Goal: Task Accomplishment & Management: Manage account settings

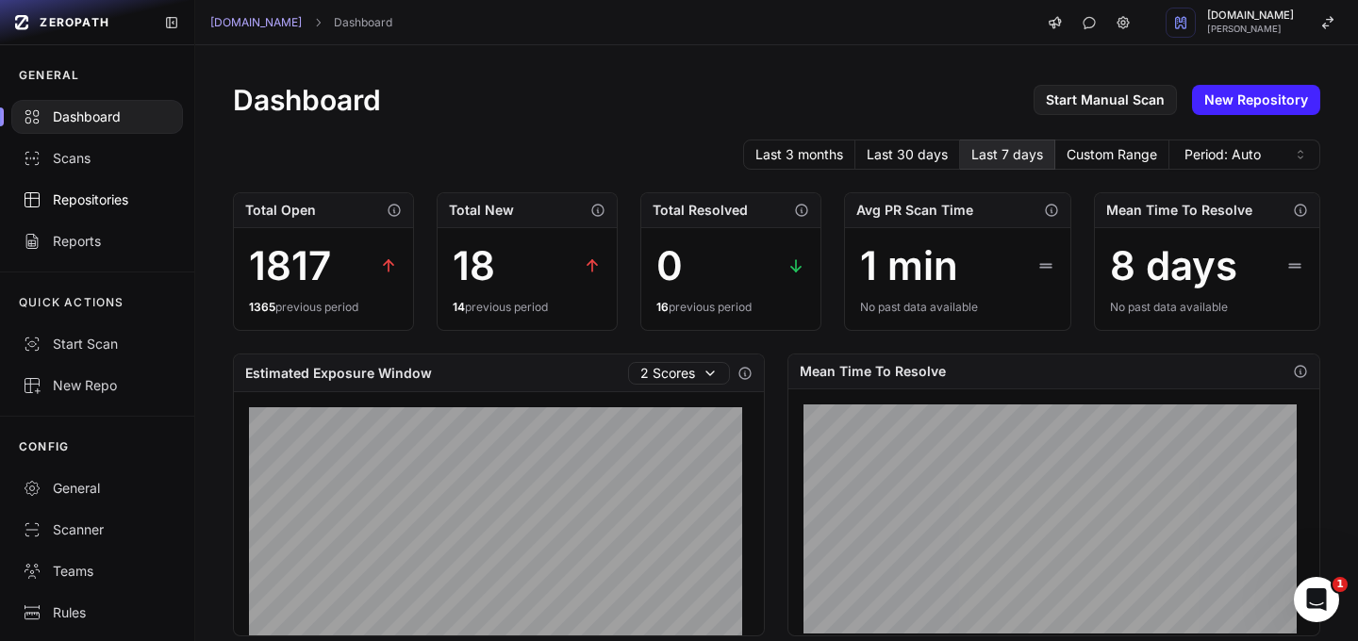
click at [73, 198] on div "Repositories" at bounding box center [97, 199] width 149 height 19
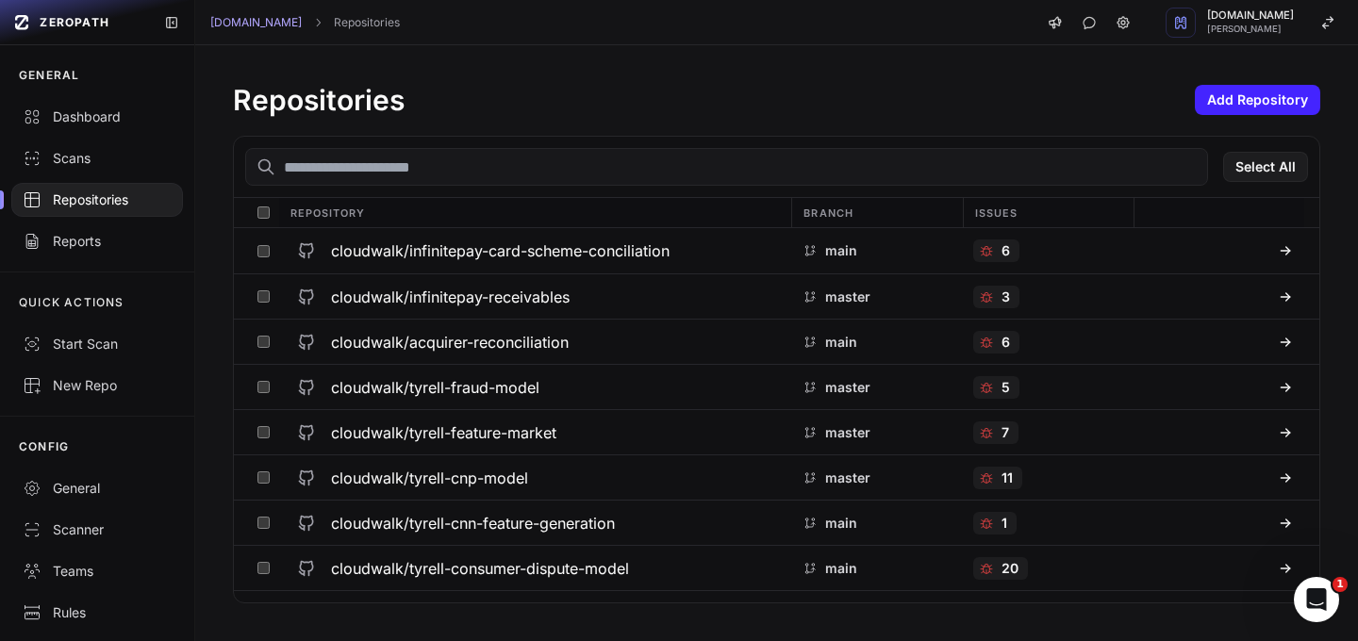
click at [742, 173] on input "text" at bounding box center [726, 167] width 963 height 38
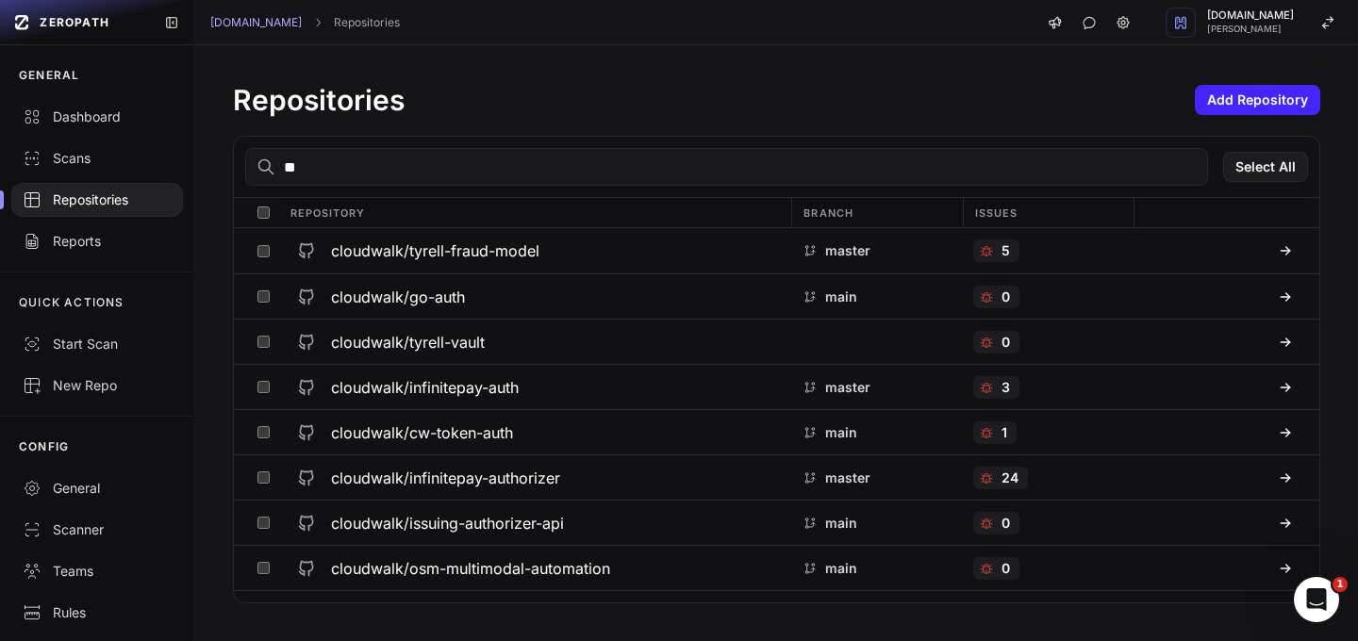
type input "*"
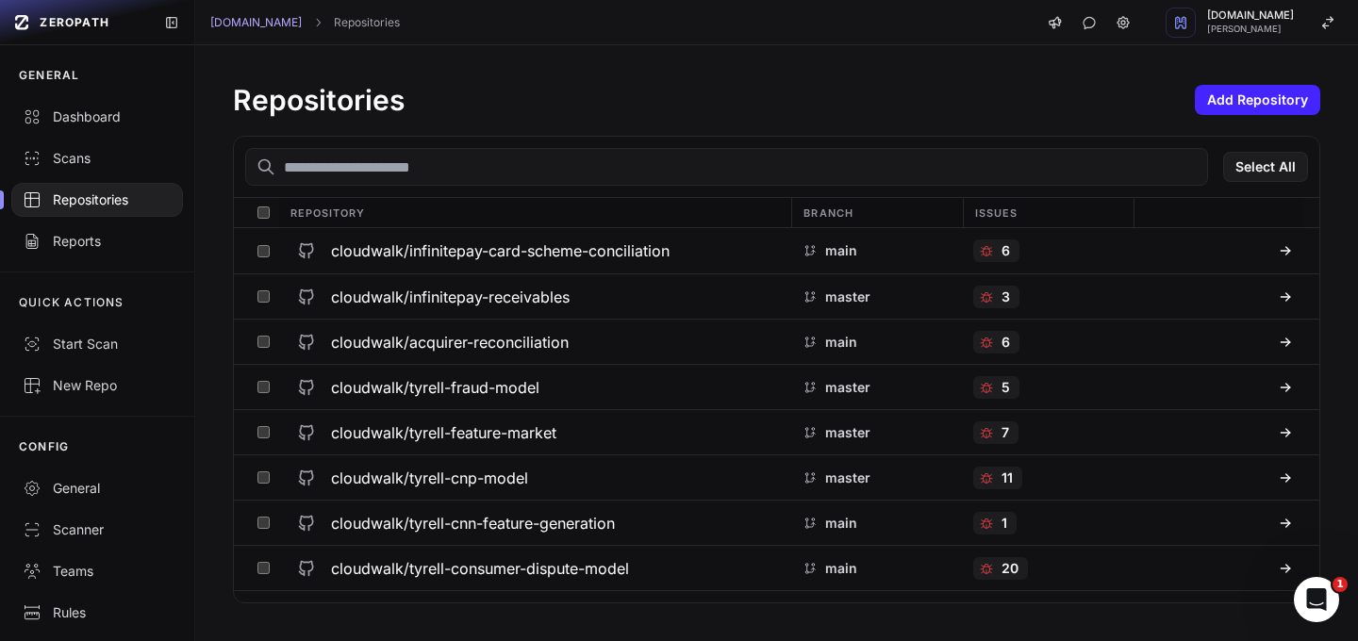
click at [752, 92] on div "Repositories Add Repository" at bounding box center [776, 100] width 1087 height 34
click at [1247, 166] on button "Select All" at bounding box center [1265, 167] width 85 height 30
click at [1259, 167] on button "Action" at bounding box center [1267, 167] width 82 height 30
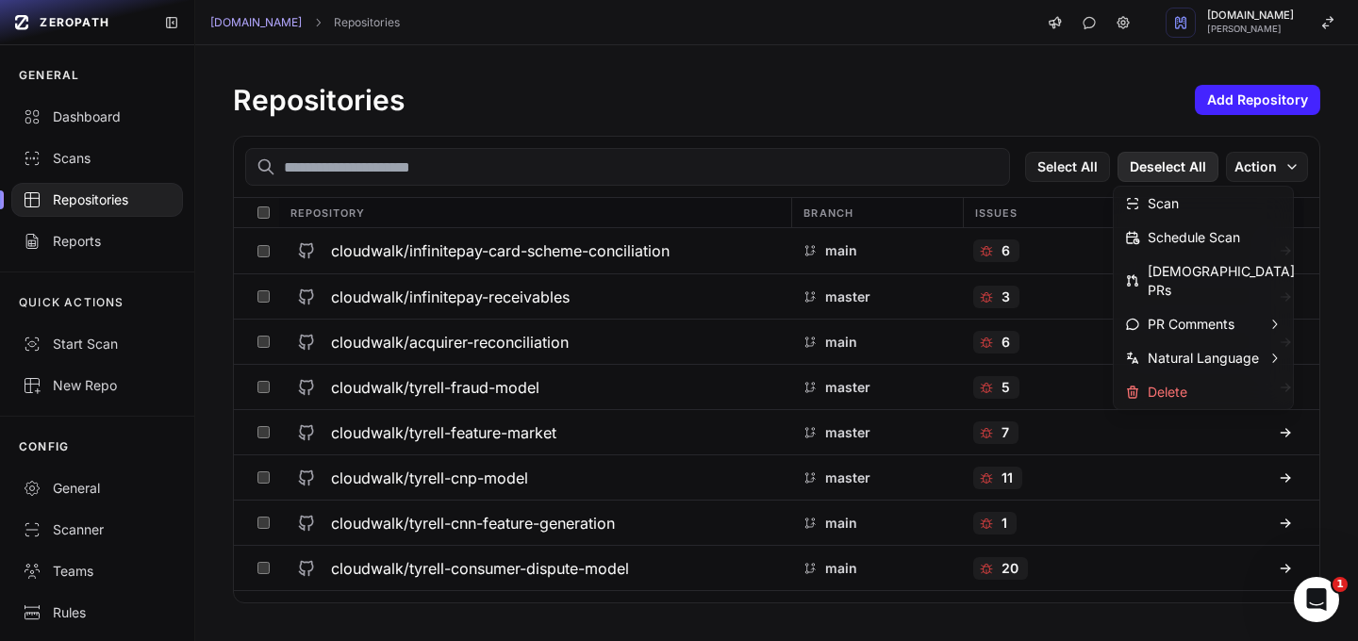
click at [1166, 168] on button "Deselect All" at bounding box center [1167, 167] width 101 height 30
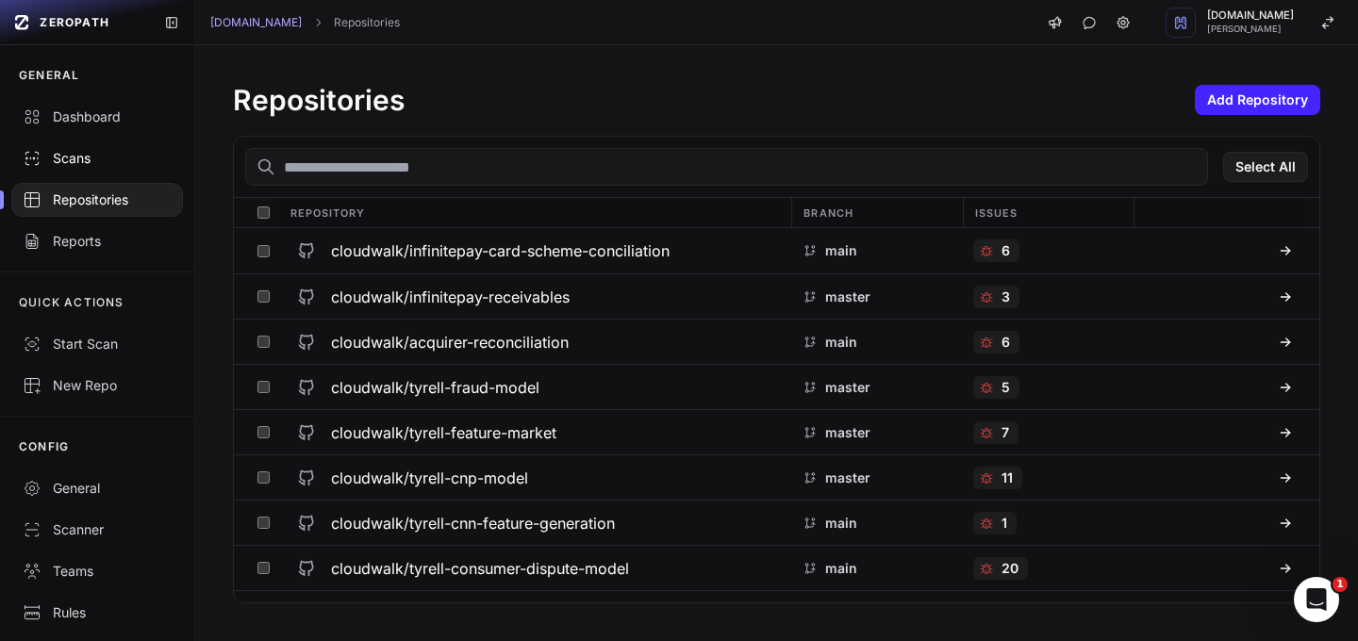
click at [70, 161] on div "Scans" at bounding box center [97, 158] width 149 height 19
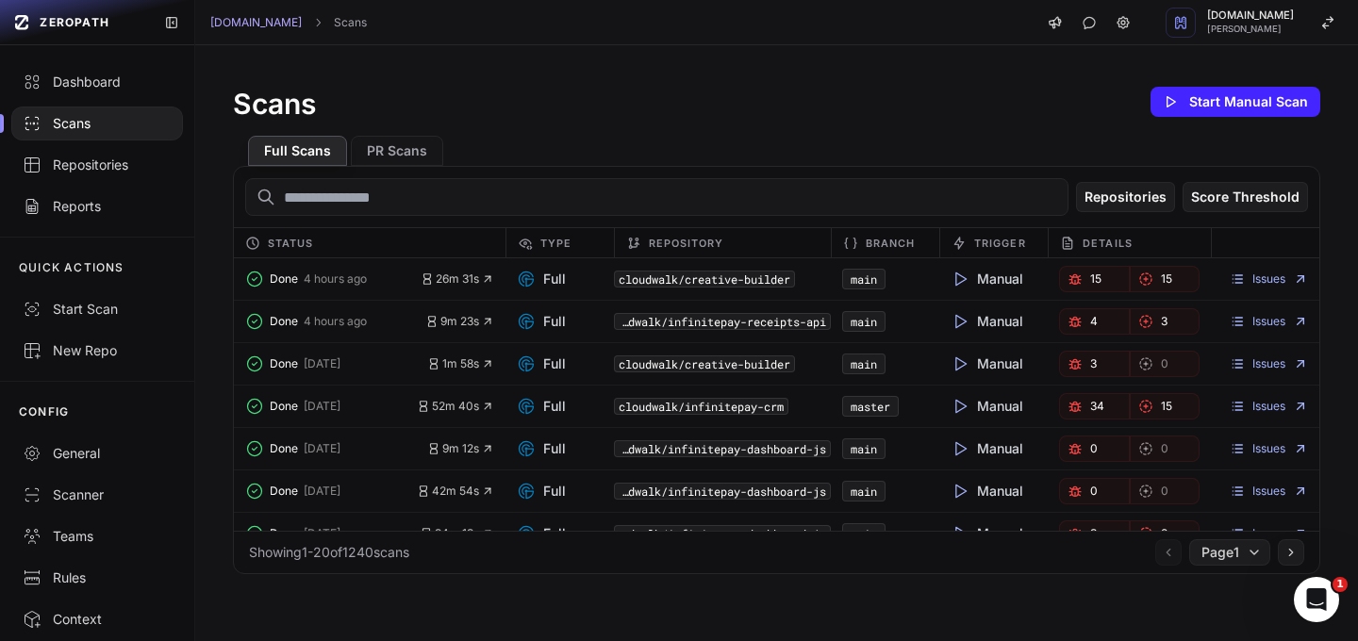
scroll to position [47, 0]
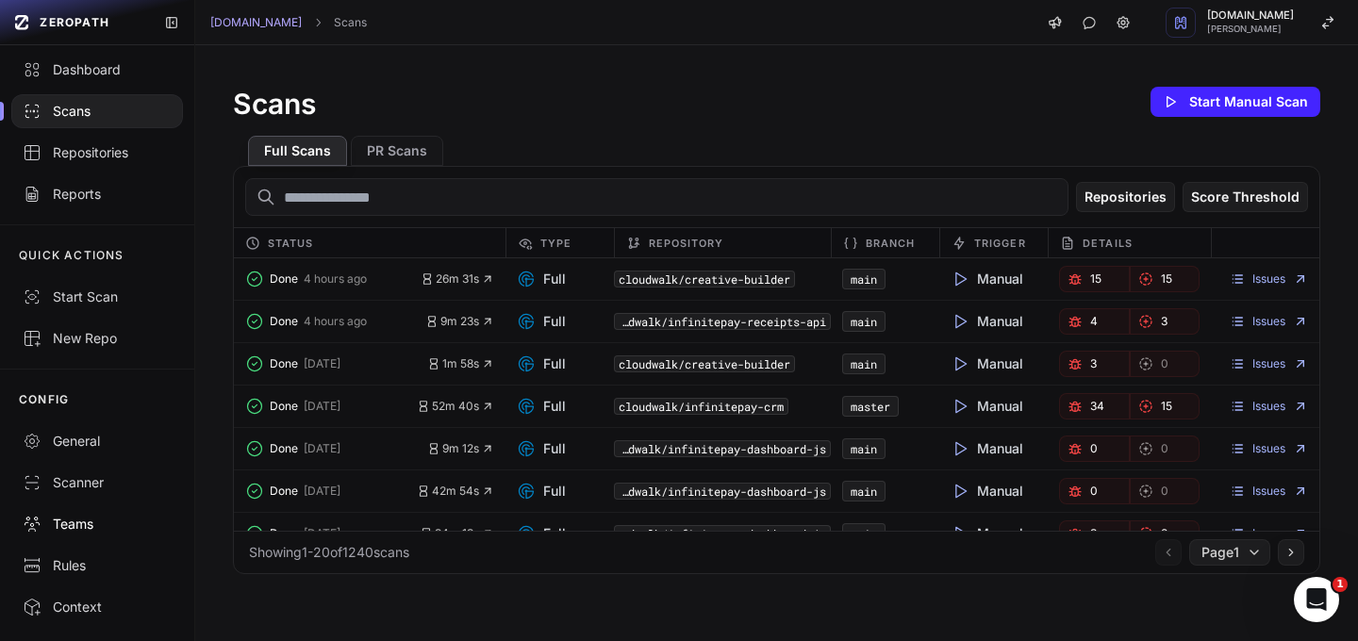
click at [90, 531] on div "Teams" at bounding box center [97, 524] width 149 height 19
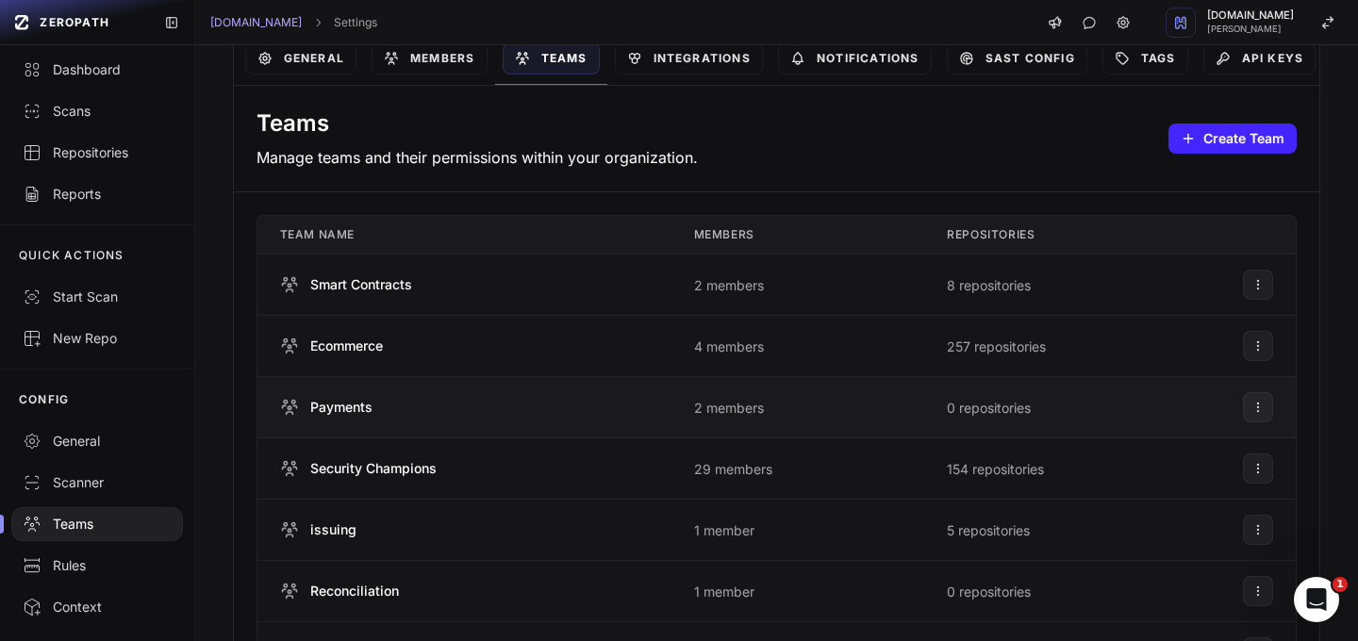
scroll to position [84, 0]
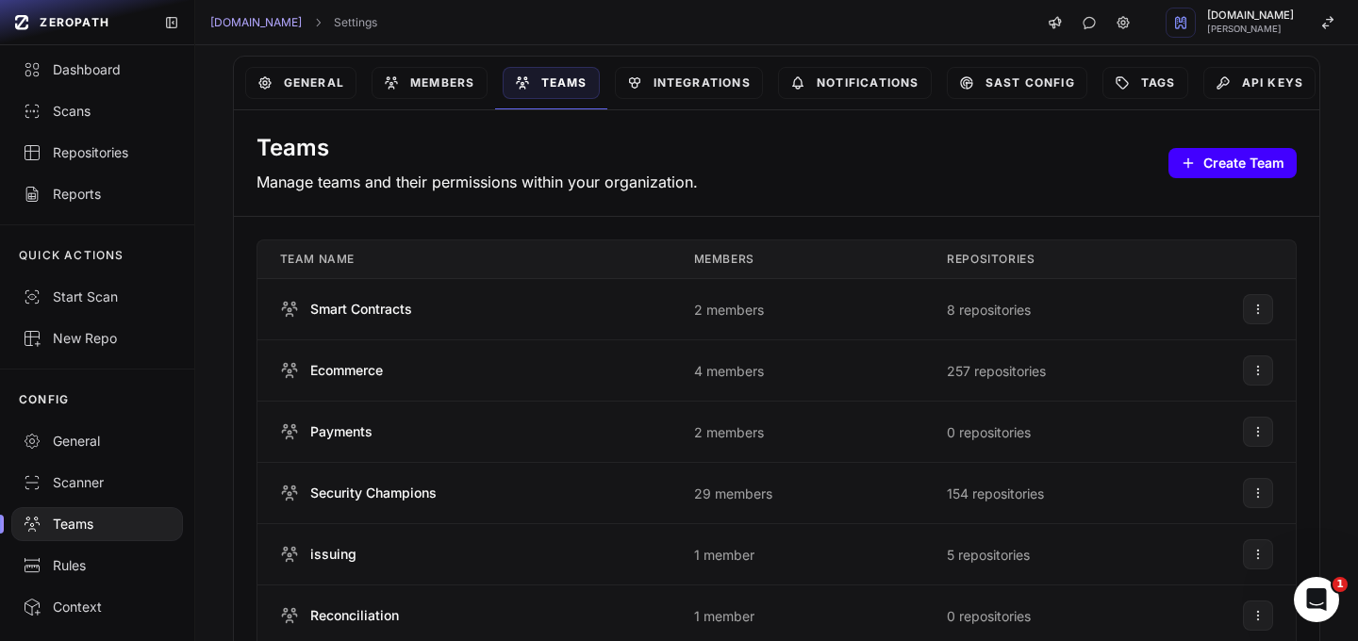
click at [1197, 160] on button "Create Team" at bounding box center [1232, 163] width 128 height 30
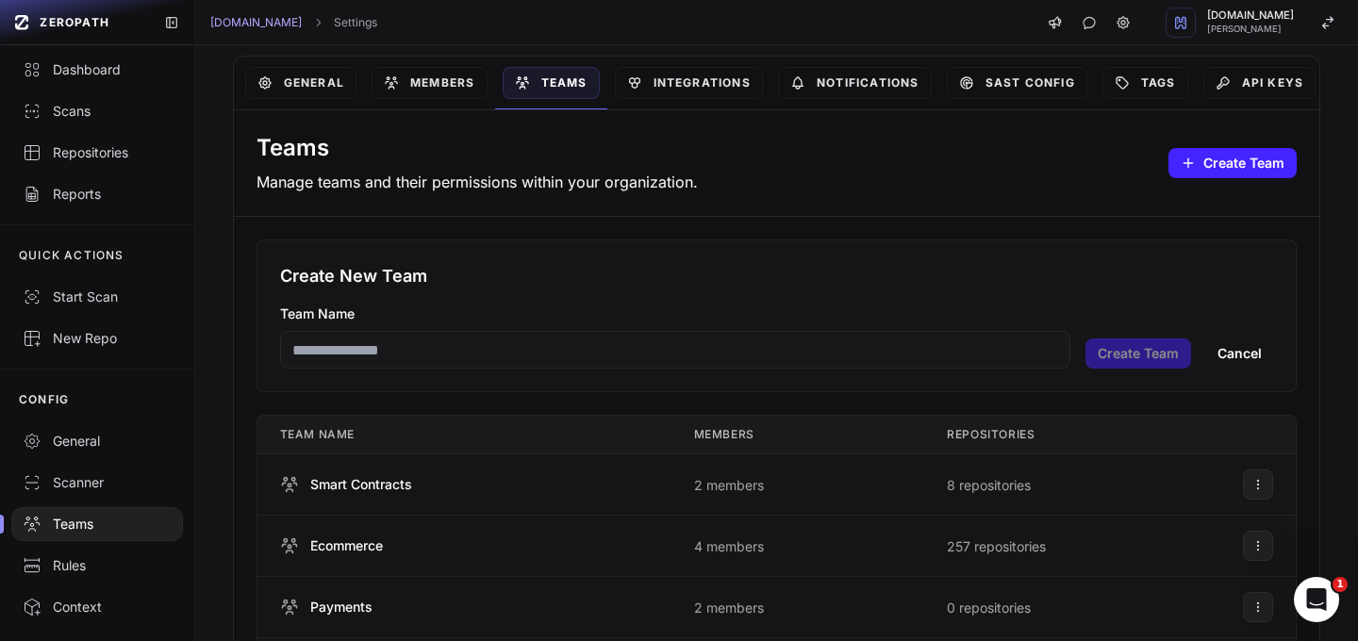
click at [798, 355] on input "Team Name" at bounding box center [675, 350] width 790 height 38
type input "*********"
click at [880, 289] on h3 "Create New Team" at bounding box center [776, 276] width 993 height 26
click at [1152, 87] on link "Tags" at bounding box center [1145, 83] width 86 height 32
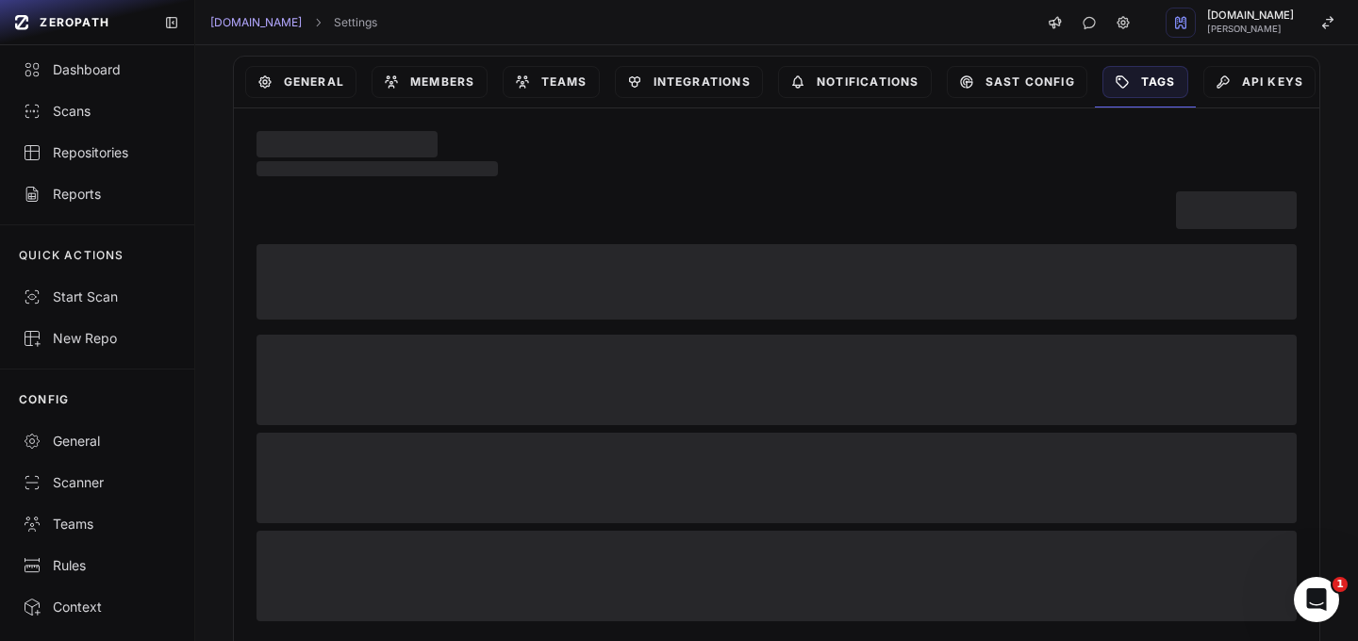
scroll to position [58, 0]
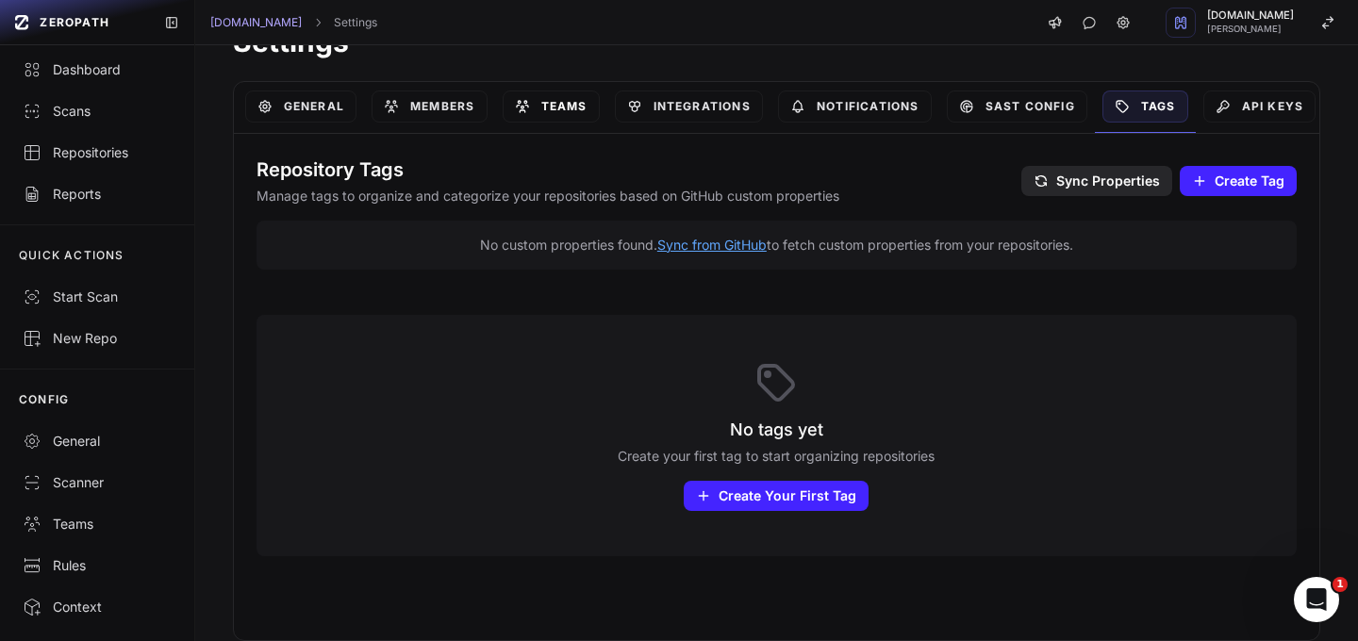
click at [586, 110] on link "Teams" at bounding box center [551, 107] width 97 height 32
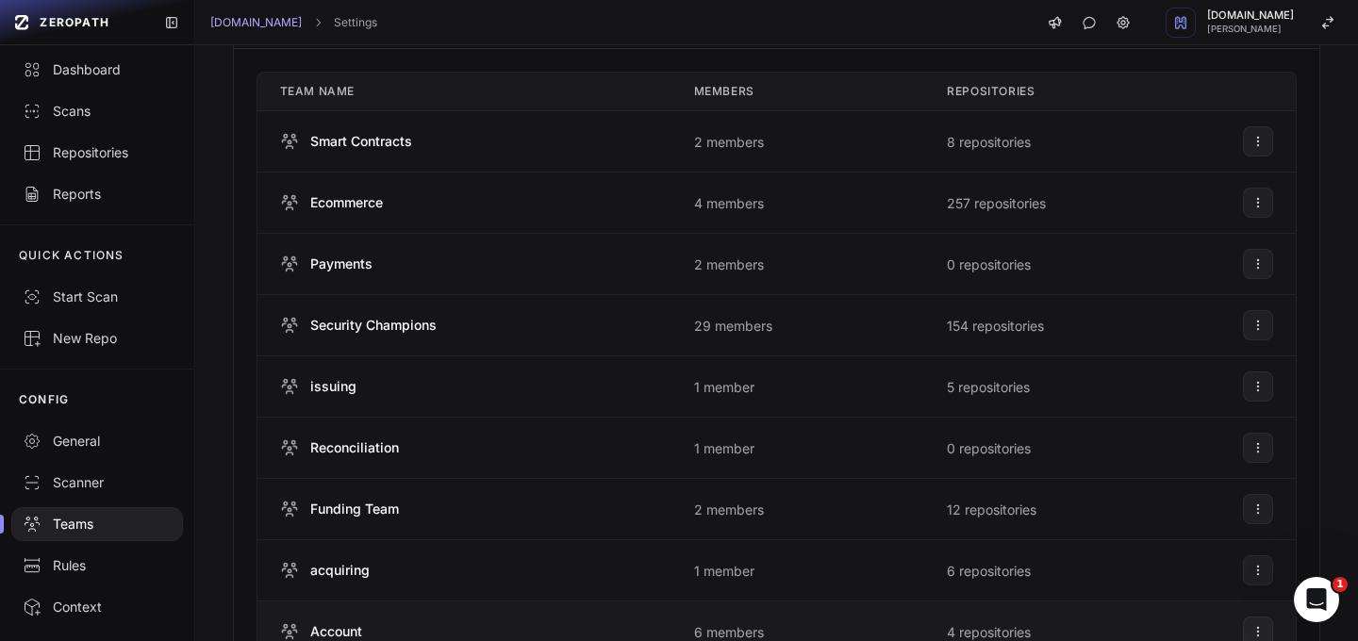
scroll to position [47, 0]
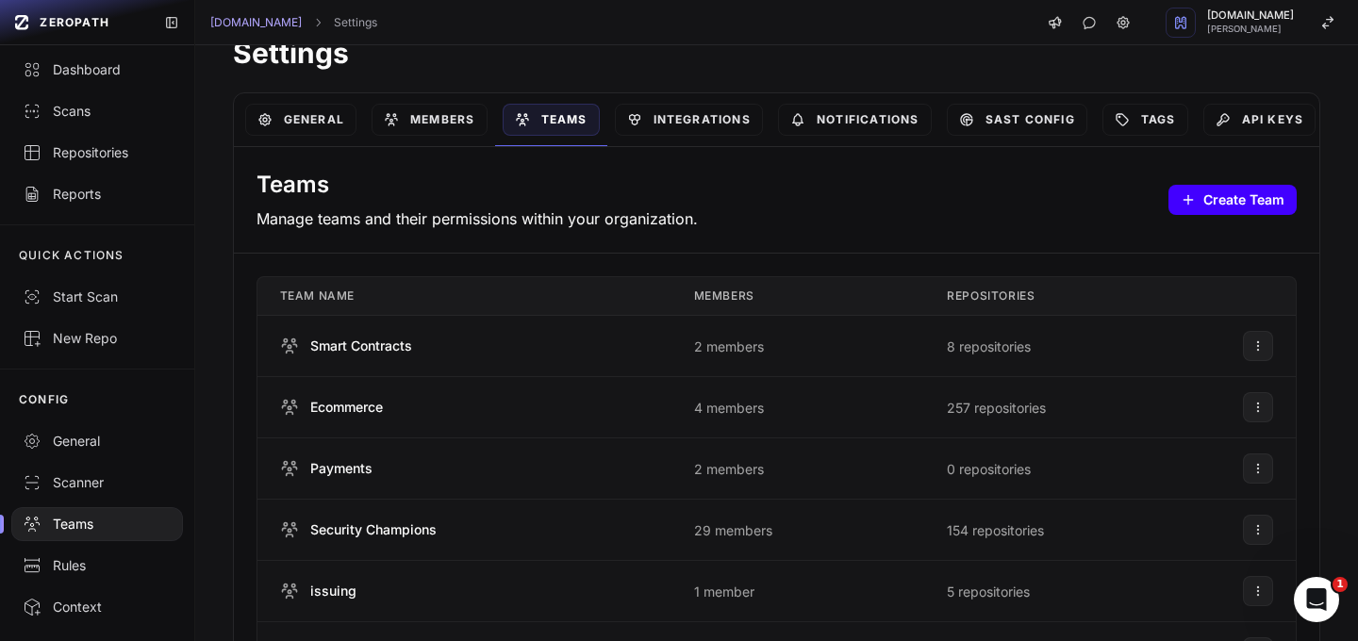
click at [1194, 204] on button "Create Team" at bounding box center [1232, 200] width 128 height 30
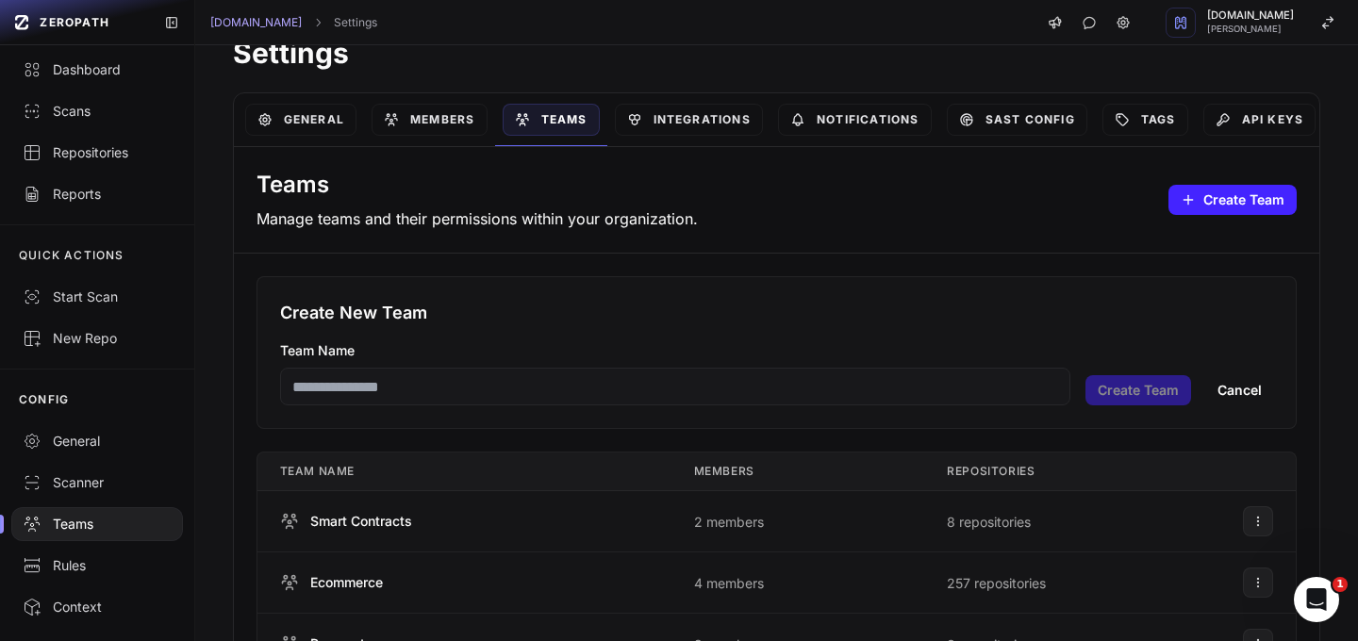
click at [640, 380] on input "Team Name" at bounding box center [675, 387] width 790 height 38
type input "*********"
click at [1086, 395] on button "Create Team" at bounding box center [1138, 390] width 106 height 30
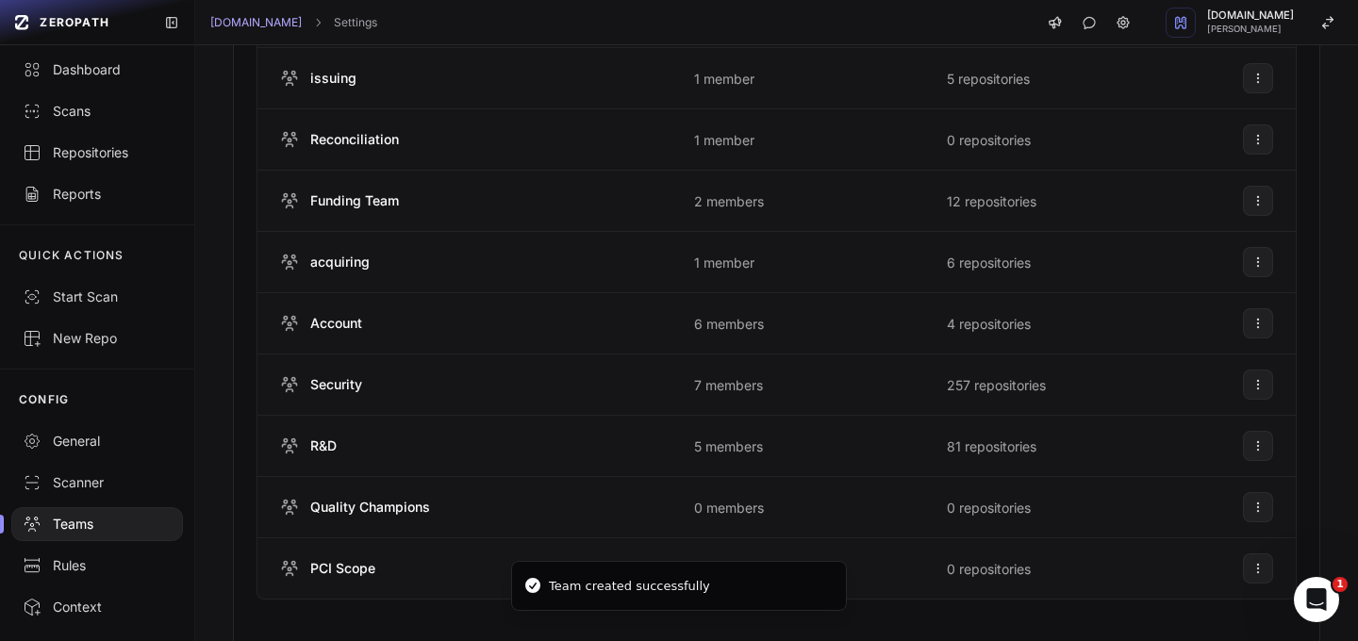
scroll to position [602, 0]
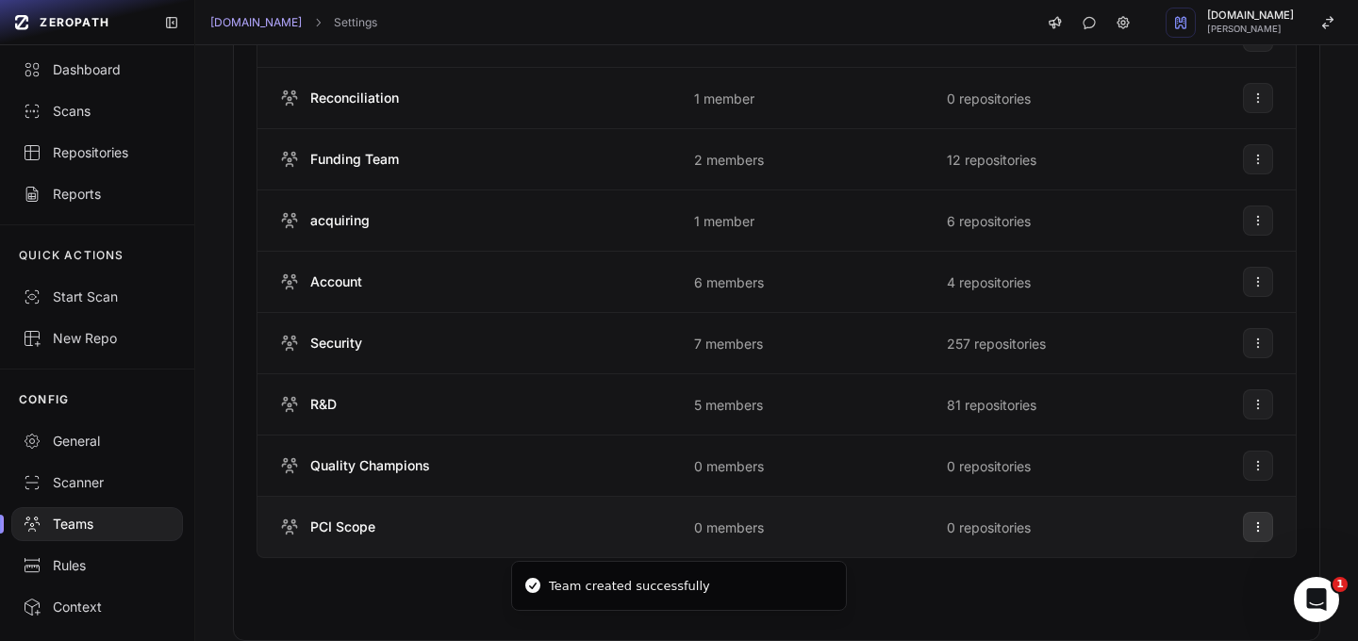
click at [1251, 529] on icon at bounding box center [1257, 527] width 13 height 15
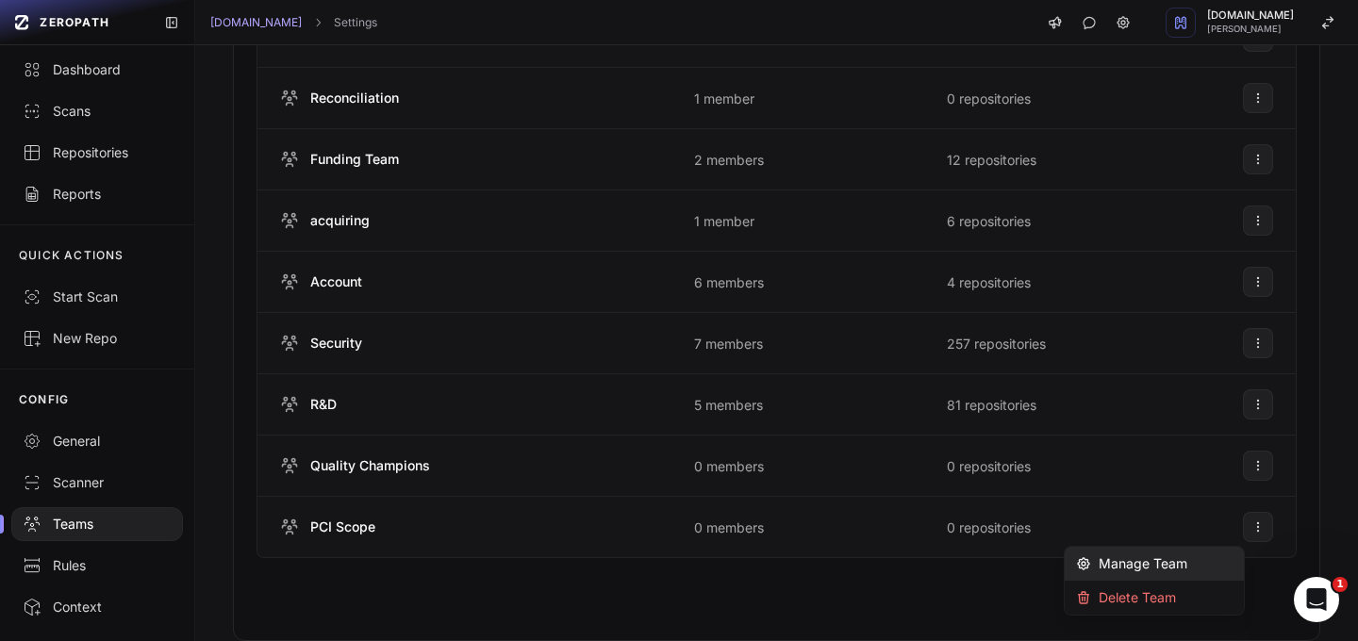
click at [1169, 561] on div "Manage Team" at bounding box center [1131, 563] width 111 height 19
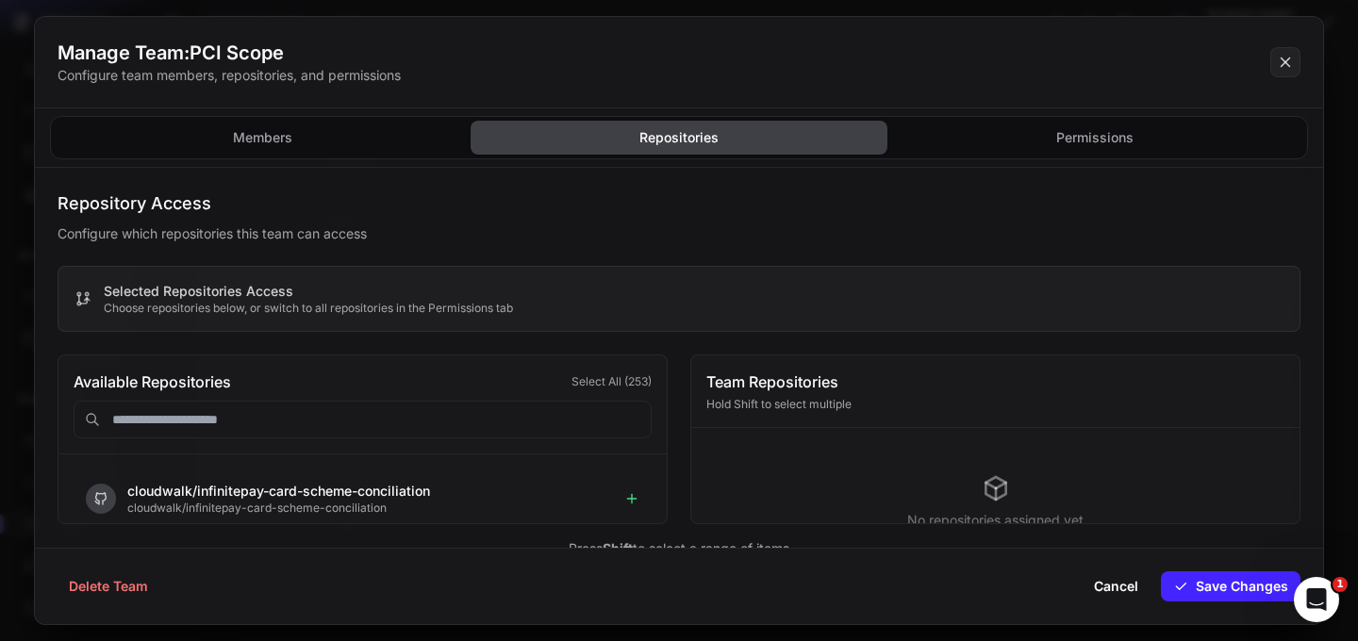
click at [656, 140] on button "Repositories" at bounding box center [679, 138] width 416 height 34
click at [419, 421] on input "text" at bounding box center [363, 420] width 578 height 38
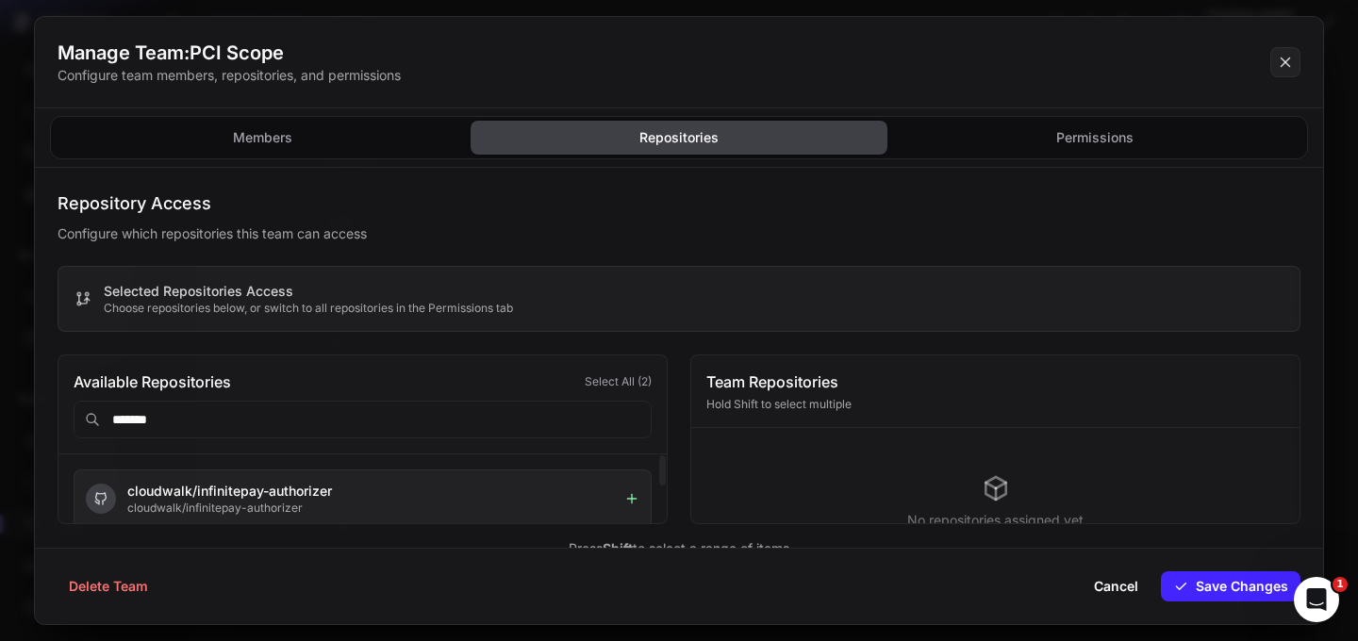
type input "*******"
click at [628, 501] on icon at bounding box center [631, 498] width 15 height 15
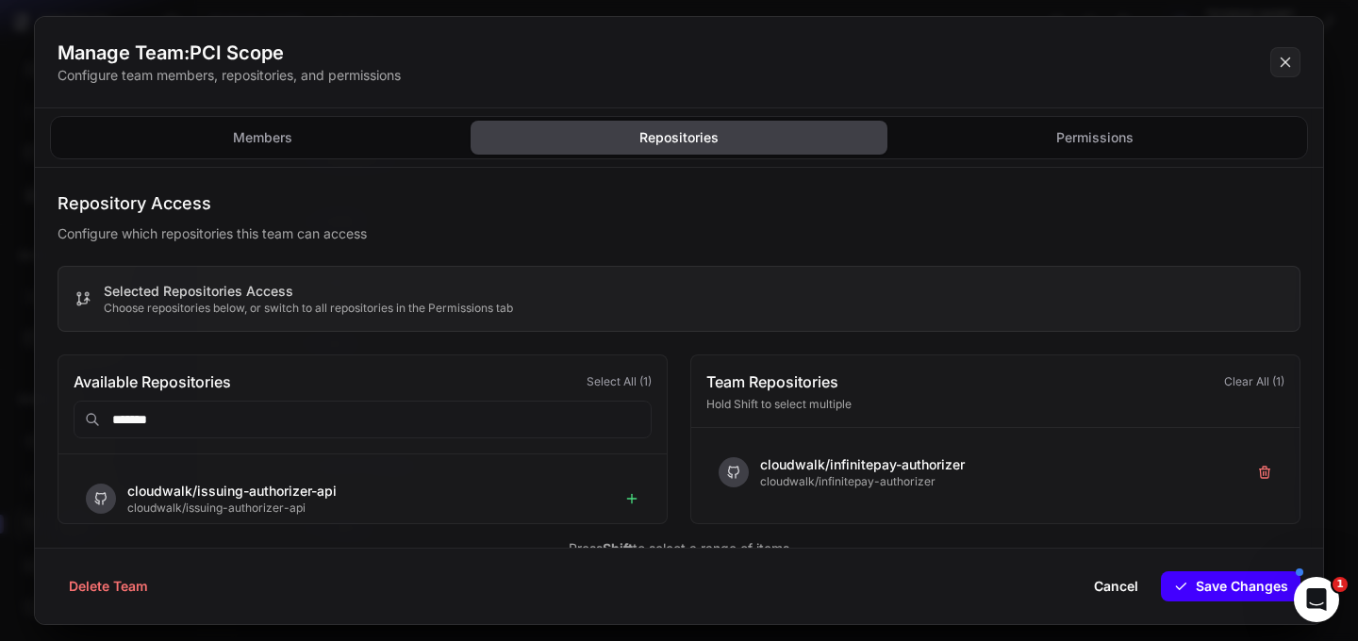
click at [1216, 592] on button "Save Changes" at bounding box center [1231, 586] width 140 height 30
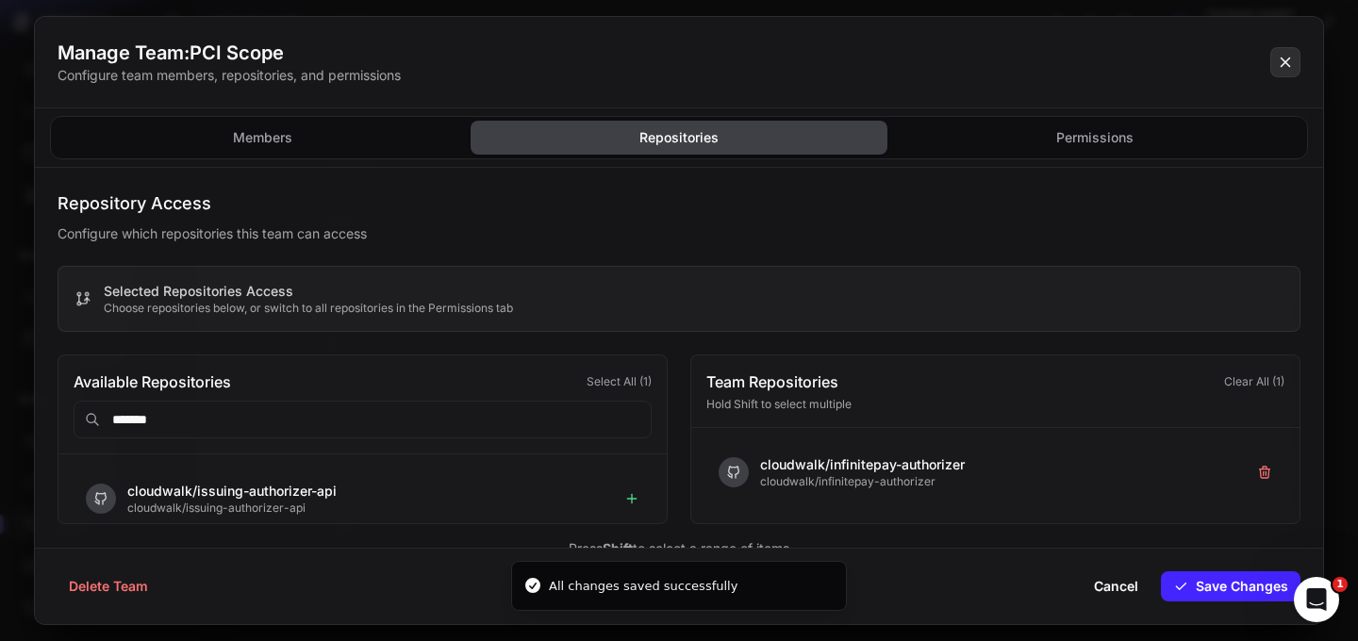
click at [1287, 60] on icon at bounding box center [1285, 62] width 8 height 8
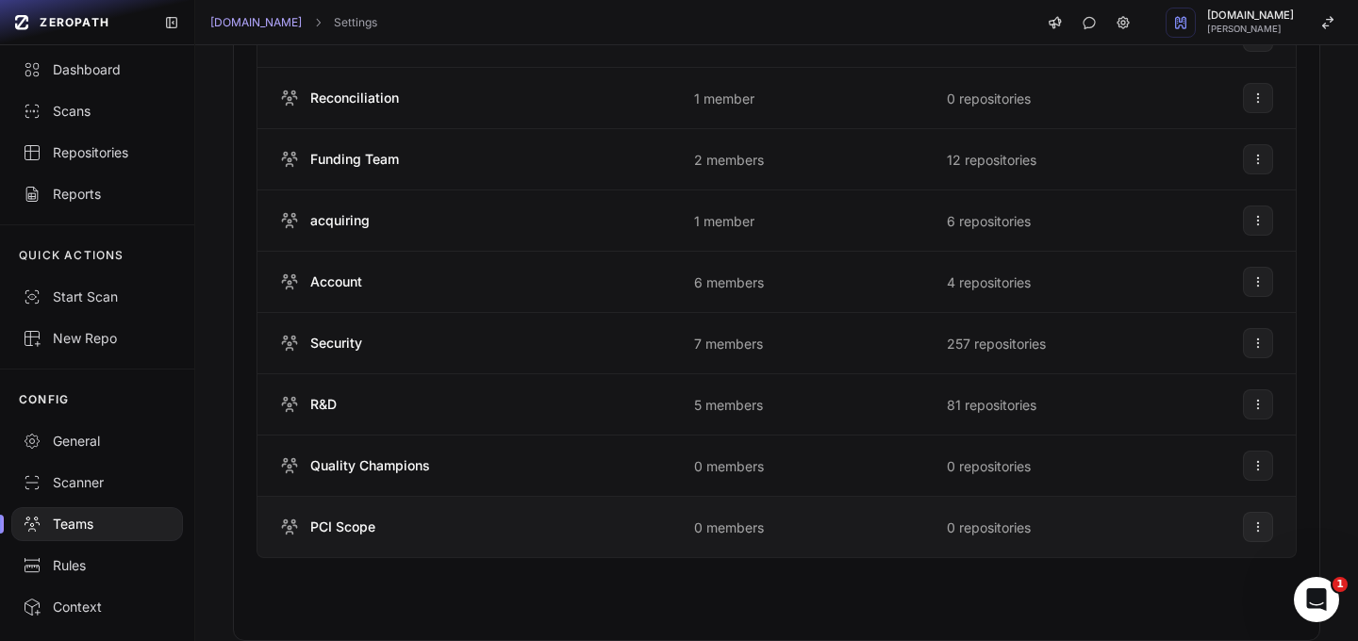
click at [349, 527] on span "PCI Scope" at bounding box center [342, 527] width 65 height 19
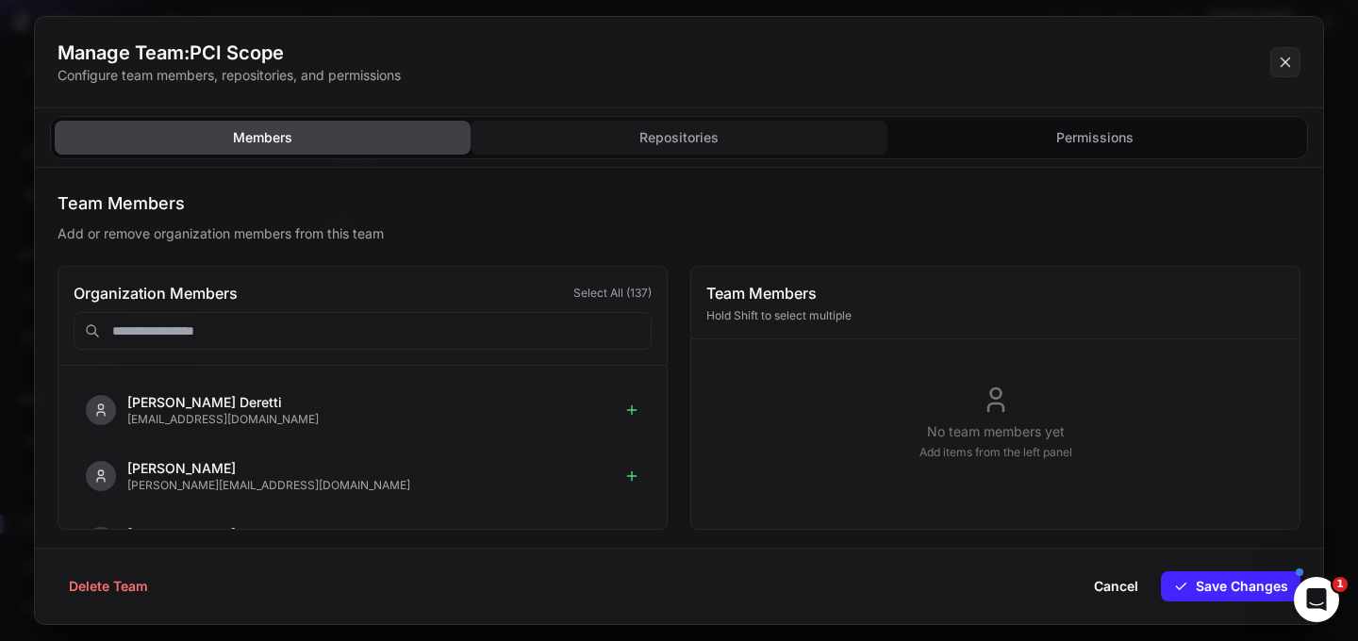
click at [682, 134] on button "Repositories" at bounding box center [679, 138] width 416 height 34
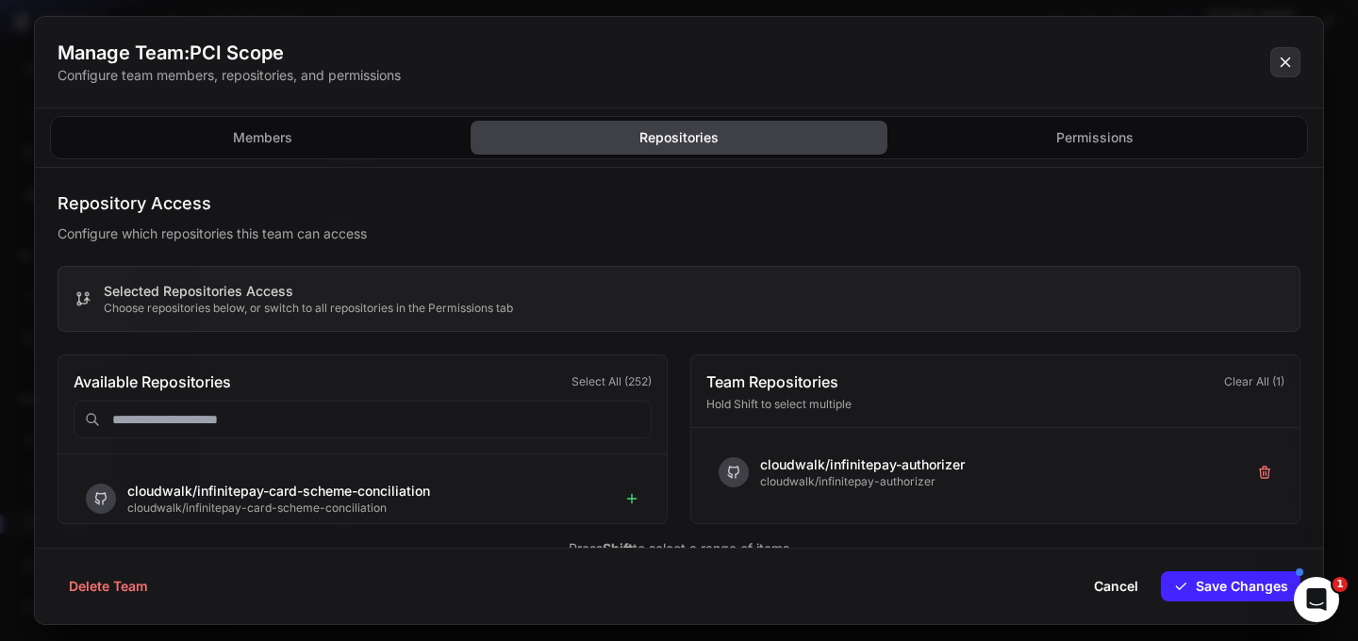
click at [1285, 59] on icon at bounding box center [1285, 62] width 17 height 23
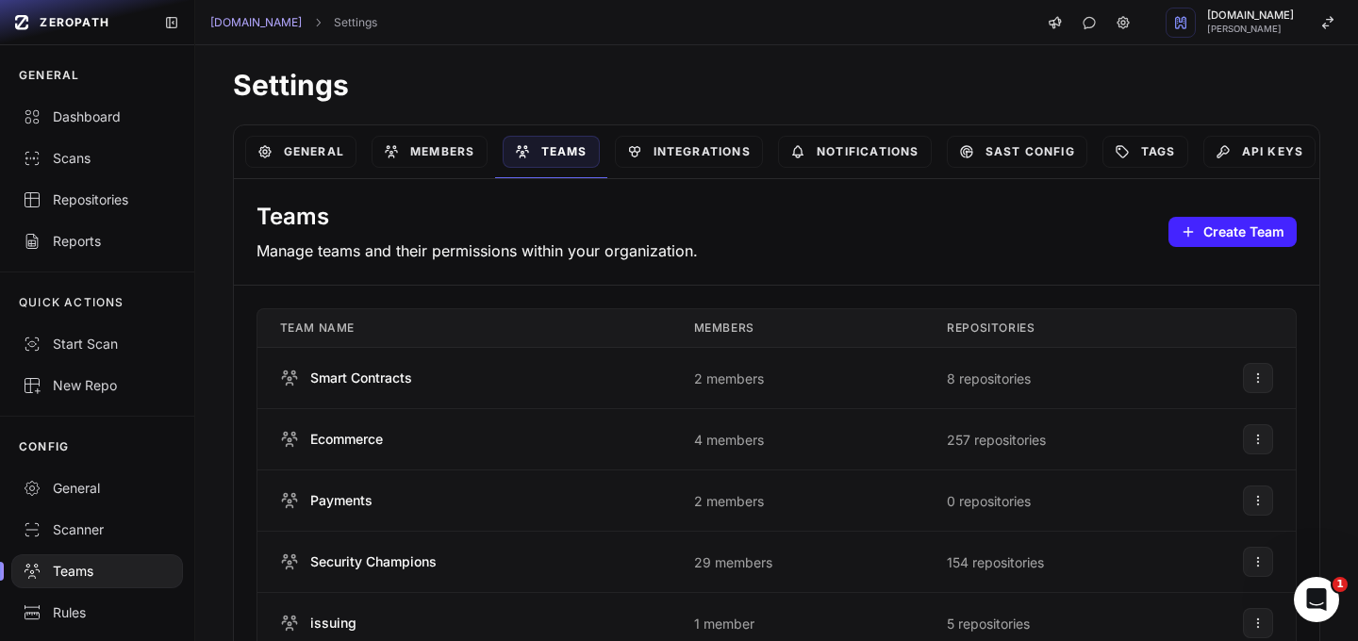
scroll to position [602, 0]
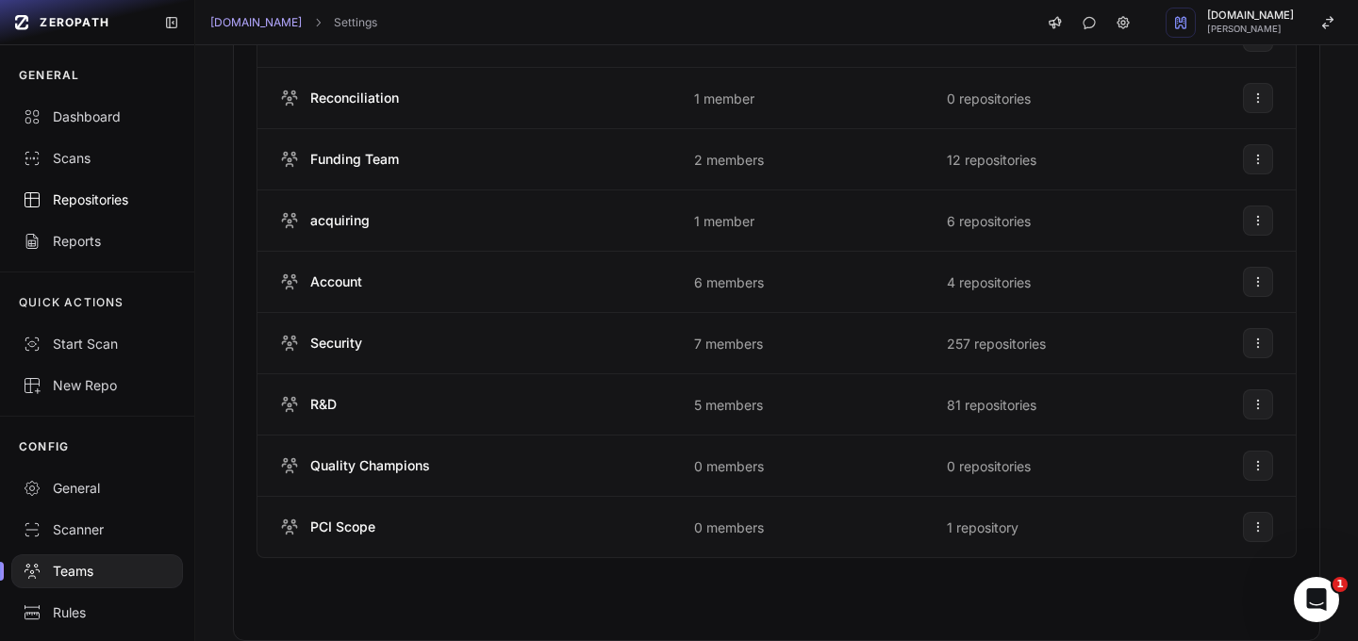
click at [78, 194] on div "Repositories" at bounding box center [97, 199] width 149 height 19
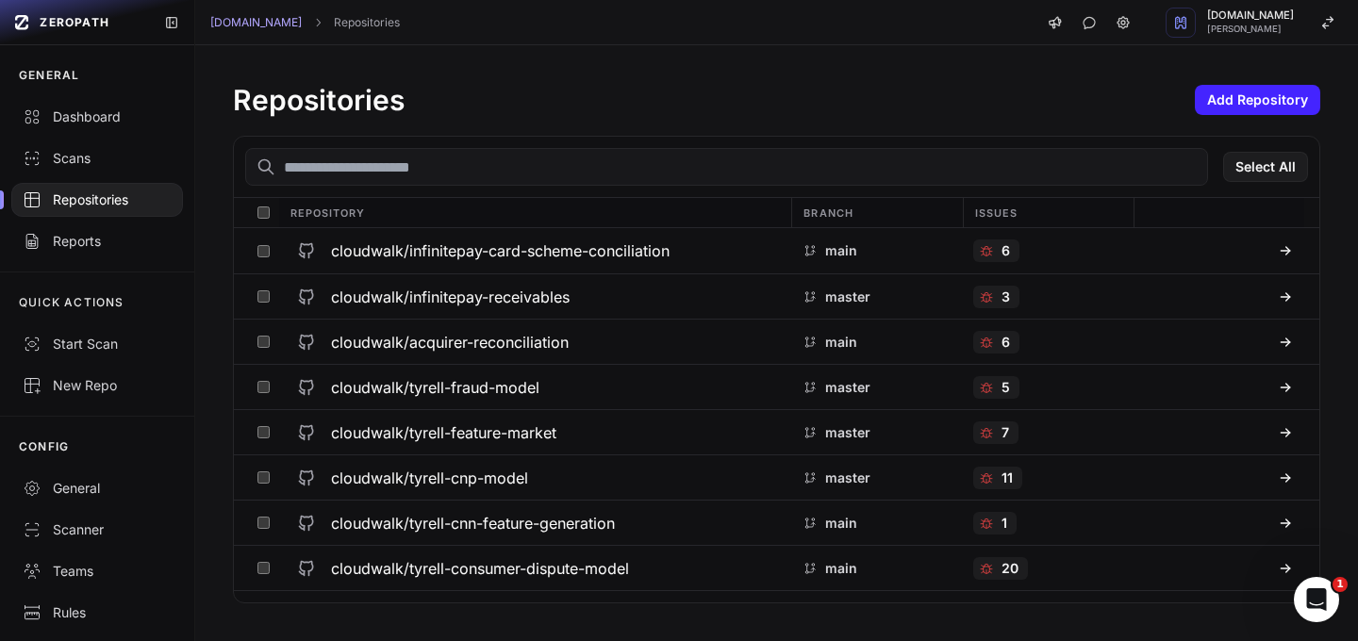
click at [864, 176] on input "text" at bounding box center [726, 167] width 963 height 38
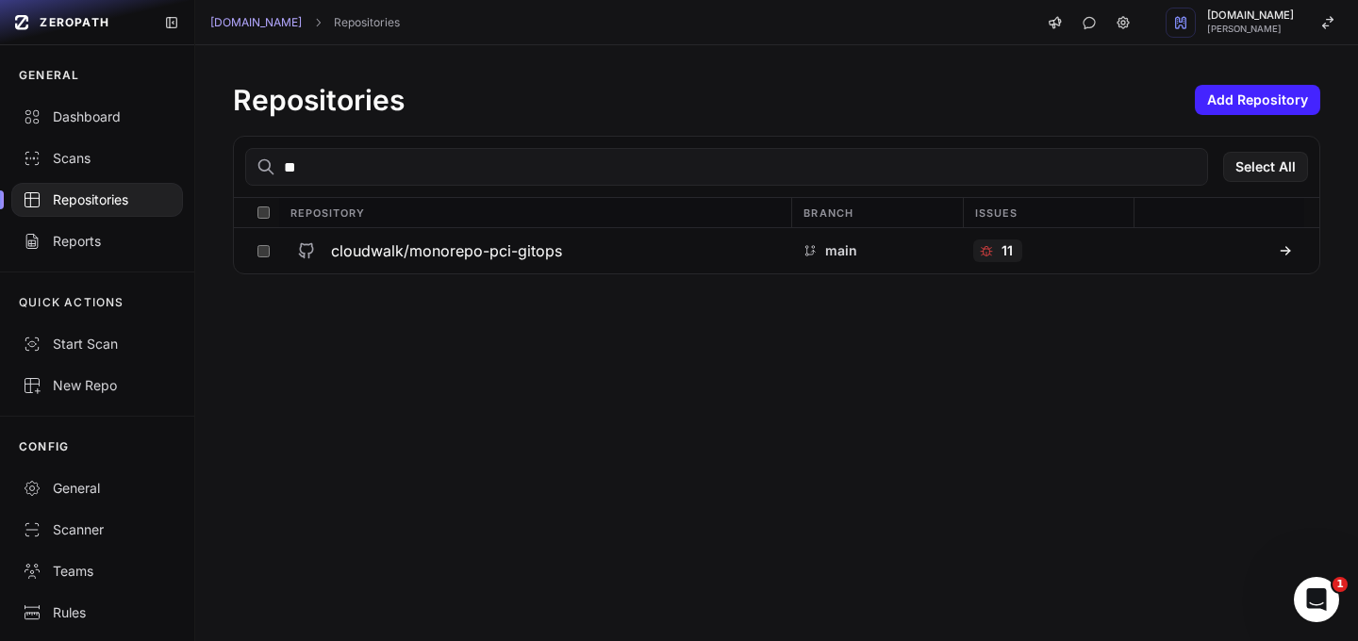
type input "*"
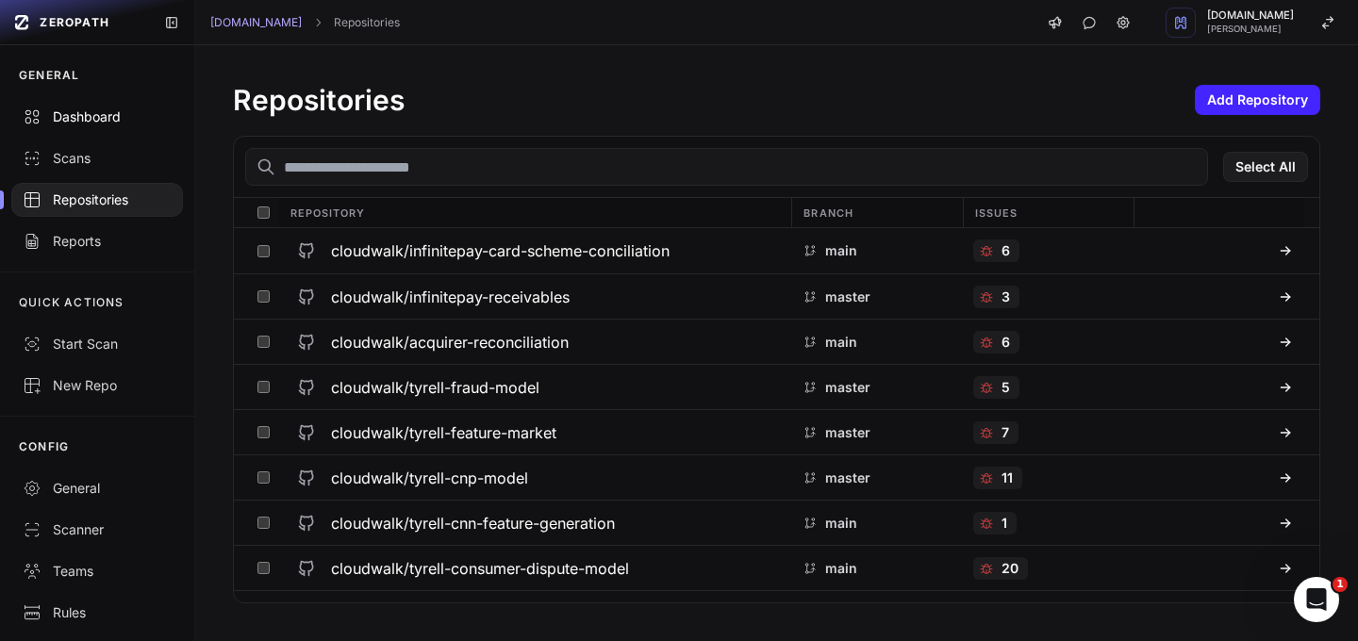
click at [75, 118] on div "Dashboard" at bounding box center [97, 116] width 149 height 19
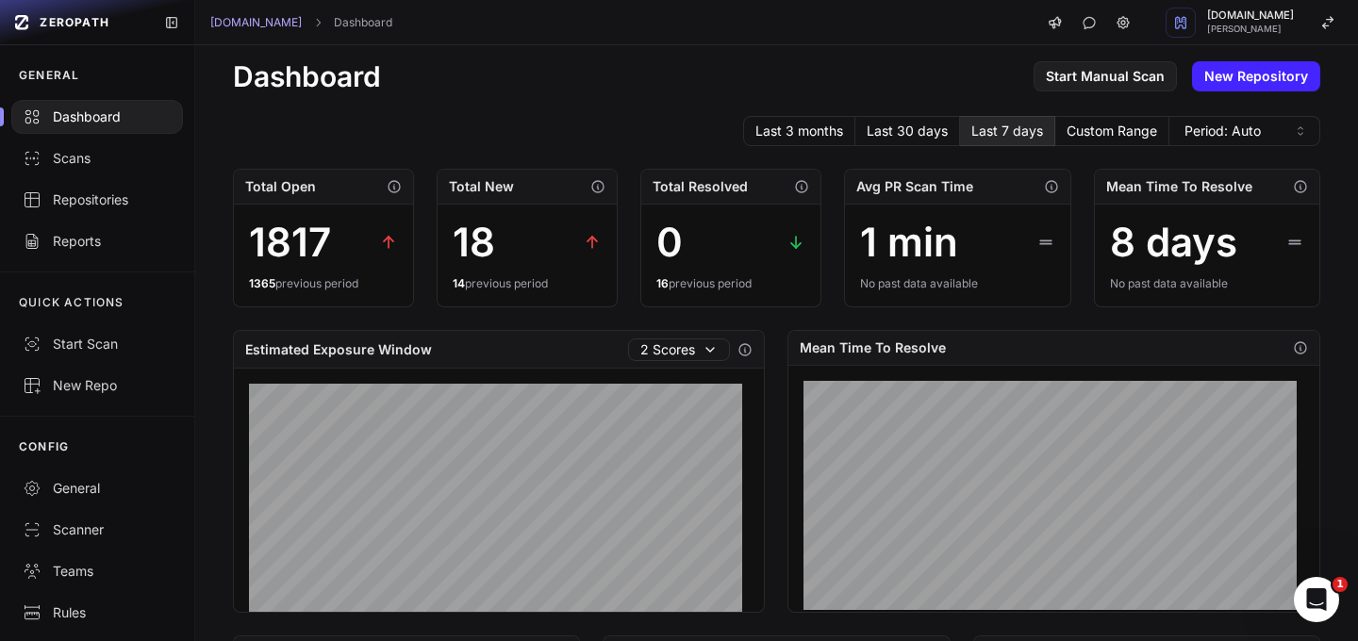
scroll to position [188, 0]
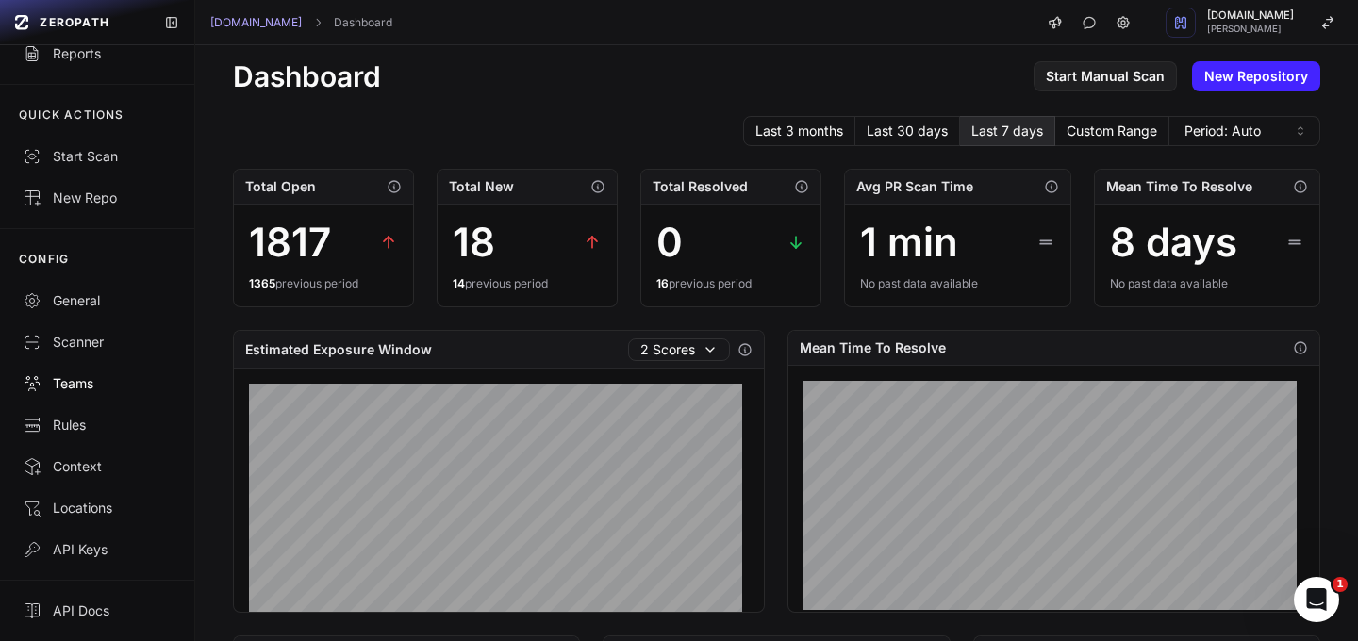
click at [81, 386] on div "Teams" at bounding box center [97, 383] width 149 height 19
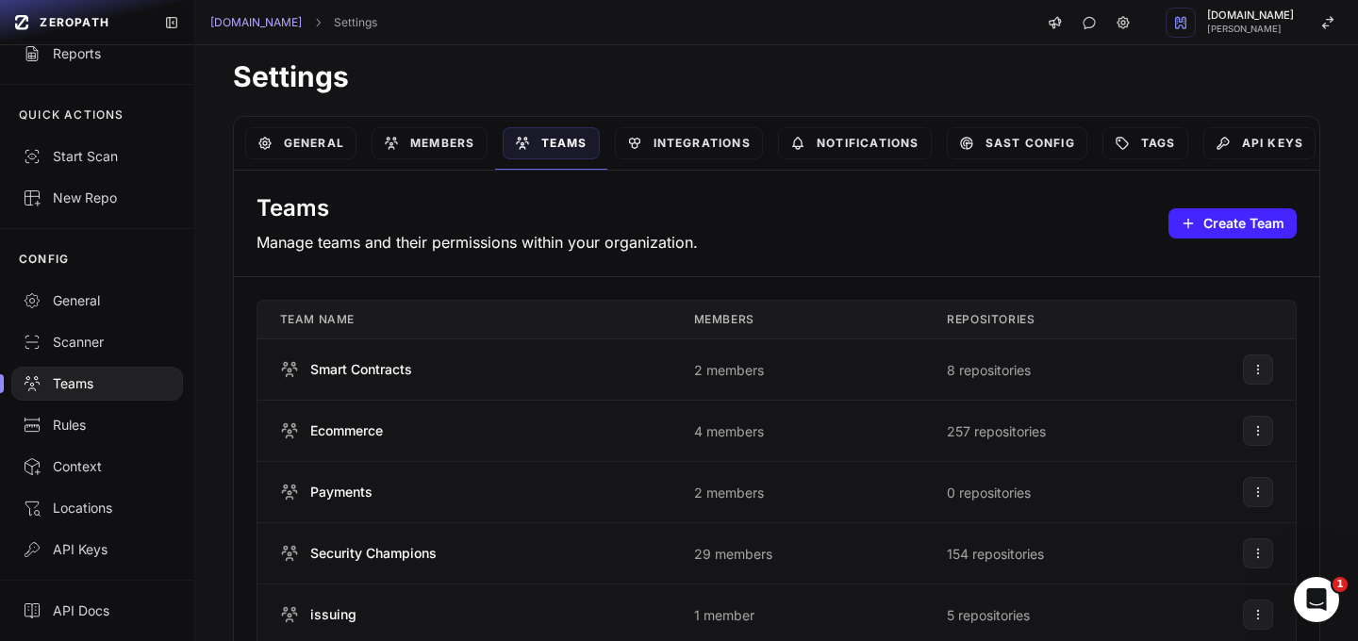
scroll to position [602, 0]
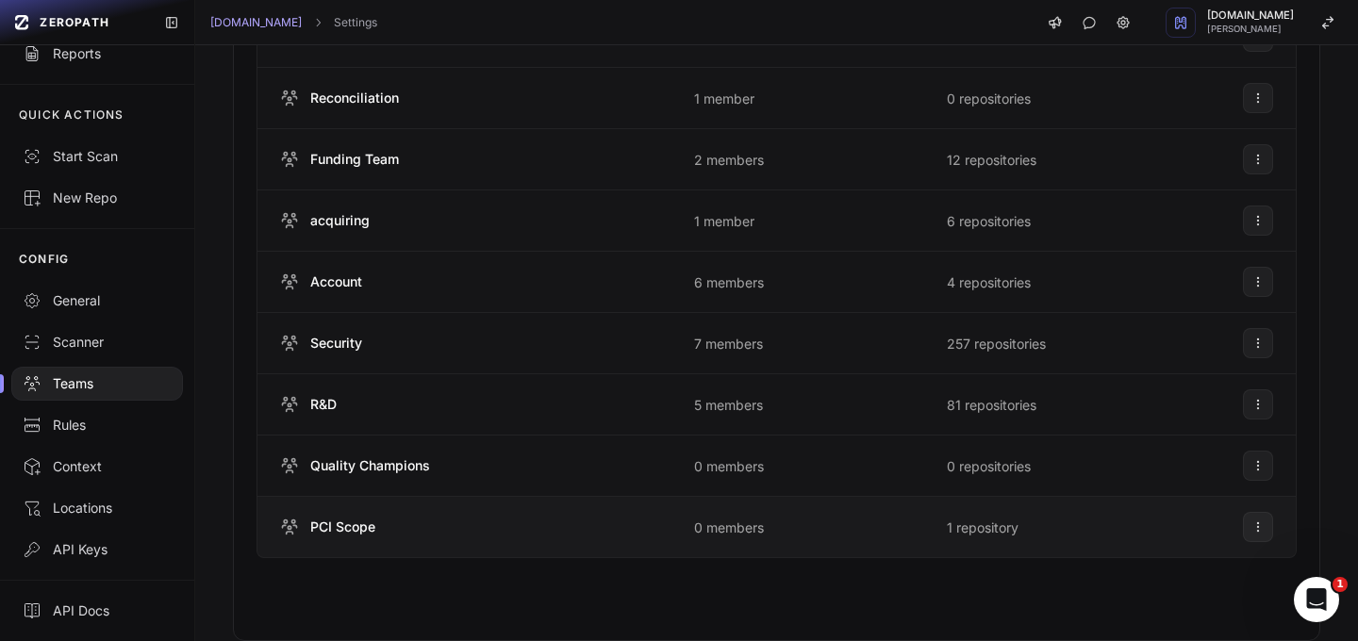
click at [368, 532] on span "PCI Scope" at bounding box center [342, 527] width 65 height 19
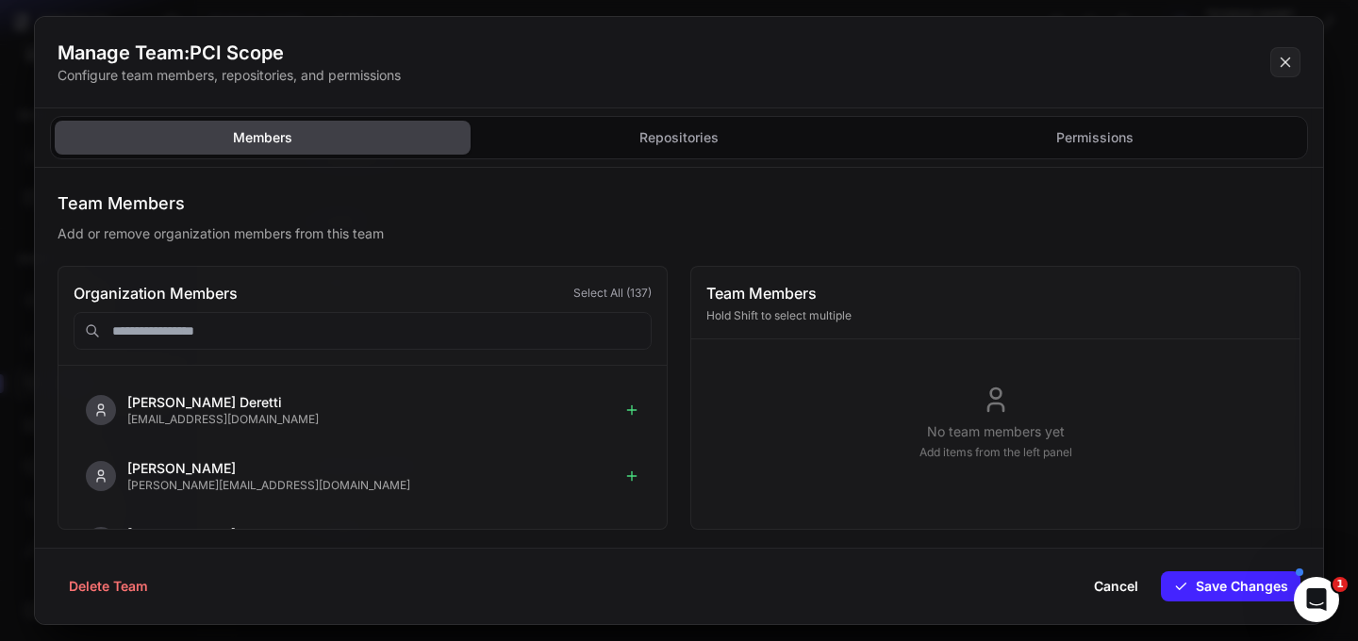
click at [416, 336] on input "text" at bounding box center [363, 331] width 578 height 38
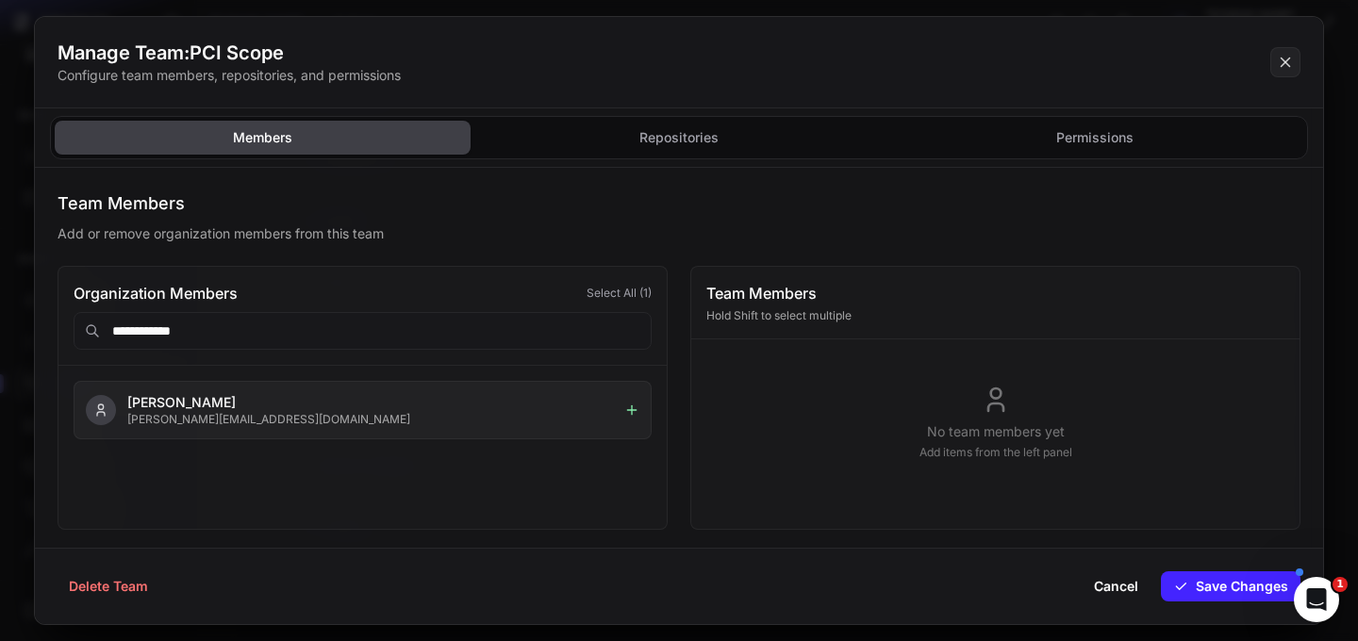
click at [633, 414] on icon at bounding box center [631, 410] width 15 height 15
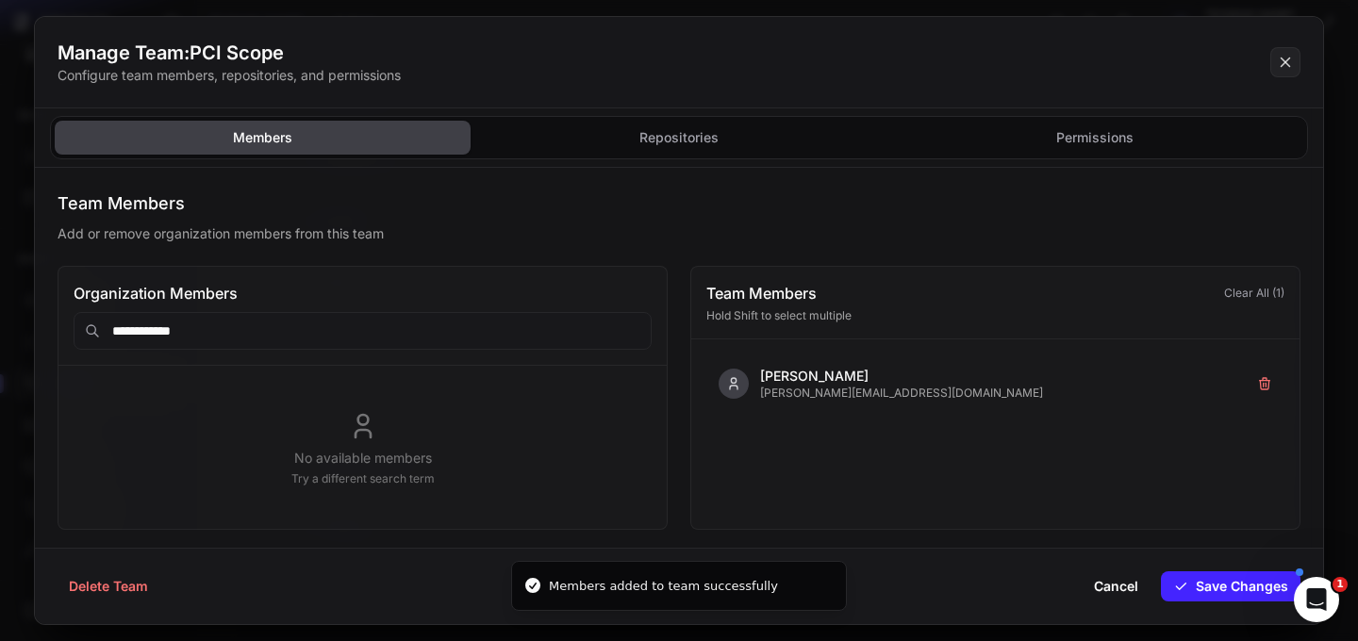
click at [447, 343] on input "**********" at bounding box center [363, 331] width 578 height 38
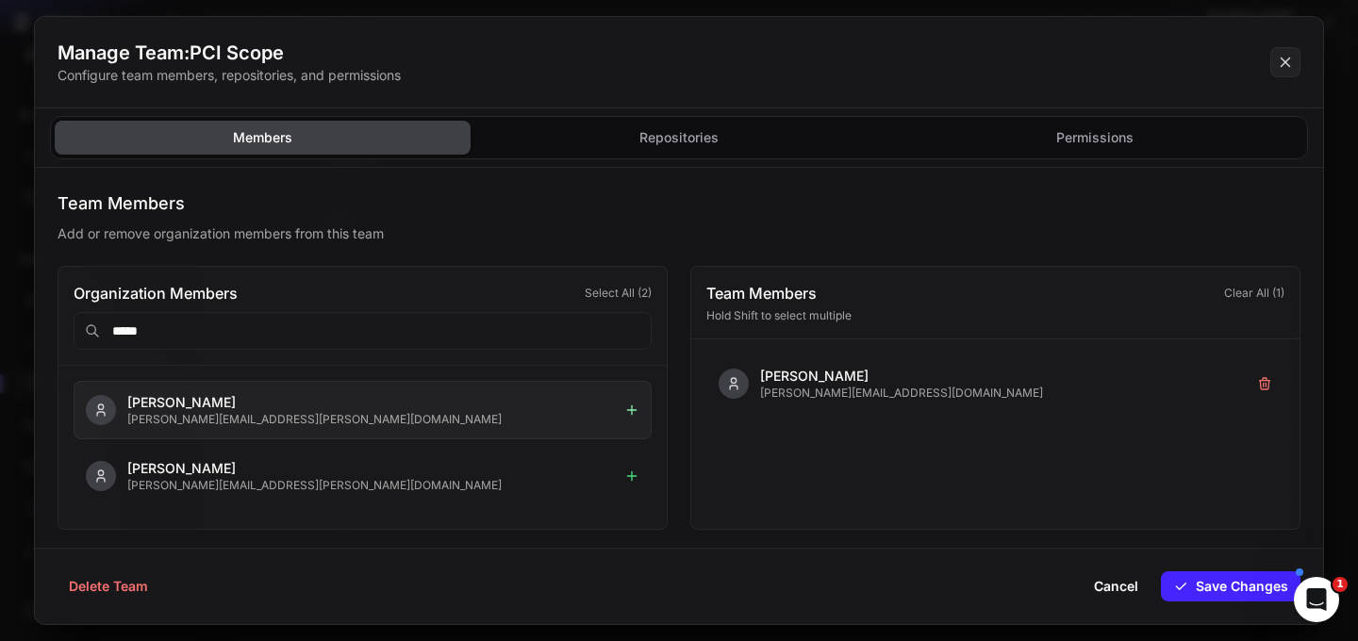
type input "*****"
click at [635, 412] on icon at bounding box center [631, 410] width 15 height 15
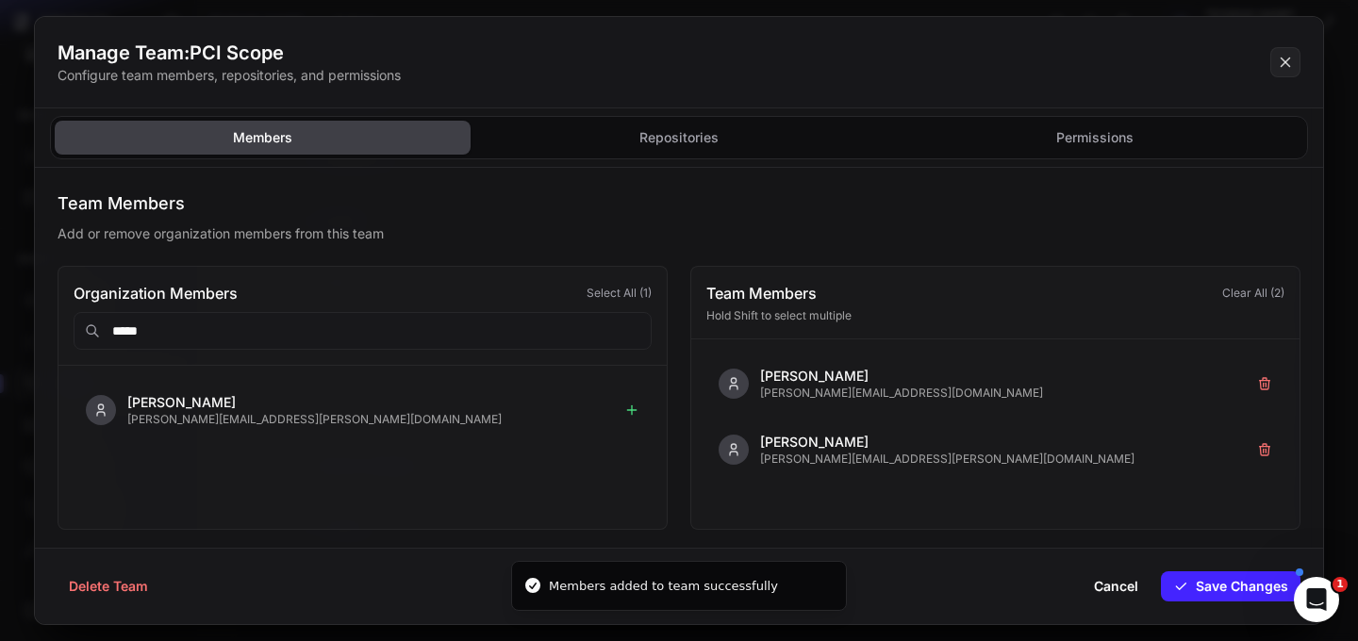
click at [670, 240] on p "Add or remove organization members from this team" at bounding box center [679, 233] width 1243 height 19
click at [685, 142] on button "Repositories" at bounding box center [679, 138] width 416 height 34
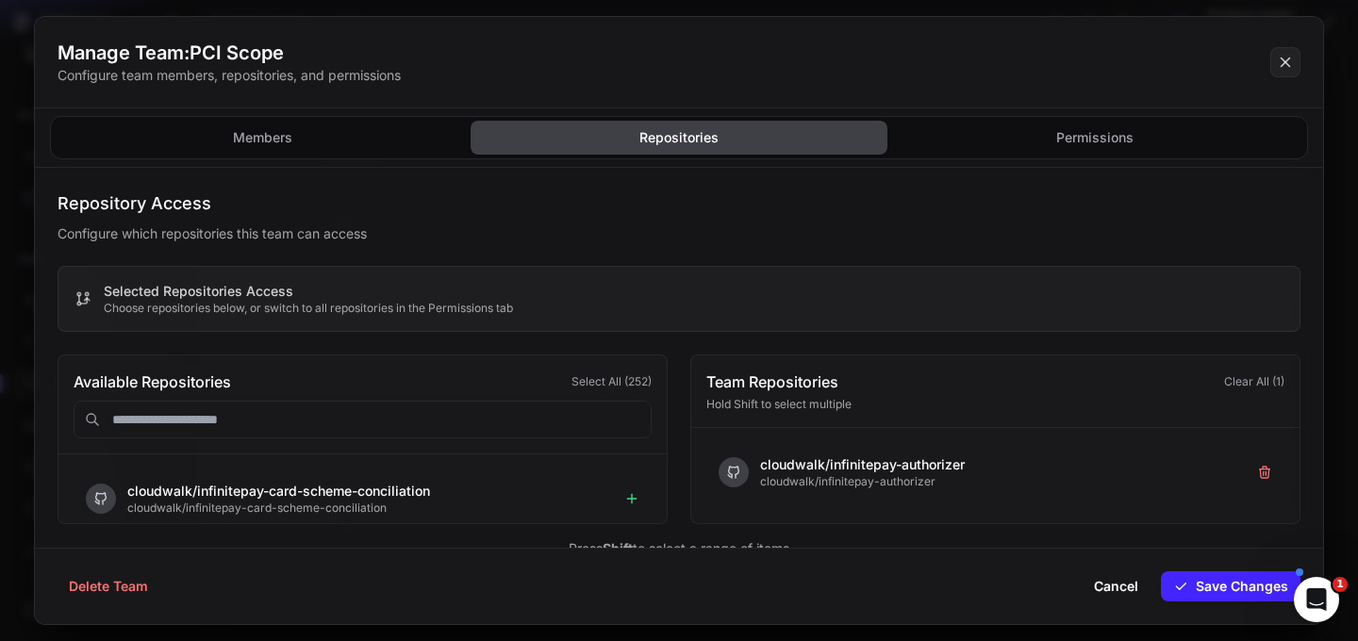
click at [383, 420] on input "text" at bounding box center [363, 420] width 578 height 38
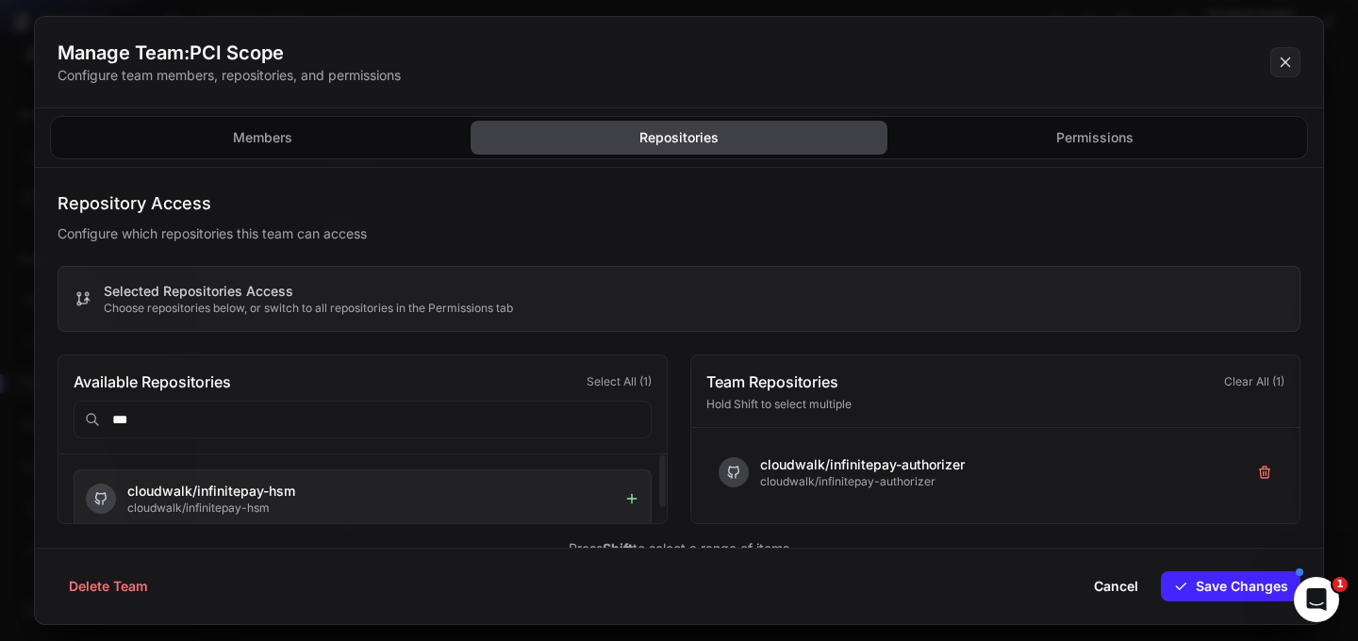
click at [632, 499] on icon at bounding box center [632, 498] width 0 height 8
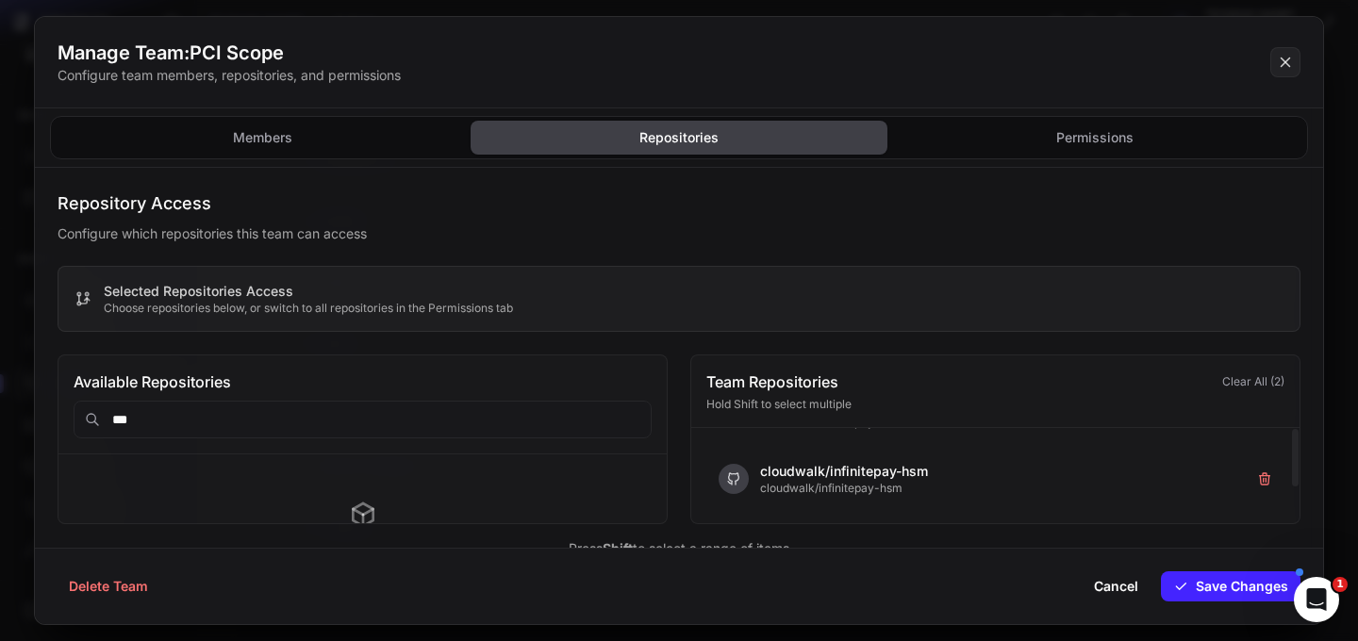
scroll to position [0, 0]
click at [269, 421] on input "***" at bounding box center [363, 420] width 578 height 38
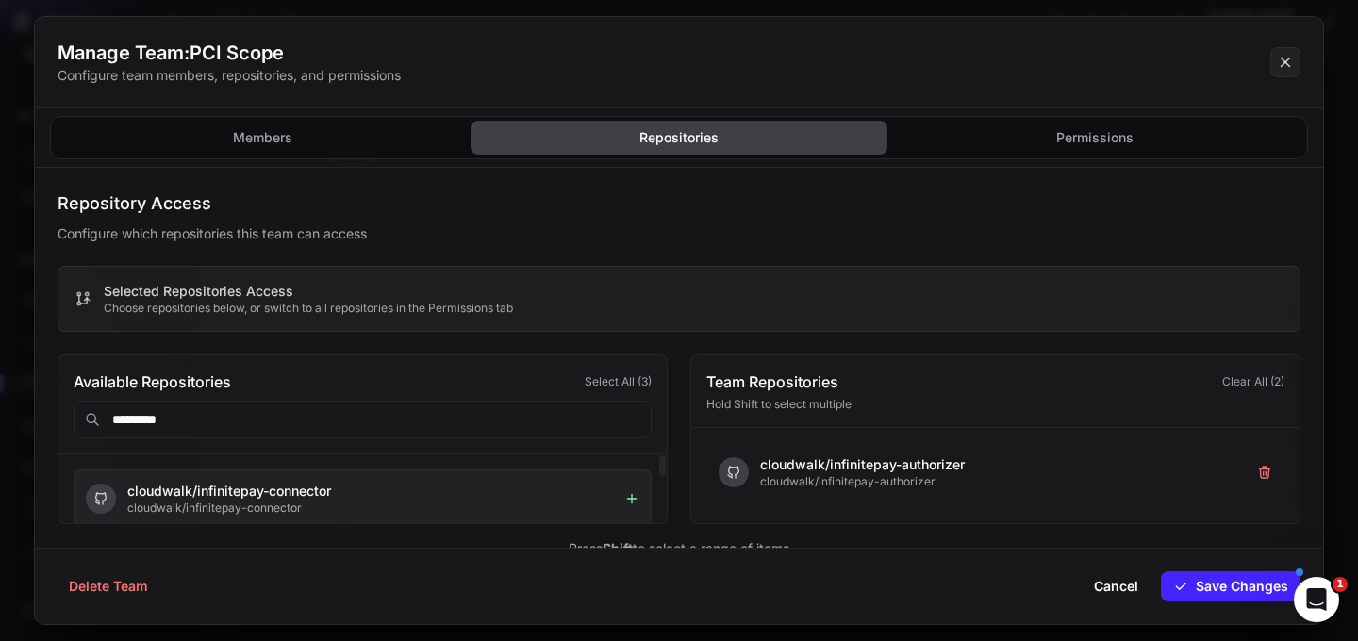
click at [627, 497] on icon at bounding box center [631, 498] width 15 height 15
click at [159, 422] on input "*********" at bounding box center [363, 420] width 578 height 38
type input "*****"
click at [631, 499] on icon at bounding box center [631, 499] width 8 height 0
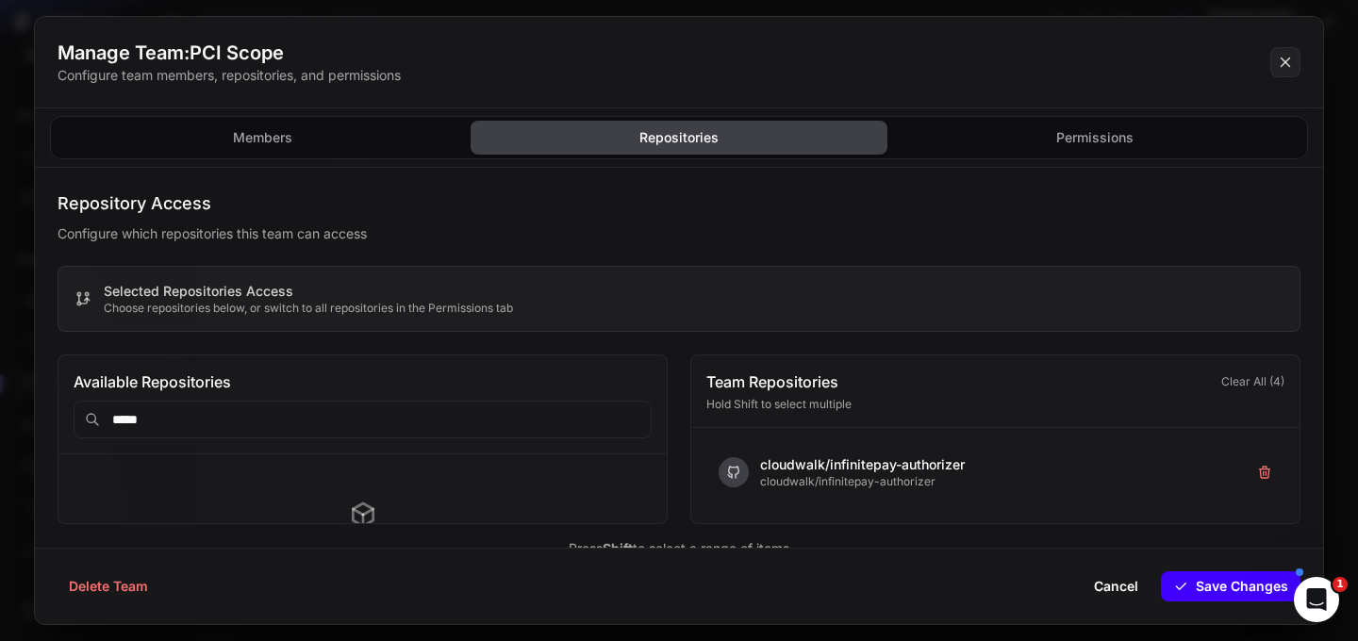
click at [1211, 584] on button "Save Changes" at bounding box center [1231, 586] width 140 height 30
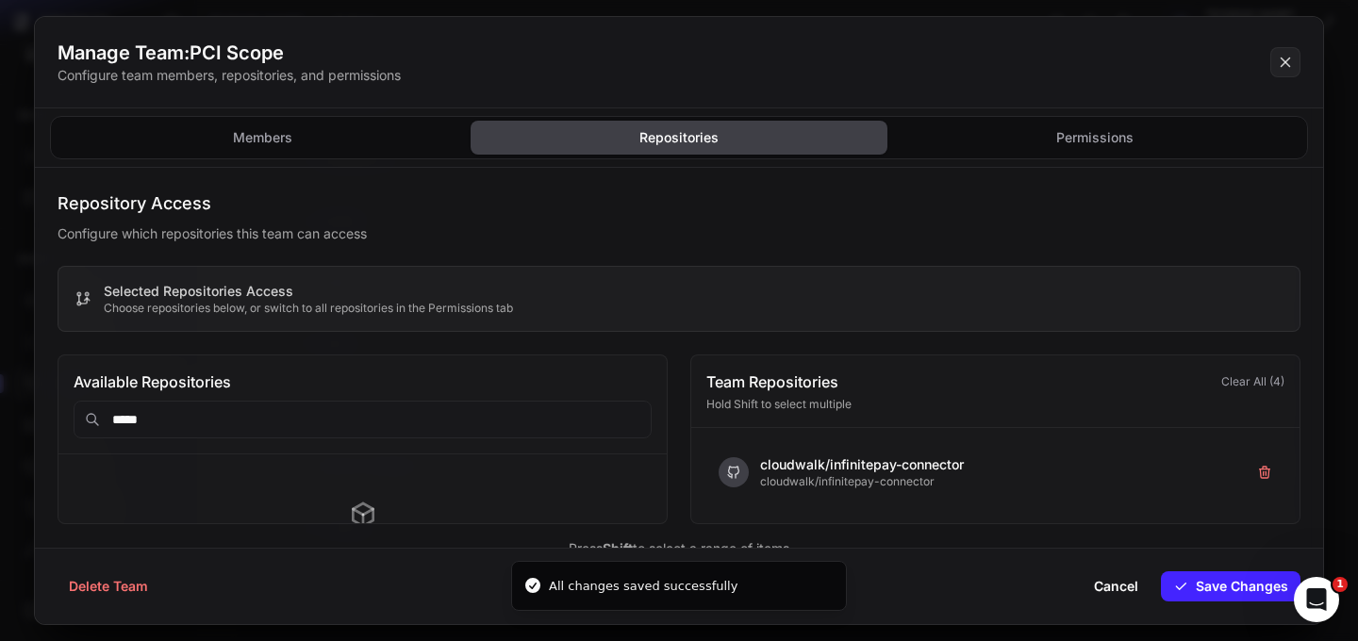
click at [1118, 591] on button "Cancel" at bounding box center [1115, 586] width 67 height 30
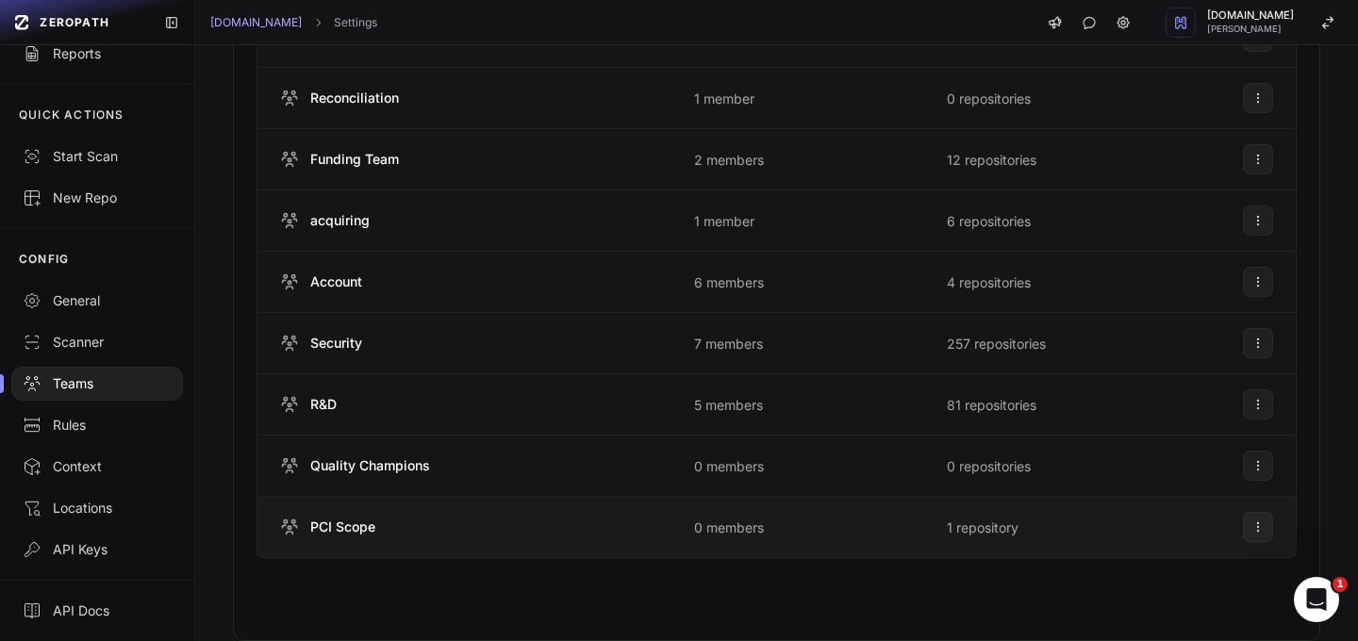
click at [967, 527] on span "1 repository" at bounding box center [983, 528] width 72 height 16
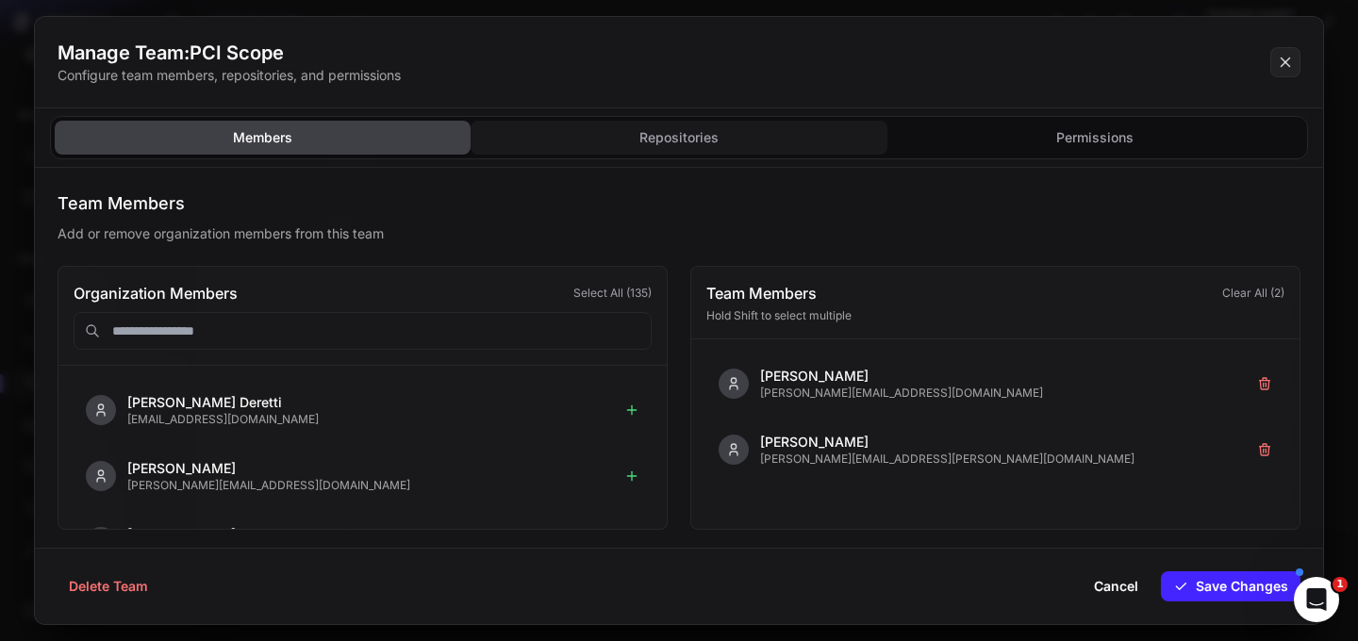
click at [693, 142] on button "Repositories" at bounding box center [679, 138] width 416 height 34
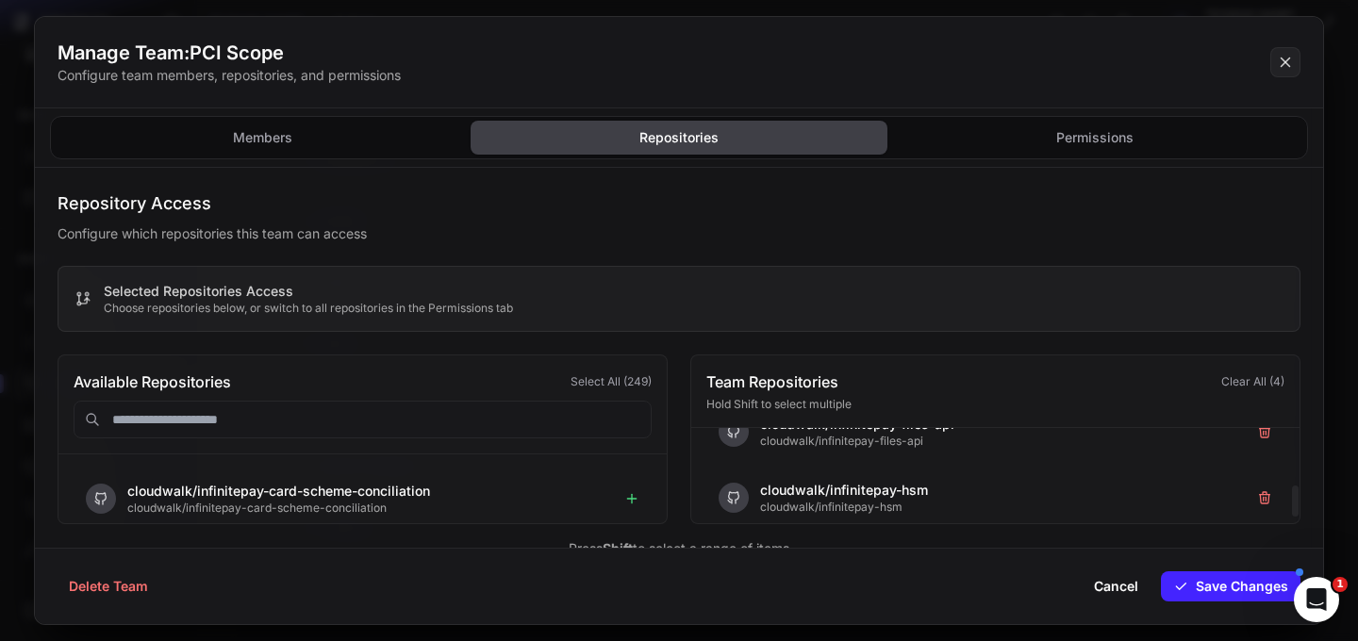
scroll to position [191, 0]
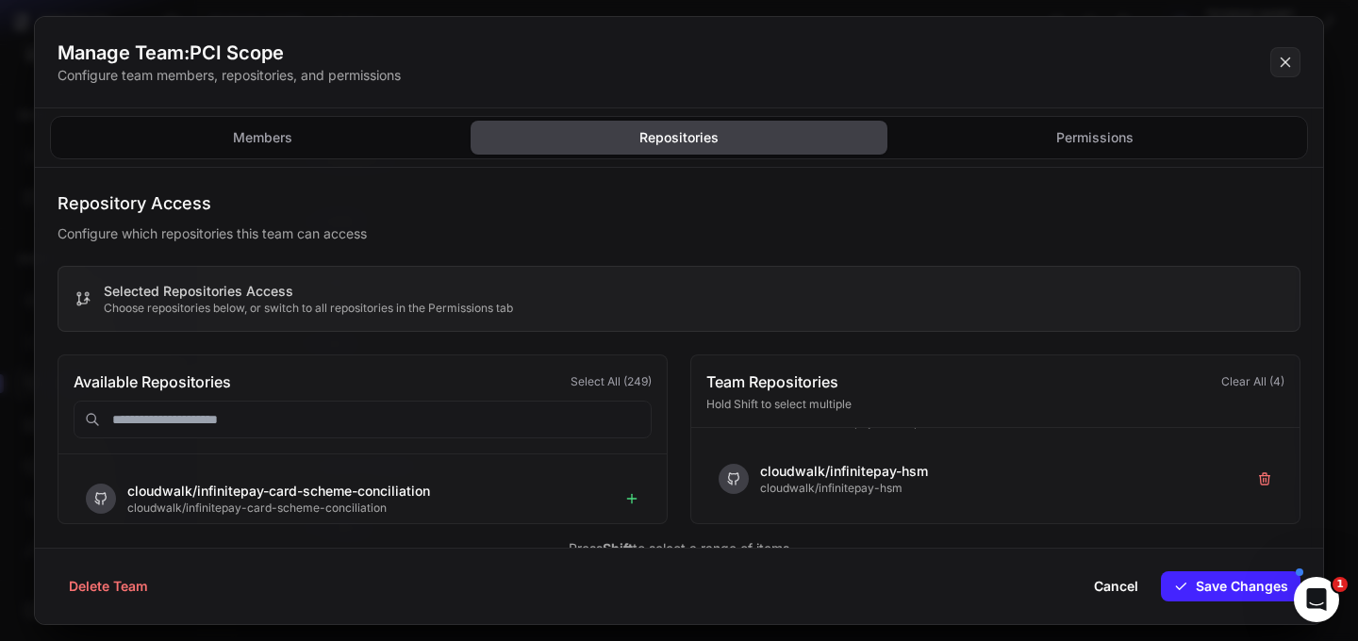
click at [342, 407] on input "text" at bounding box center [363, 420] width 578 height 38
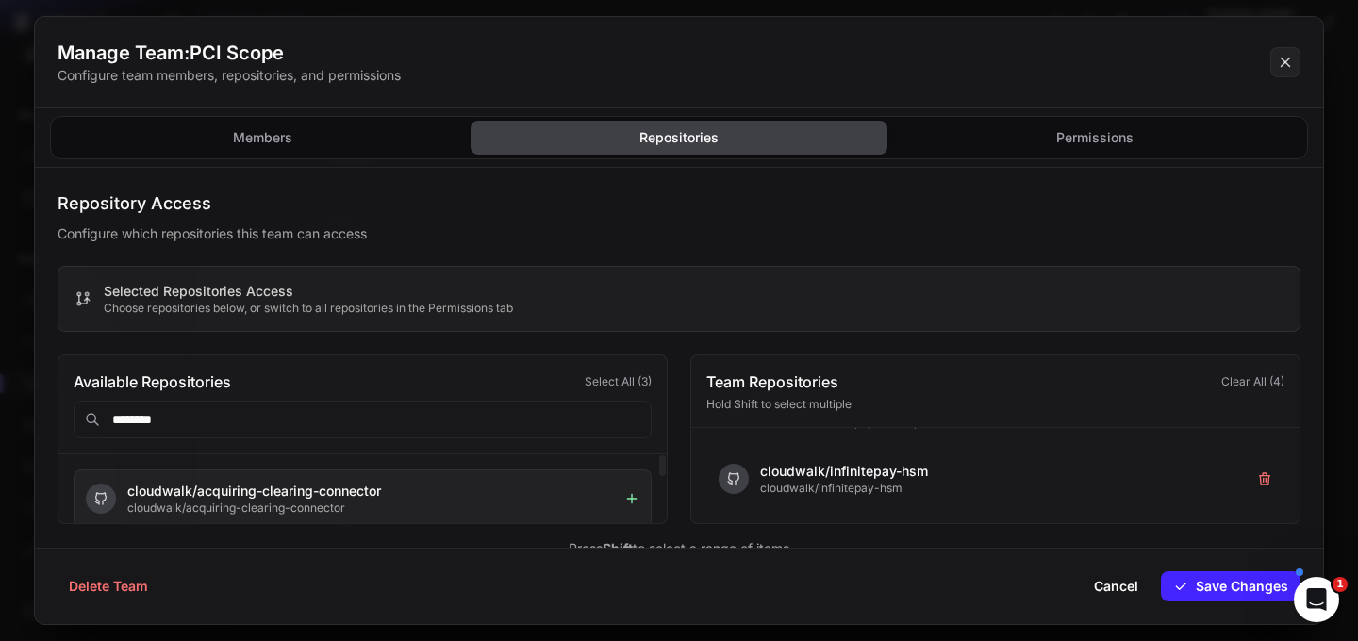
click at [635, 499] on icon at bounding box center [631, 499] width 8 height 0
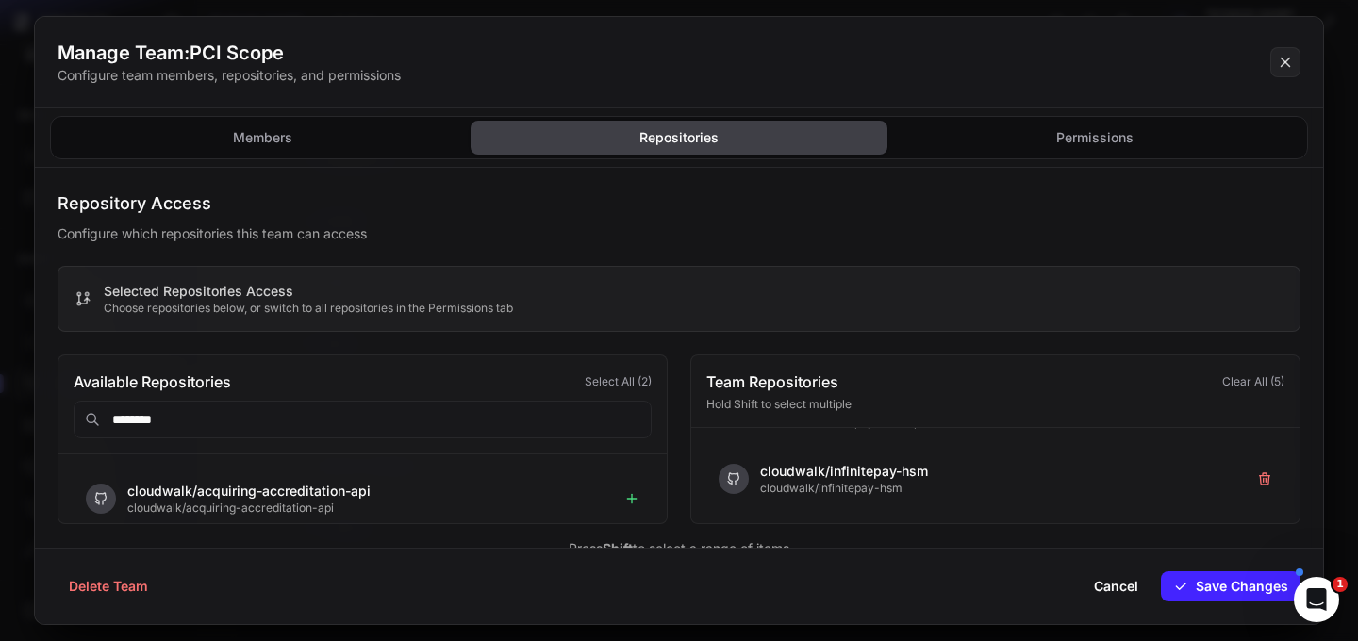
click at [318, 419] on input "********" at bounding box center [363, 420] width 578 height 38
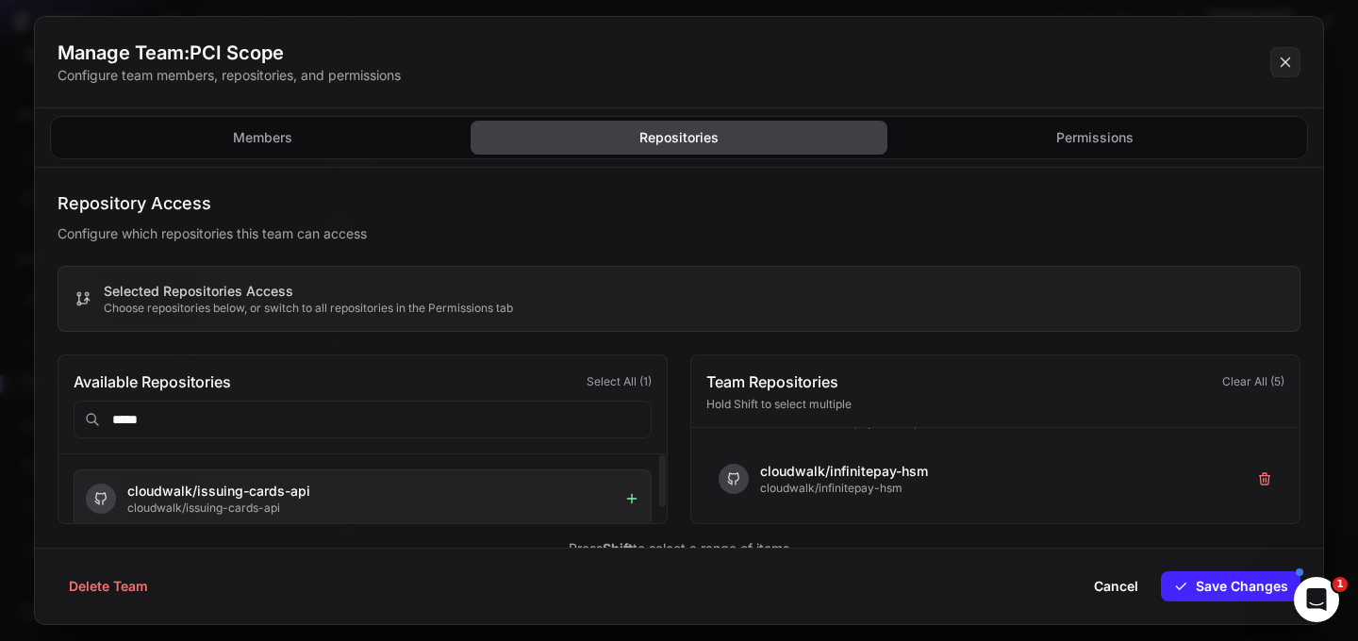
click at [635, 501] on icon at bounding box center [631, 498] width 15 height 15
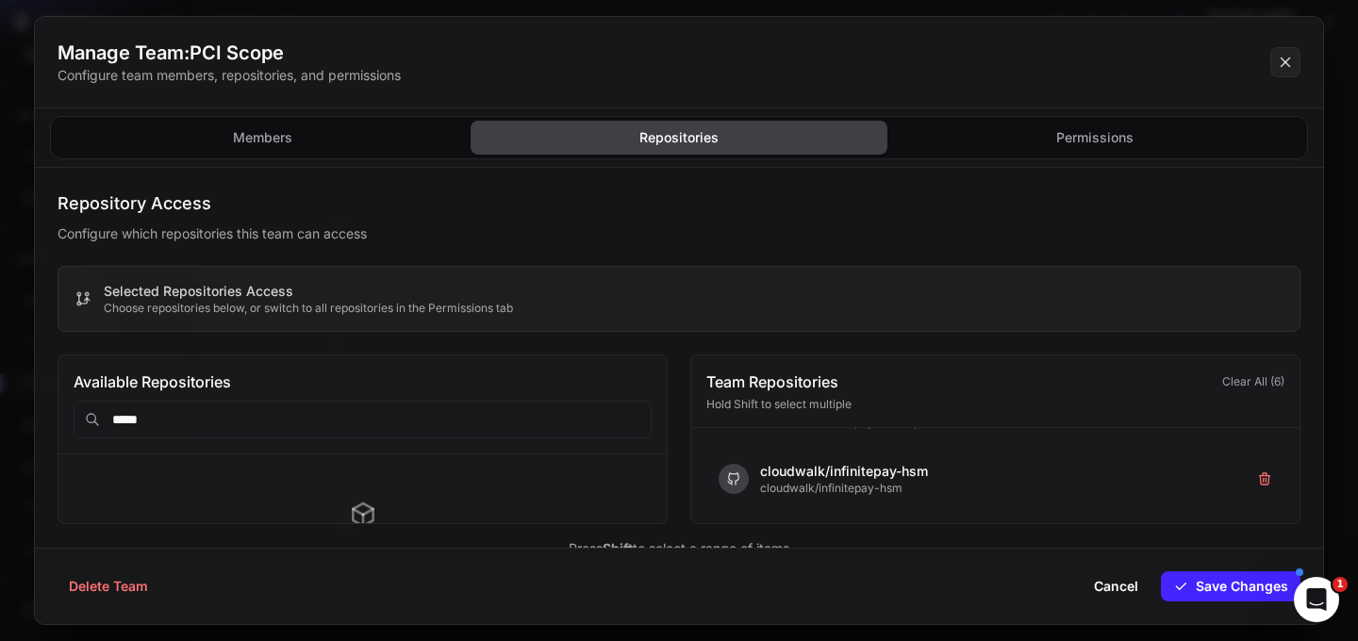
click at [329, 421] on input "*****" at bounding box center [363, 420] width 578 height 38
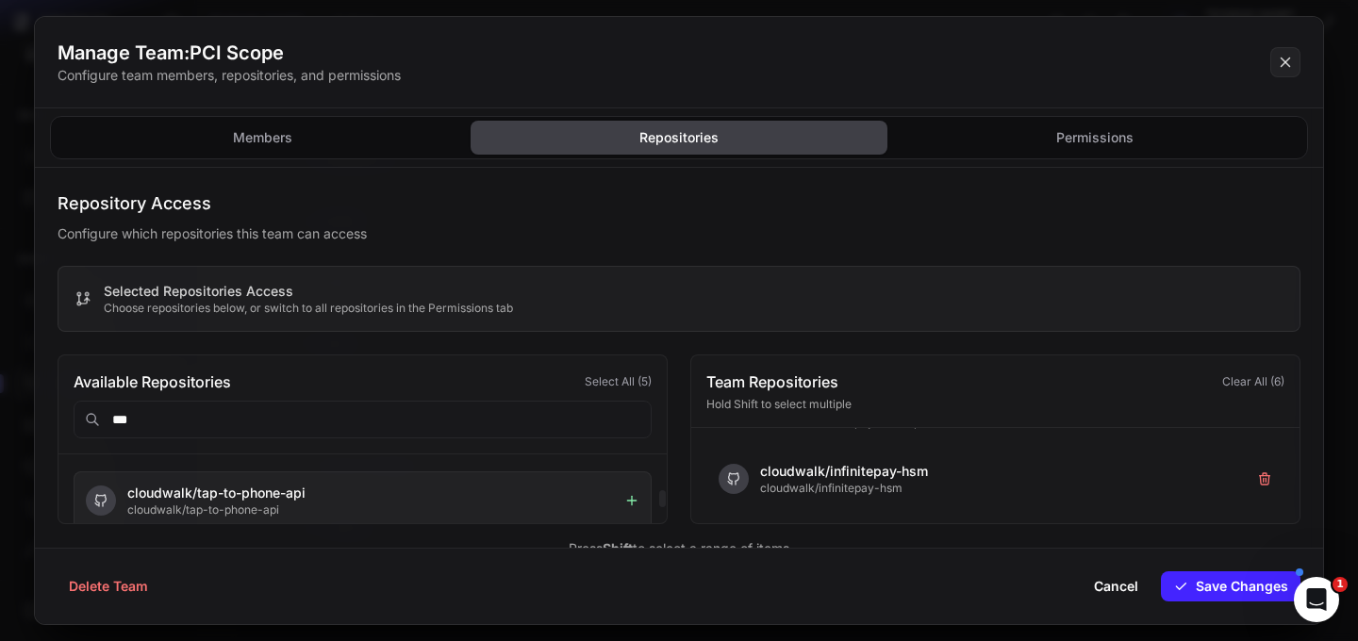
click at [636, 501] on icon at bounding box center [631, 500] width 15 height 15
click at [273, 420] on input "***" at bounding box center [363, 420] width 578 height 38
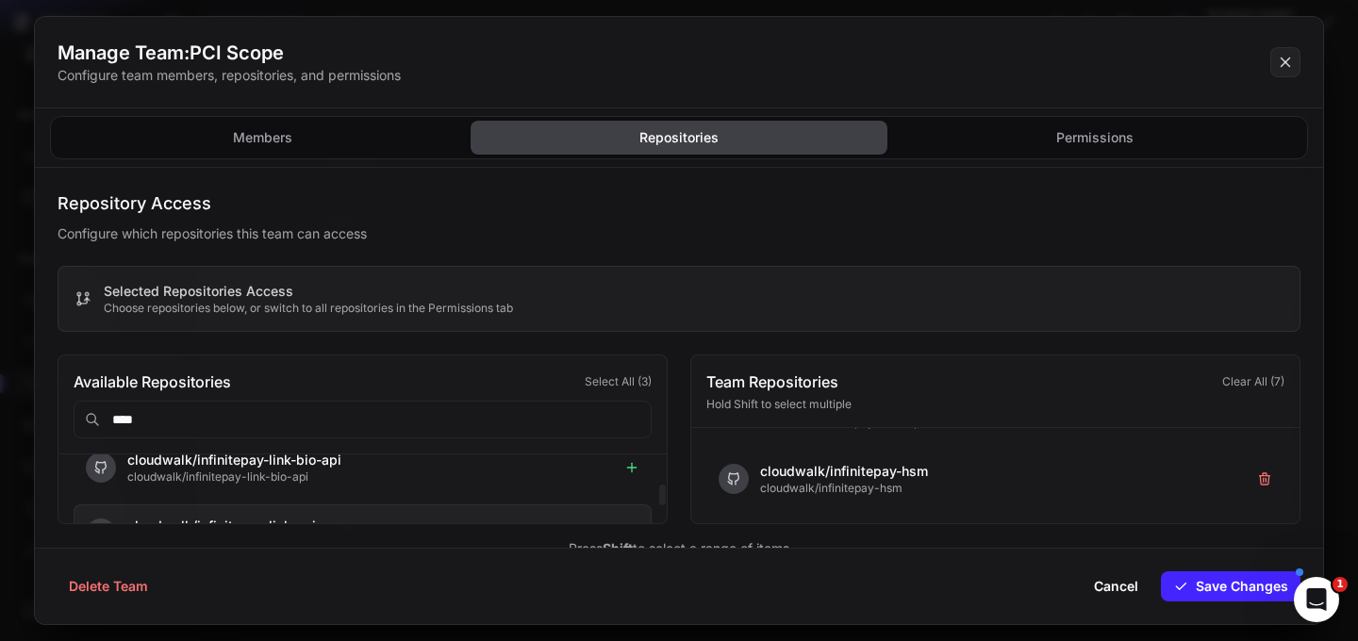
scroll to position [152, 0]
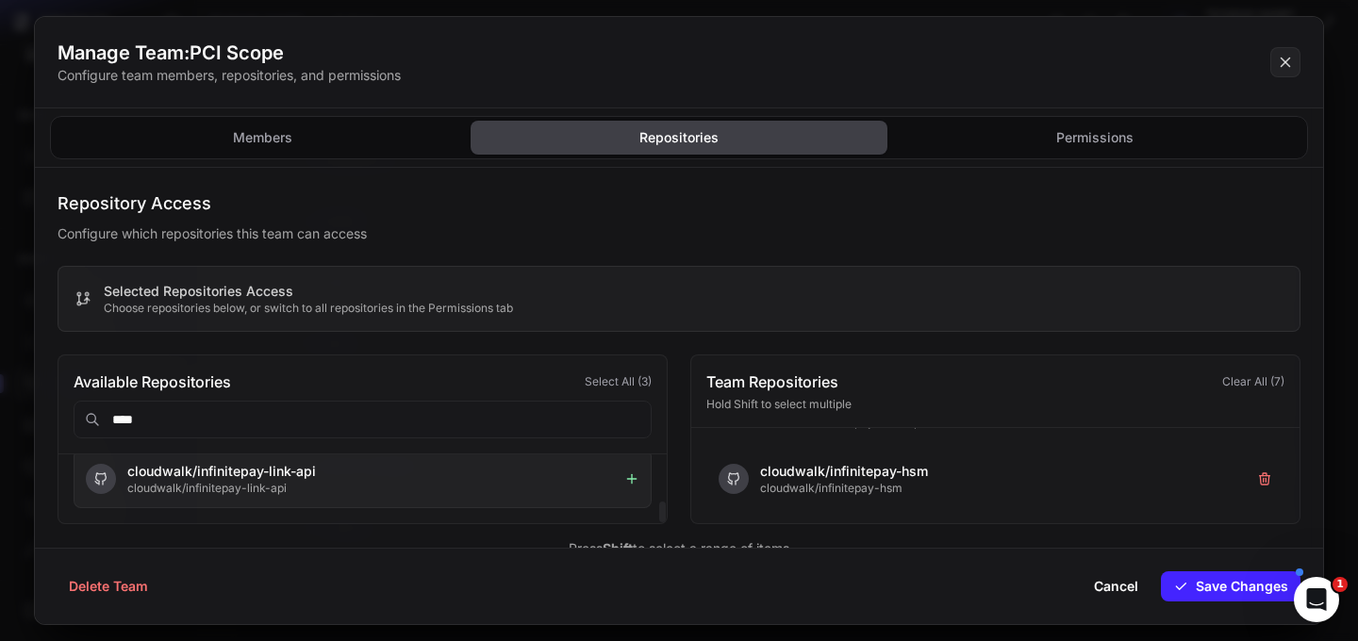
click at [630, 479] on icon at bounding box center [631, 479] width 8 height 0
click at [235, 419] on input "****" at bounding box center [363, 420] width 578 height 38
click at [635, 477] on icon at bounding box center [631, 478] width 15 height 15
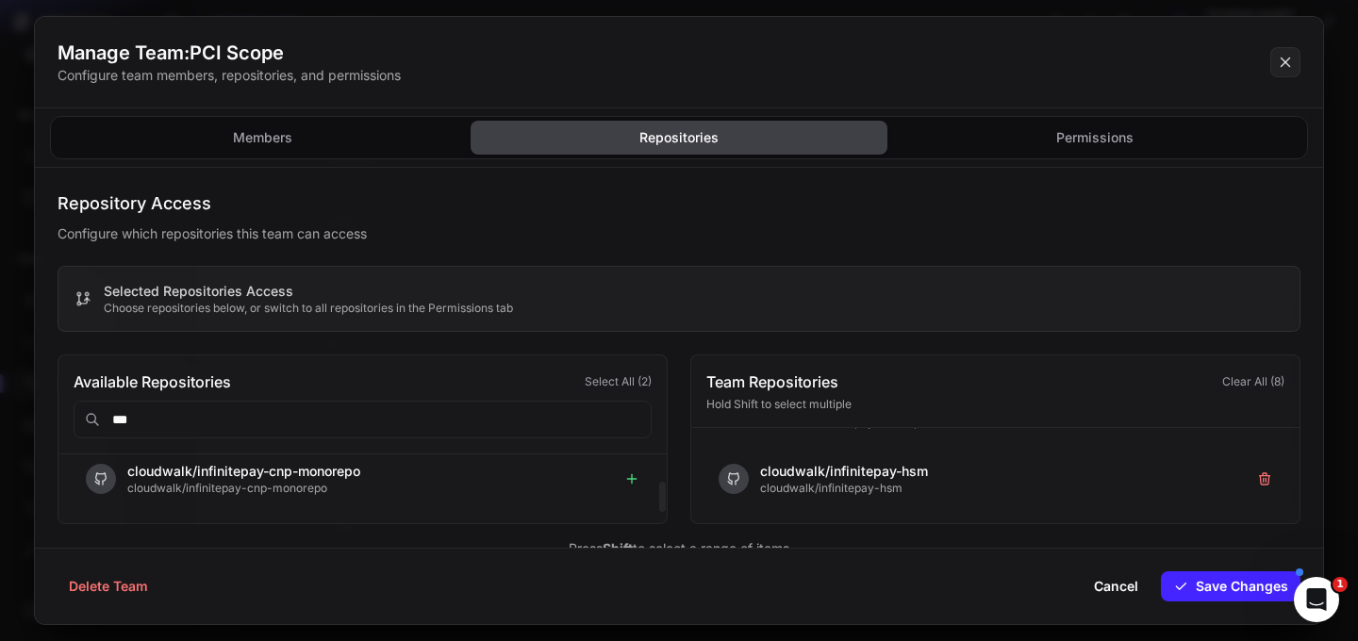
scroll to position [20, 0]
click at [253, 423] on input "***" at bounding box center [363, 420] width 578 height 38
click at [631, 481] on icon at bounding box center [631, 478] width 15 height 15
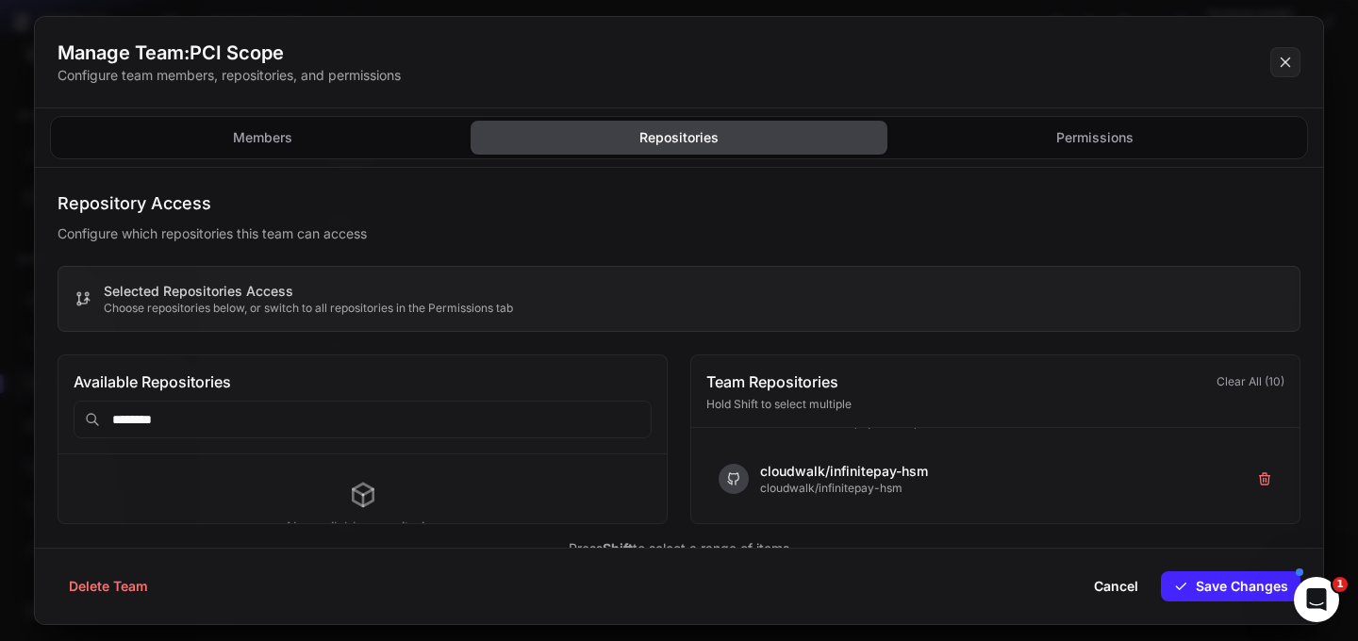
click at [354, 421] on input "********" at bounding box center [363, 420] width 578 height 38
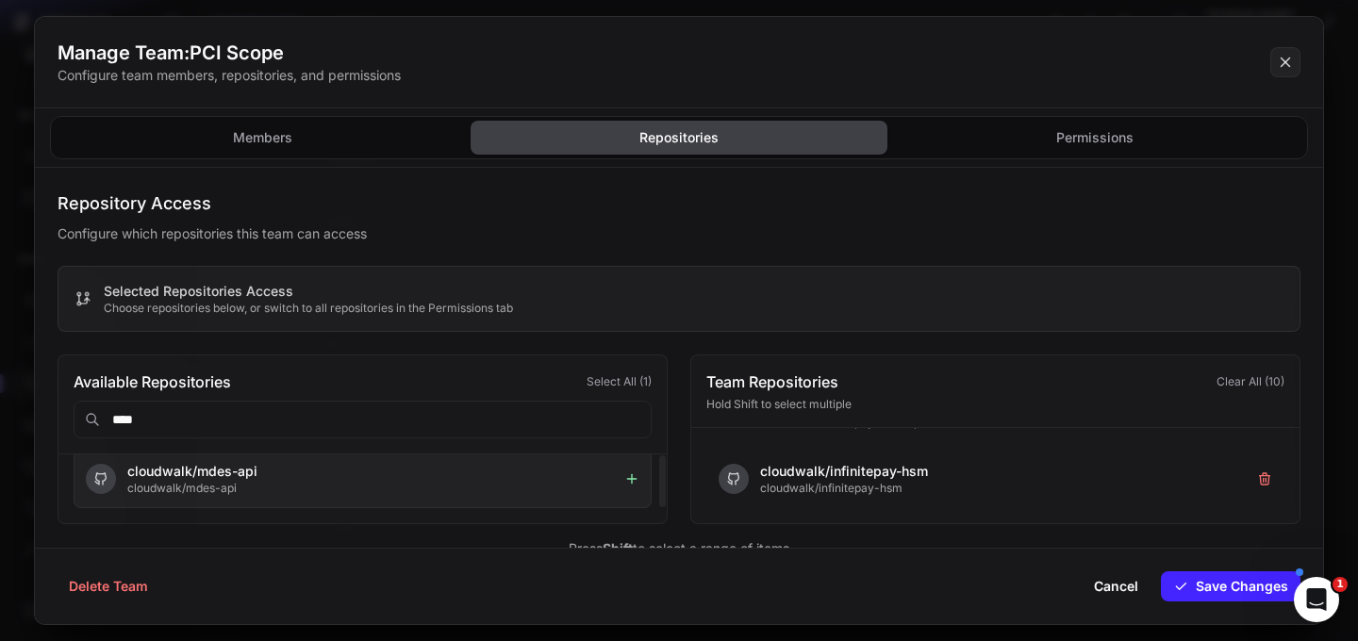
click at [630, 476] on icon at bounding box center [631, 478] width 15 height 15
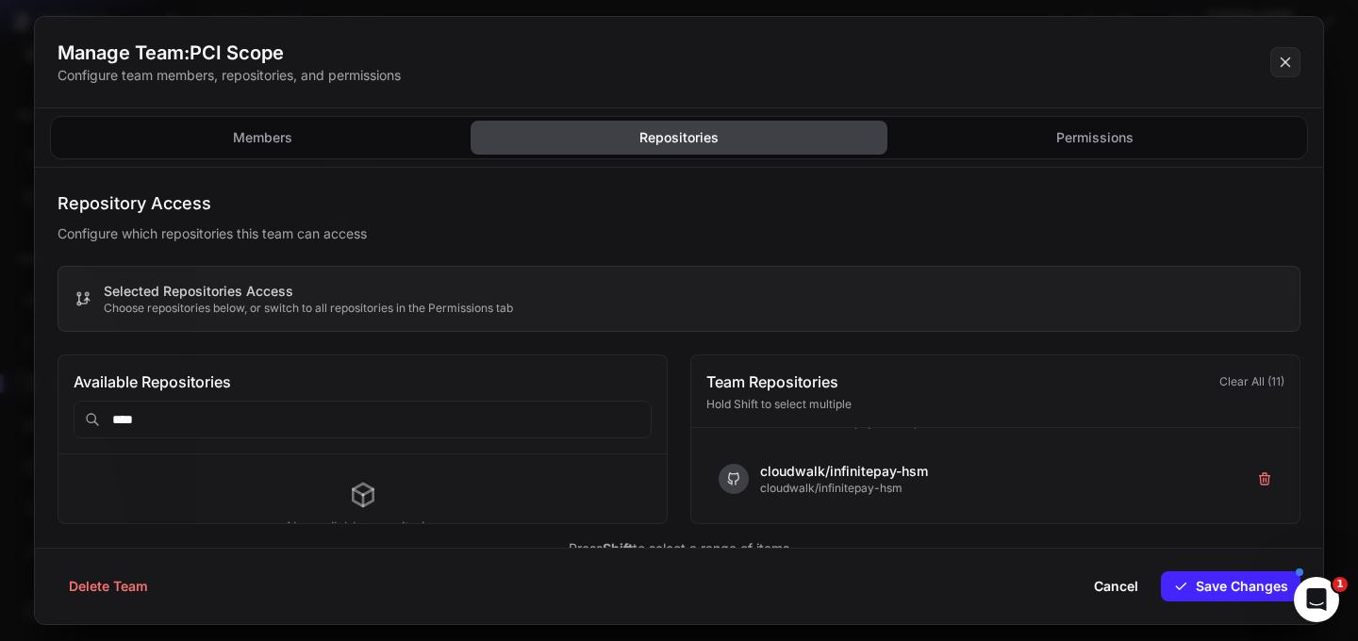
click at [394, 415] on input "****" at bounding box center [363, 420] width 578 height 38
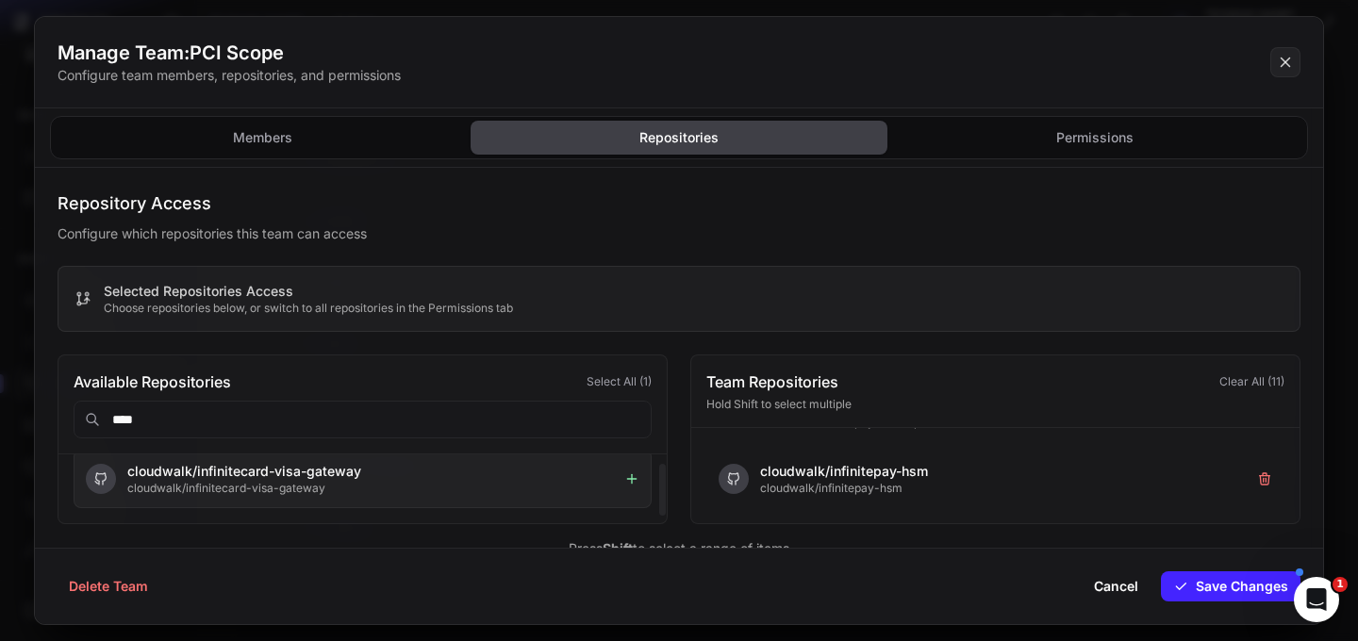
click at [634, 481] on icon at bounding box center [631, 478] width 15 height 15
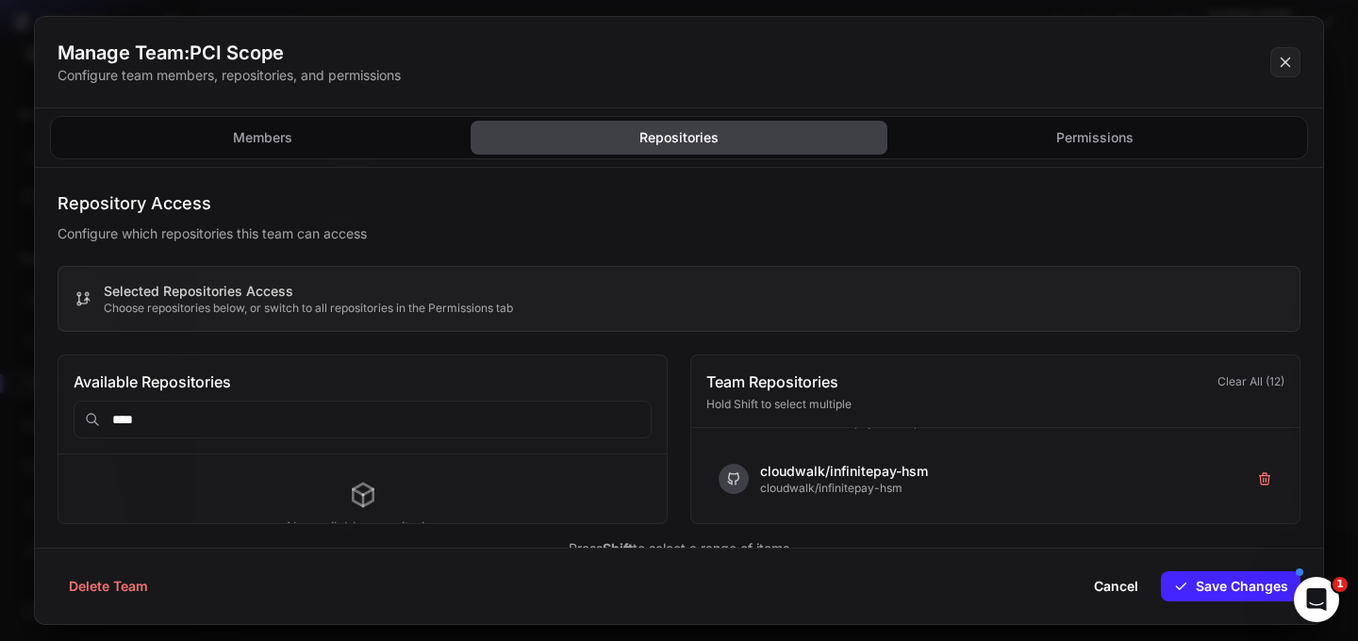
click at [228, 432] on input "****" at bounding box center [363, 420] width 578 height 38
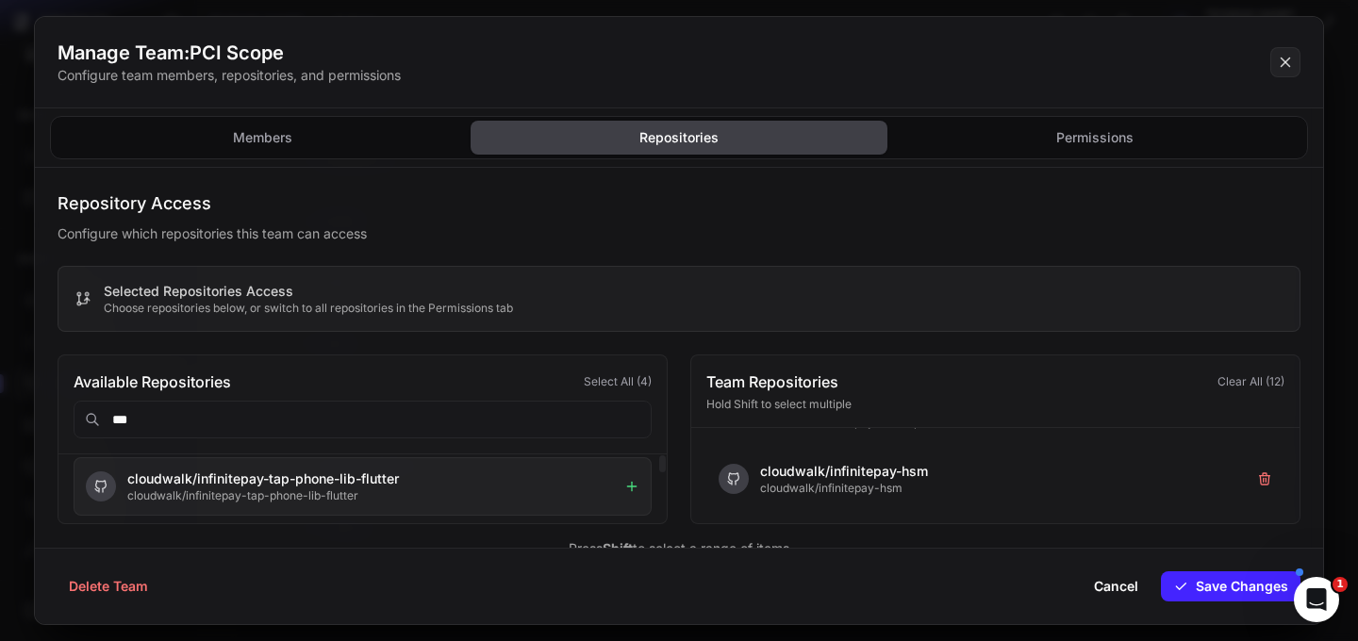
scroll to position [0, 0]
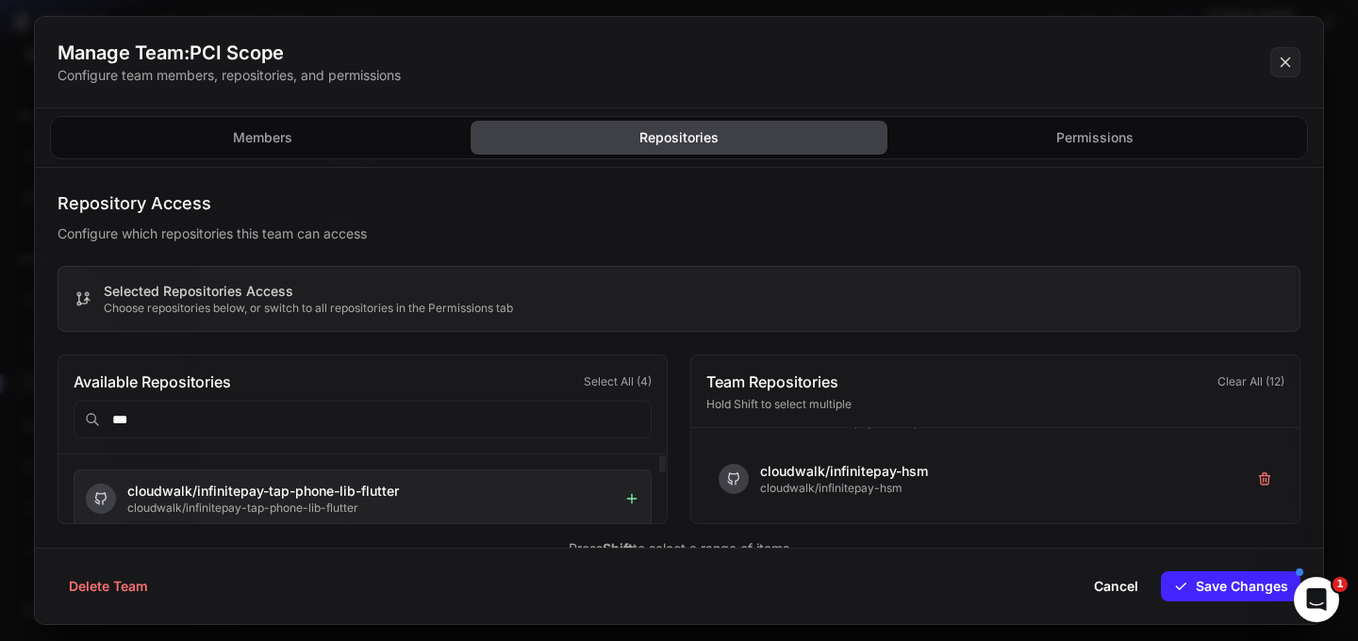
click at [635, 501] on icon at bounding box center [631, 498] width 15 height 15
click at [635, 500] on icon at bounding box center [631, 498] width 15 height 15
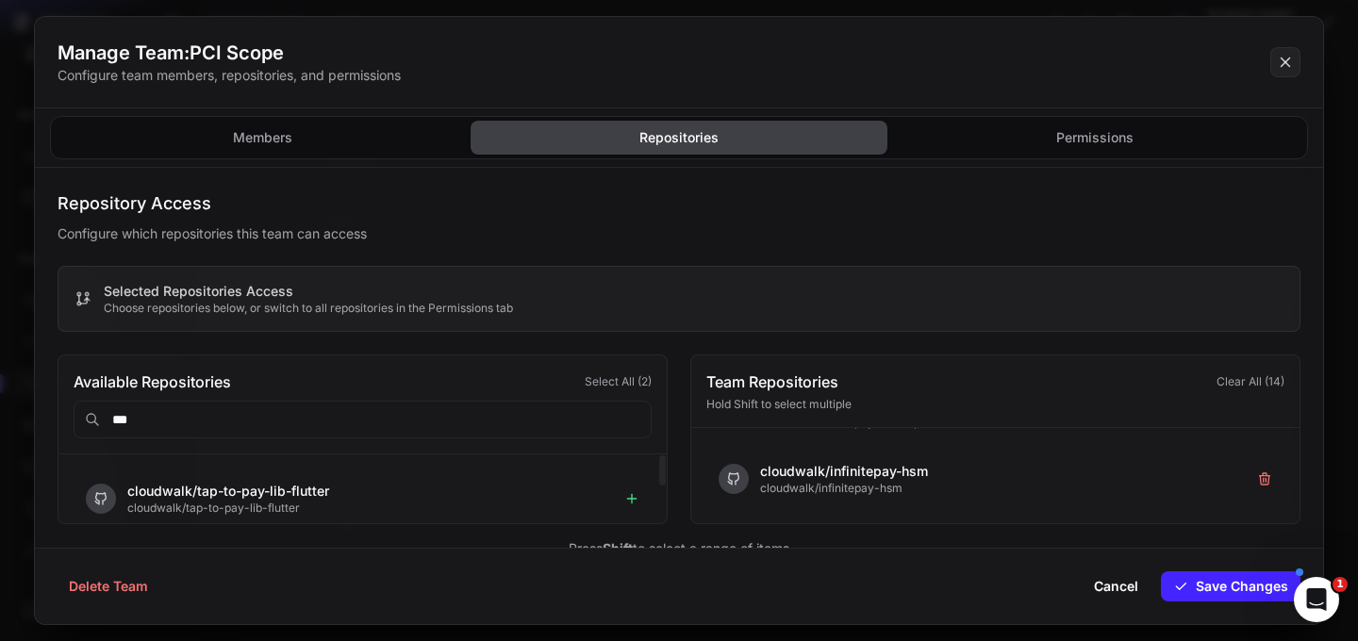
click at [788, 239] on p "Configure which repositories this team can access" at bounding box center [679, 233] width 1243 height 19
click at [313, 421] on input "***" at bounding box center [363, 420] width 578 height 38
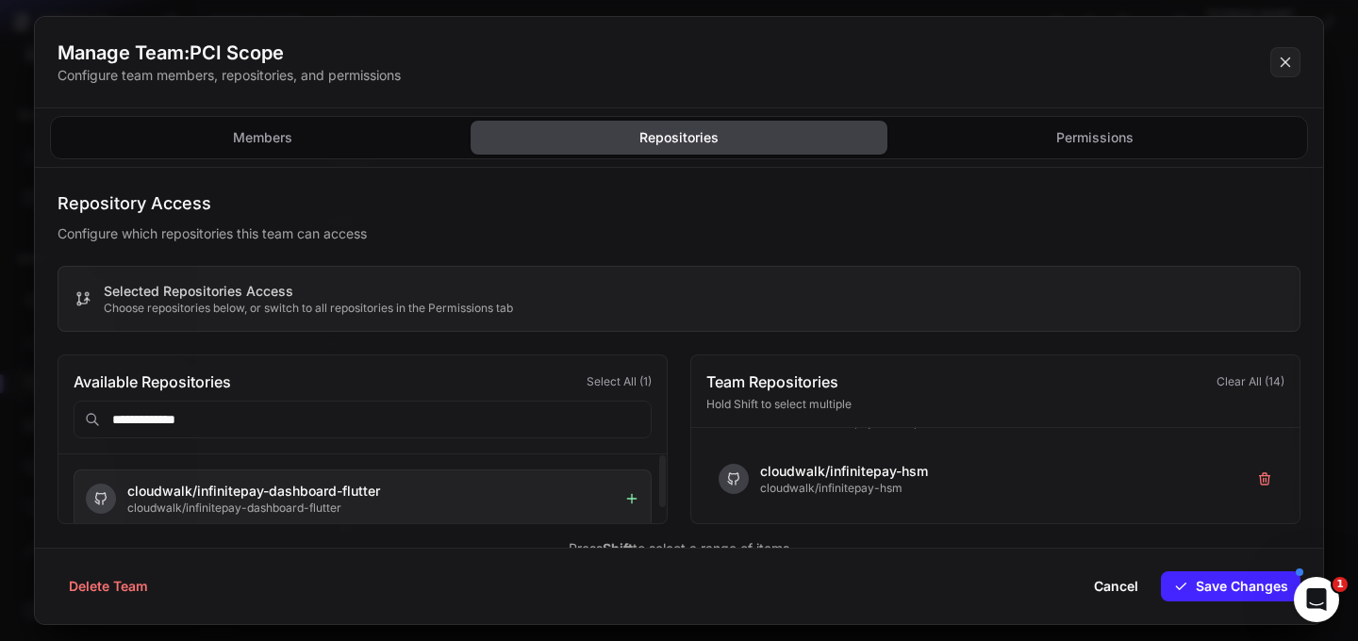
type input "**********"
click at [630, 499] on icon at bounding box center [631, 499] width 8 height 0
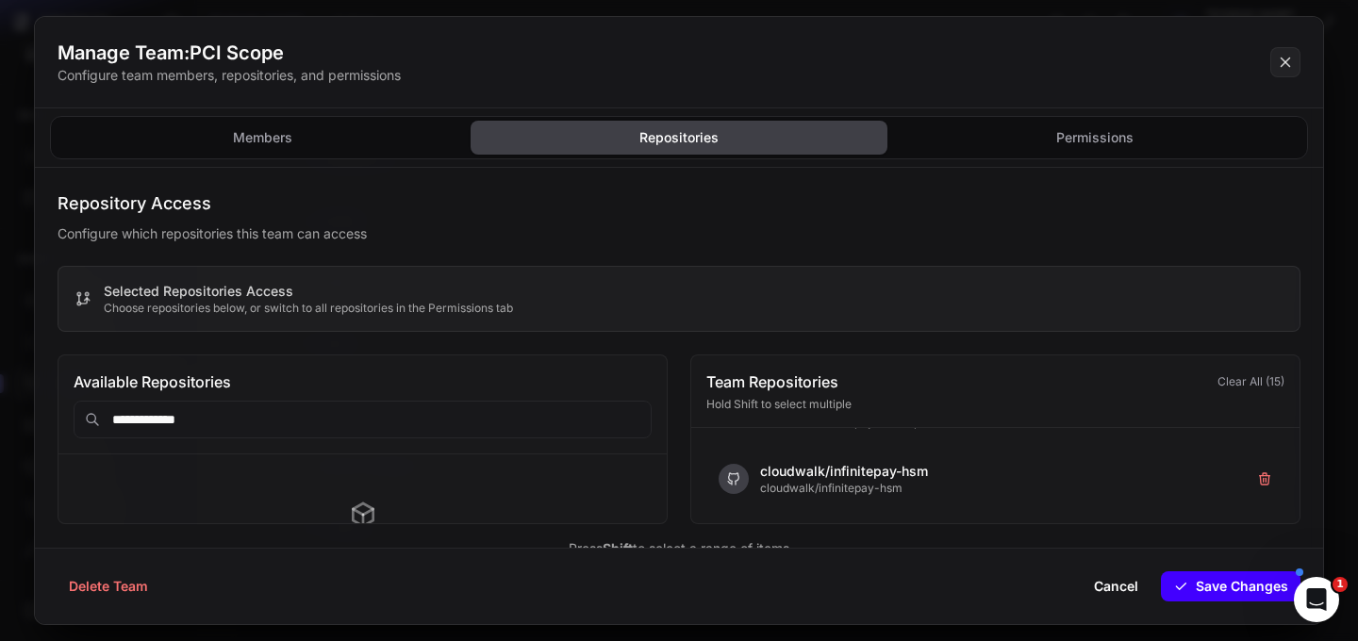
click at [1210, 586] on button "Save Changes" at bounding box center [1231, 586] width 140 height 30
click at [1285, 63] on icon at bounding box center [1285, 62] width 17 height 23
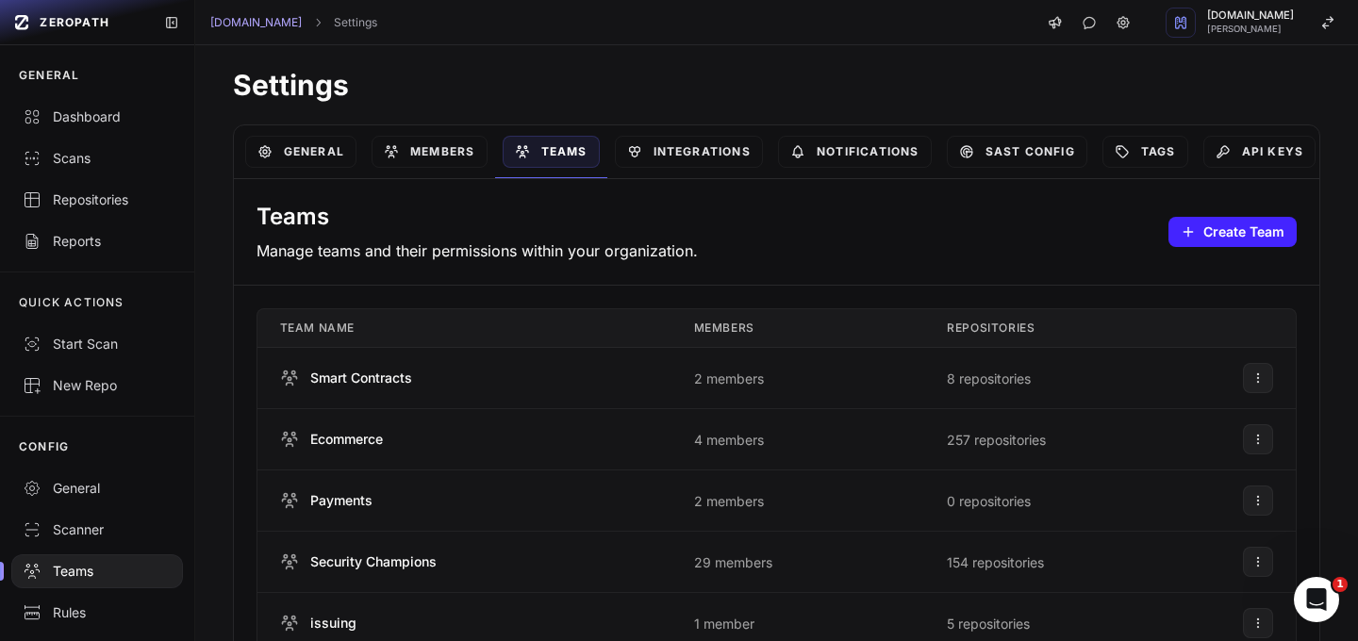
scroll to position [602, 0]
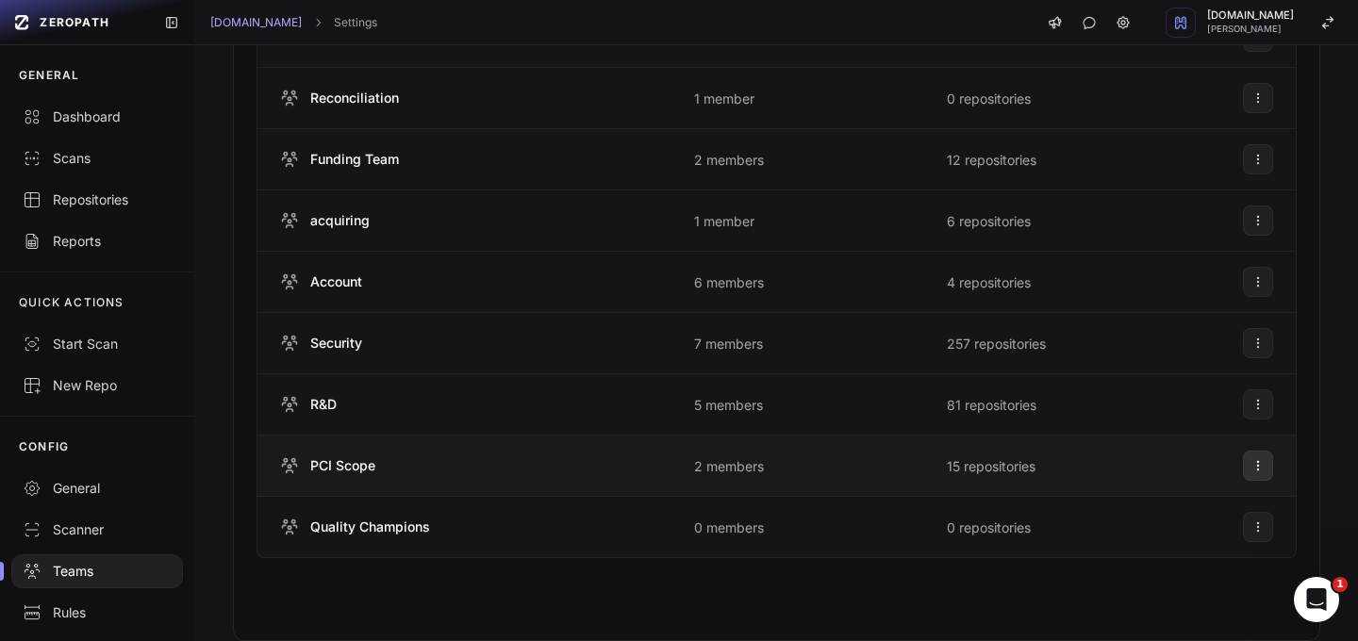
click at [1251, 470] on icon at bounding box center [1257, 465] width 13 height 15
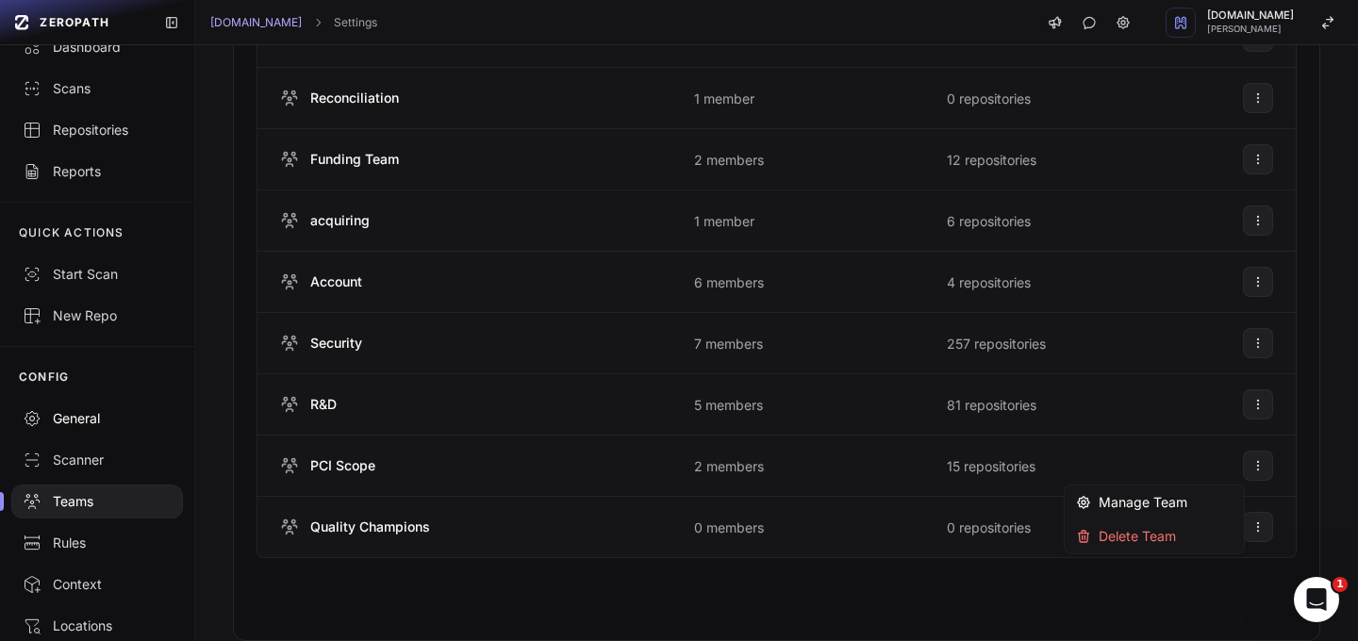
scroll to position [0, 0]
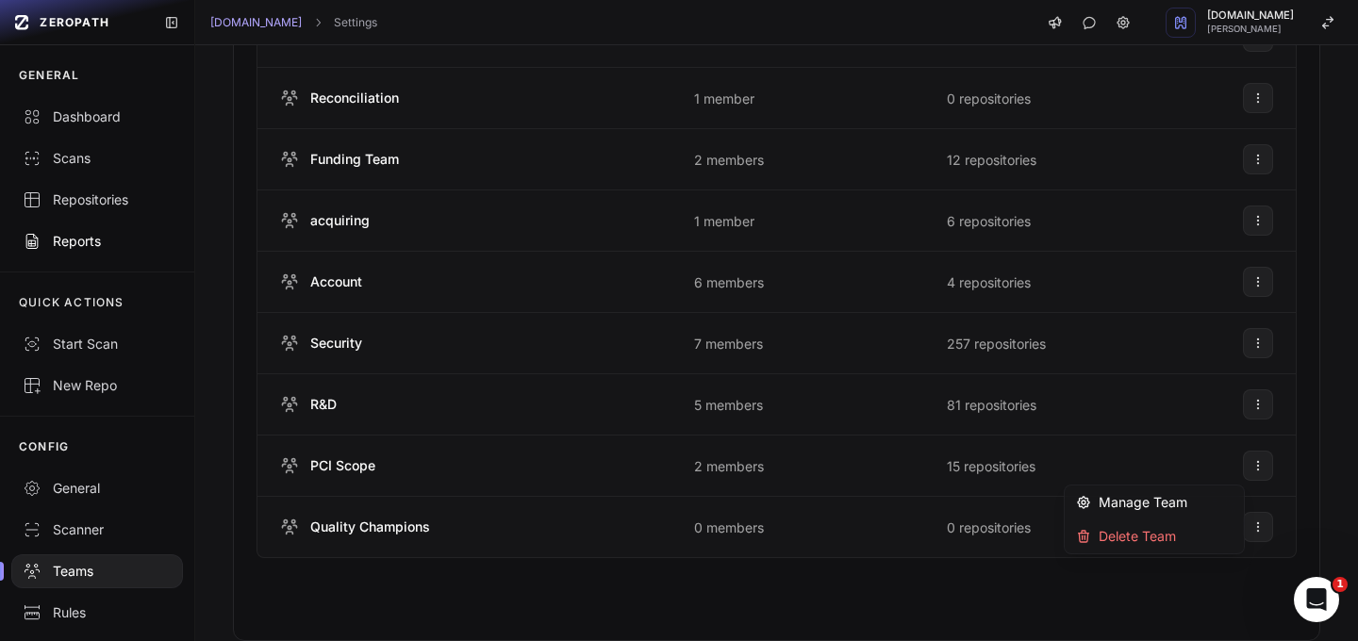
click at [77, 258] on link "Reports" at bounding box center [97, 241] width 194 height 41
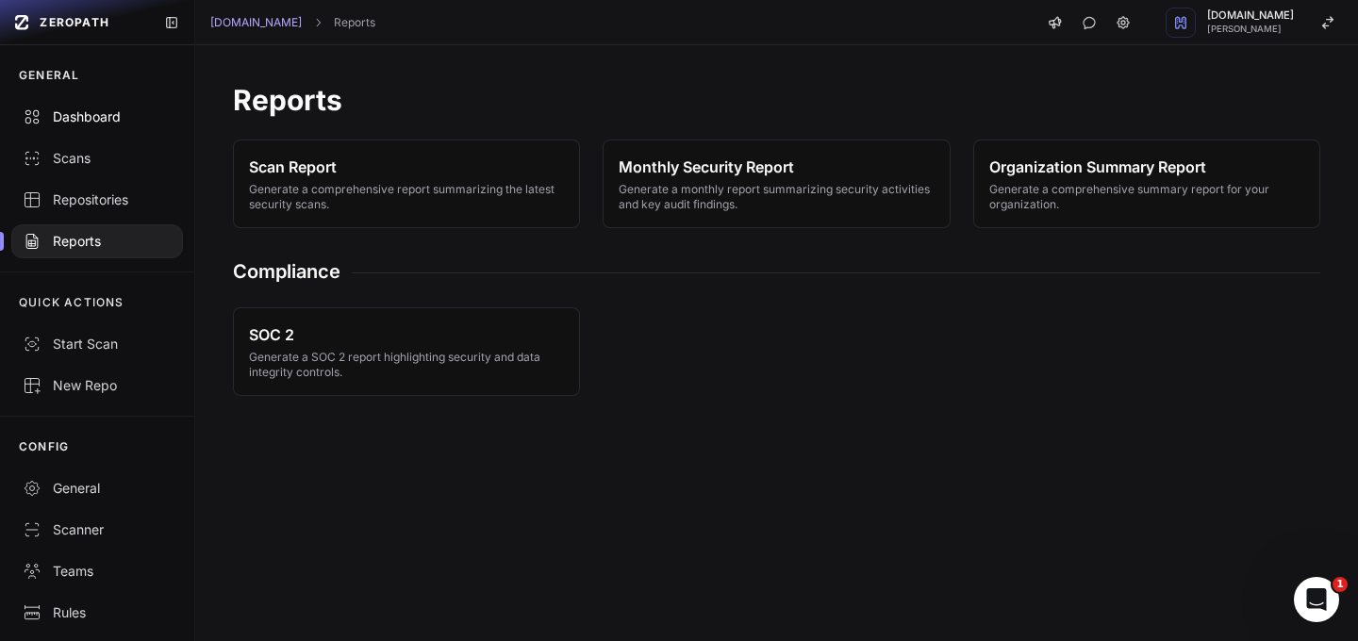
click at [41, 112] on div "Dashboard" at bounding box center [97, 116] width 149 height 19
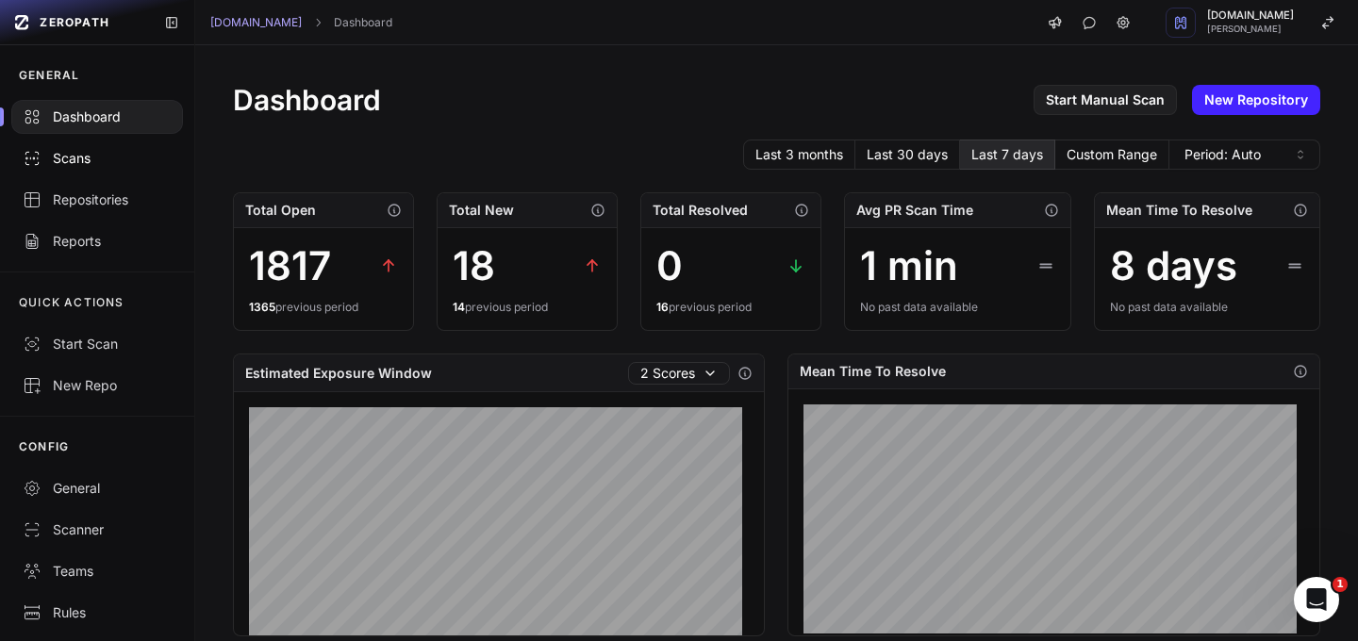
click at [89, 160] on div "Scans" at bounding box center [97, 158] width 149 height 19
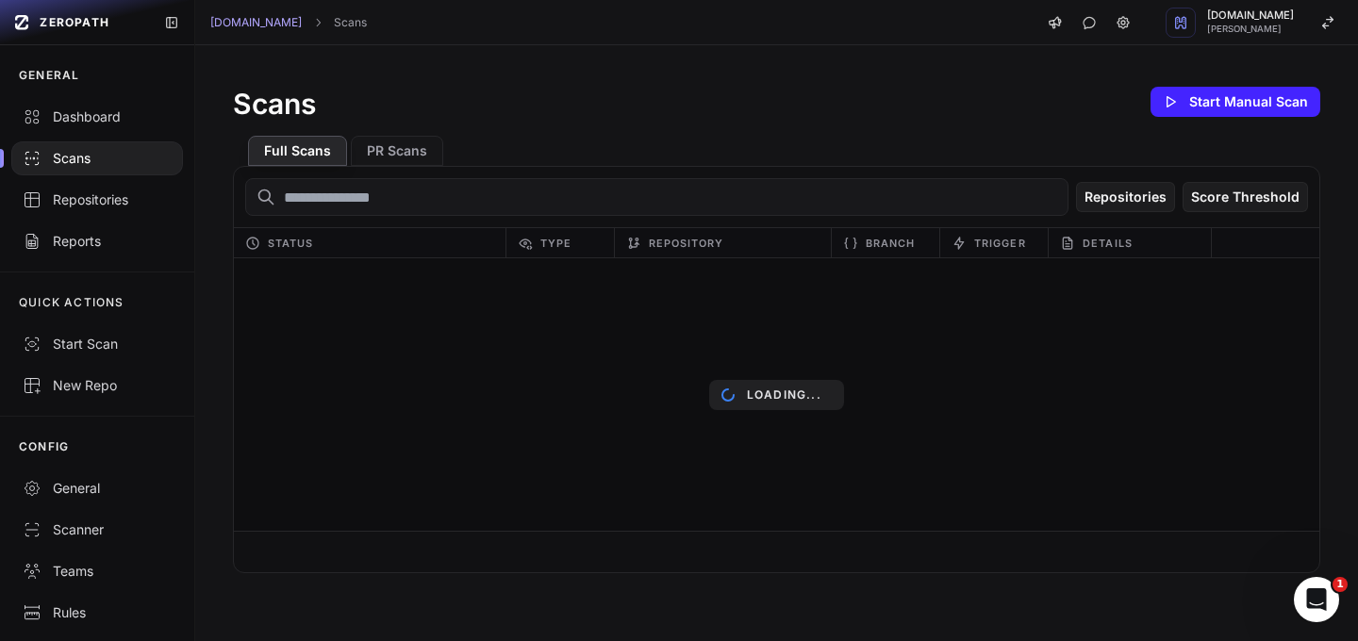
click at [435, 203] on input "text" at bounding box center [656, 197] width 823 height 38
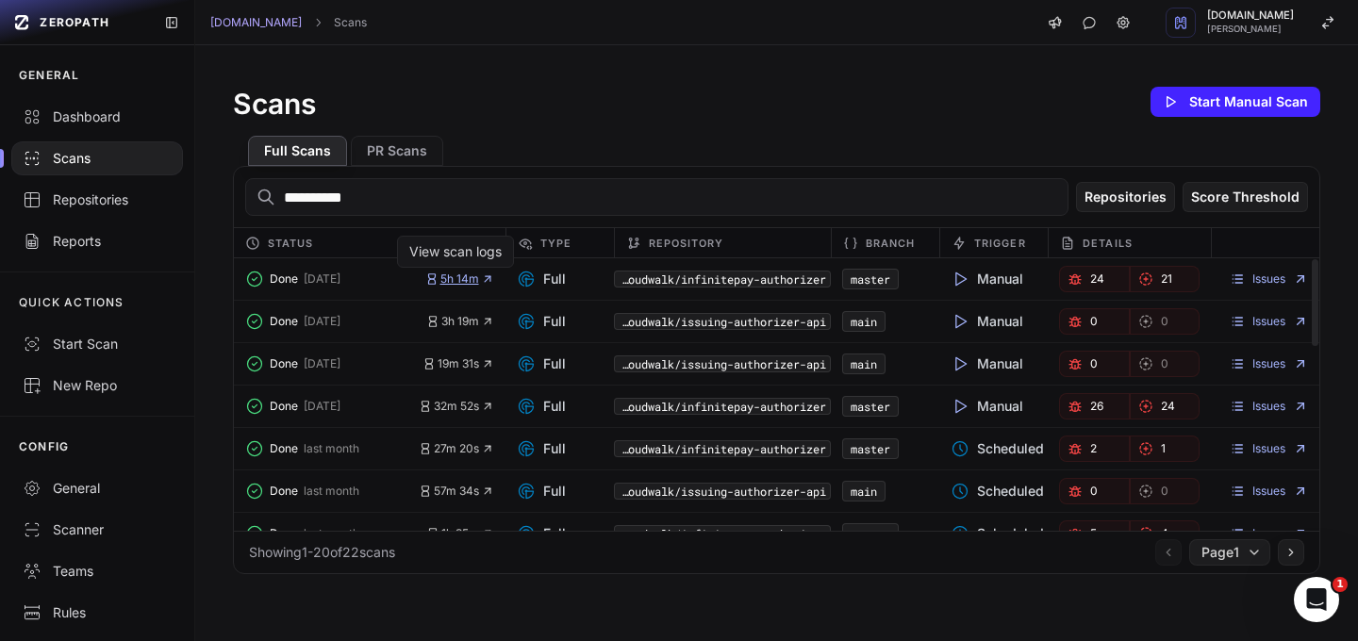
type input "**********"
click at [450, 276] on span "5h 14m" at bounding box center [459, 279] width 69 height 15
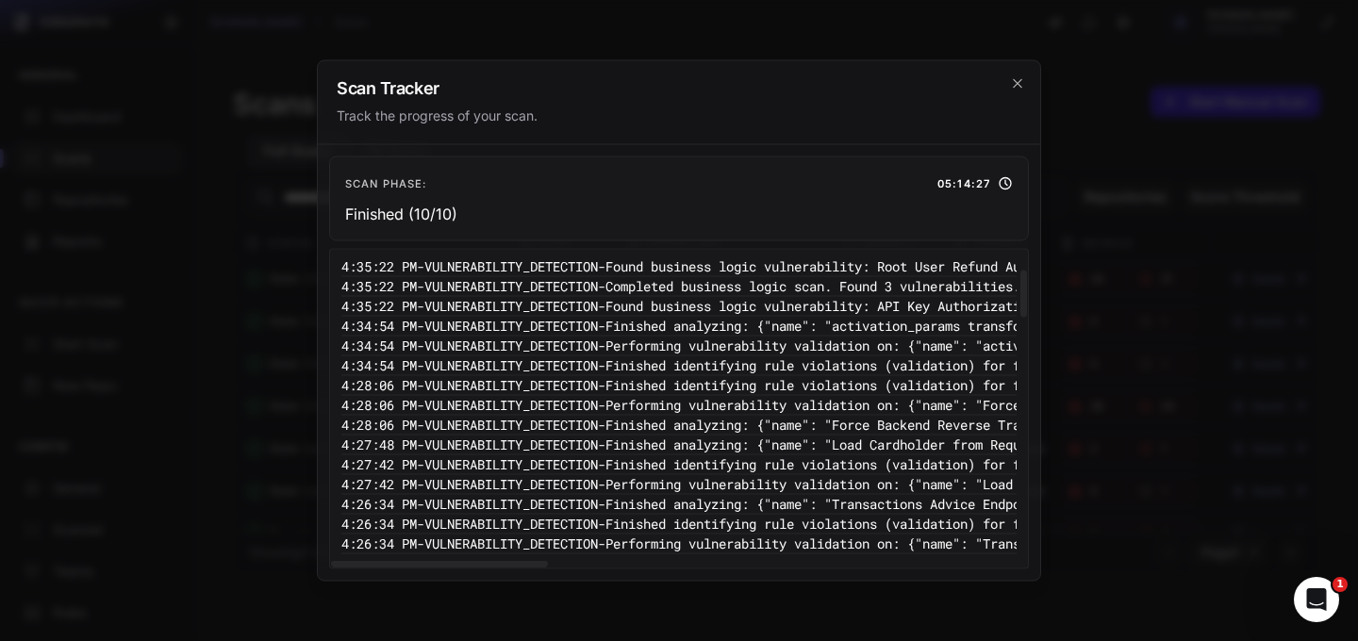
scroll to position [112, 0]
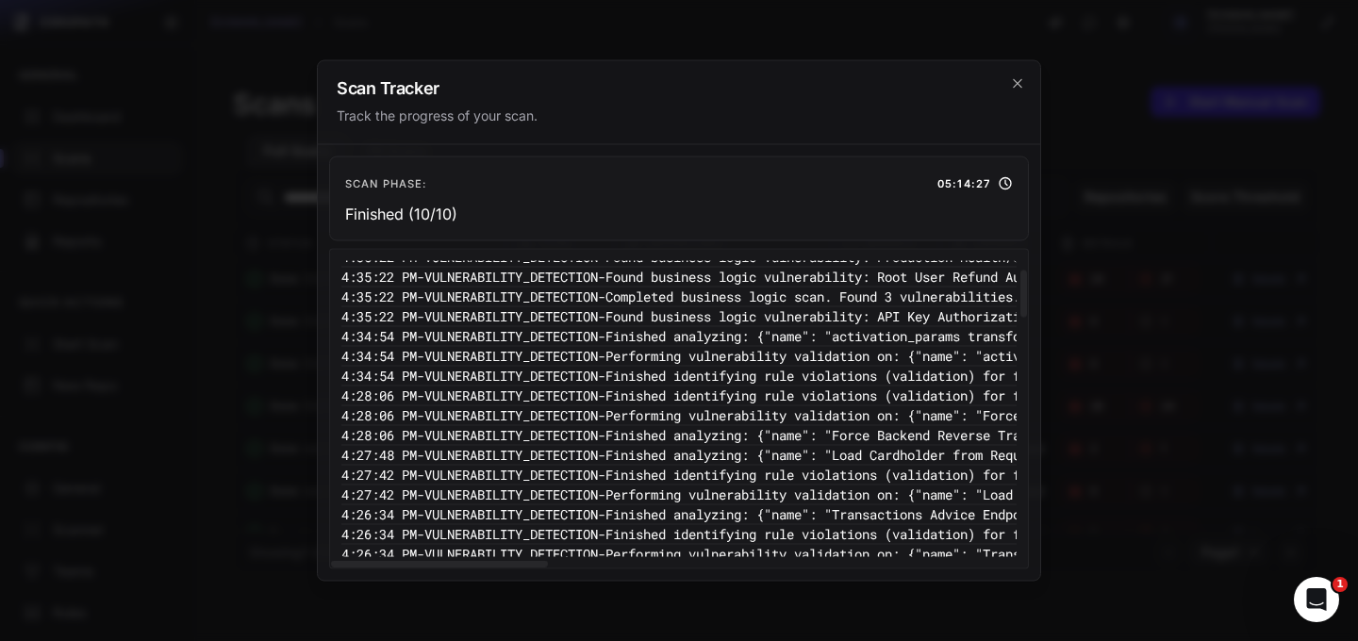
click at [1019, 291] on div at bounding box center [1022, 409] width 9 height 319
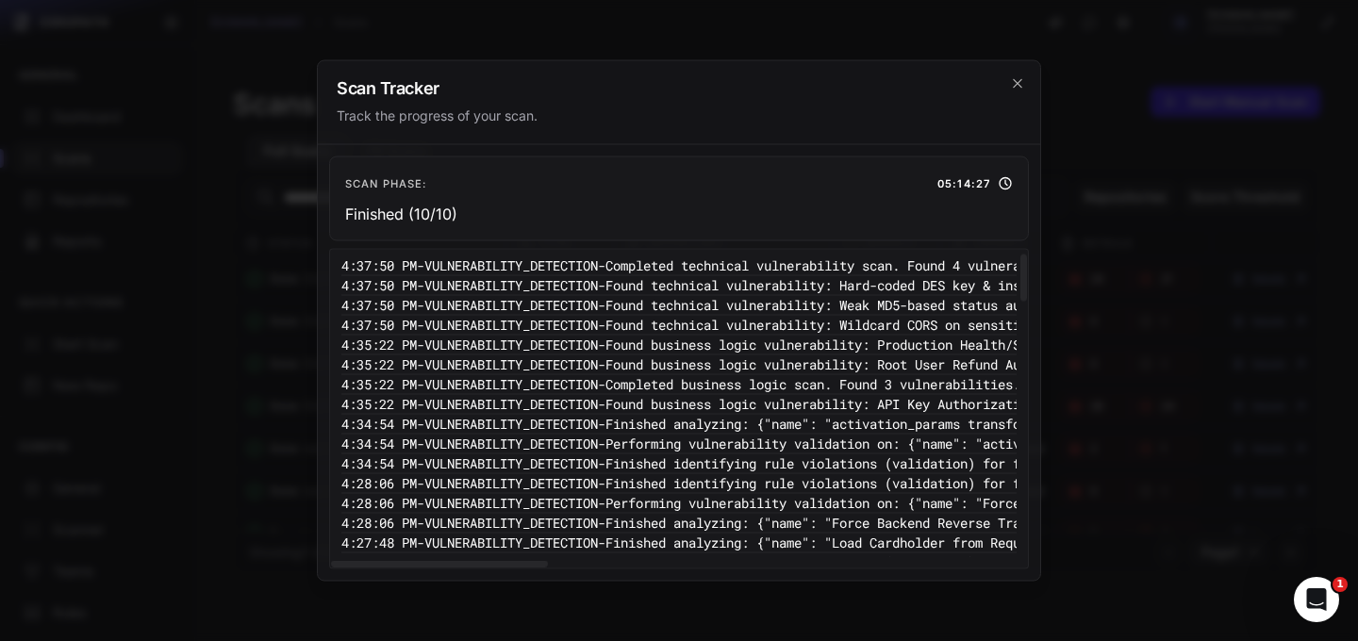
scroll to position [0, 0]
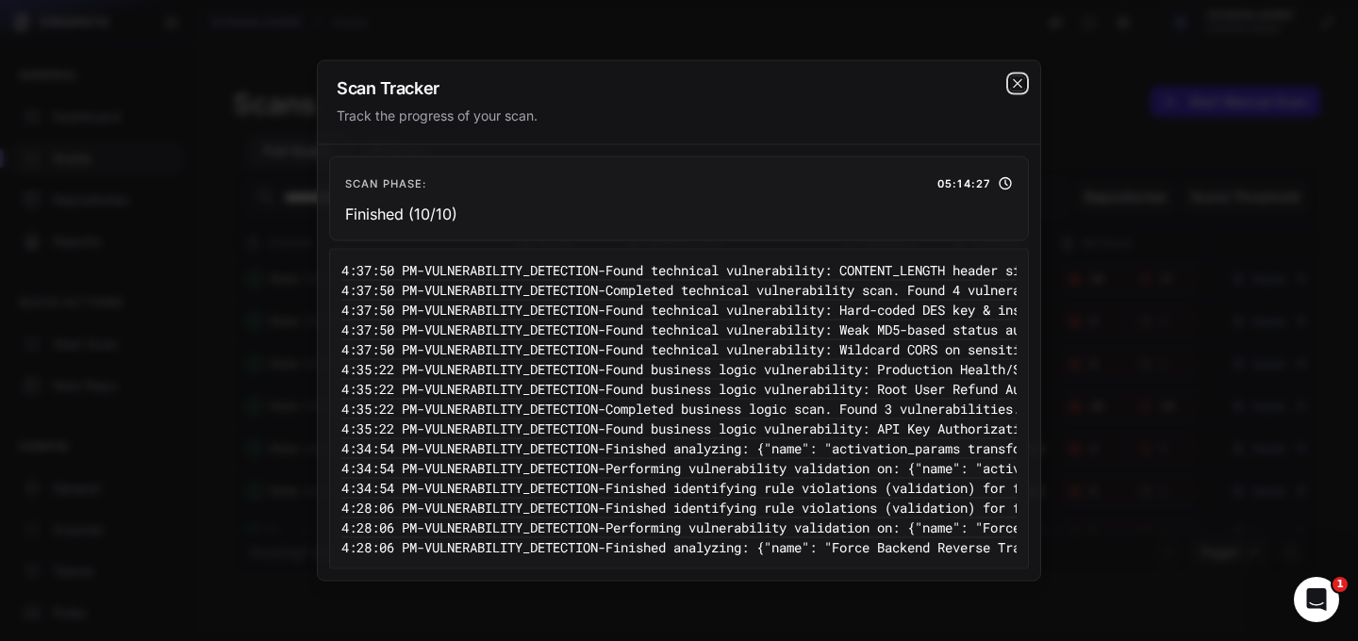
click at [1016, 87] on icon "cross 2," at bounding box center [1017, 83] width 15 height 15
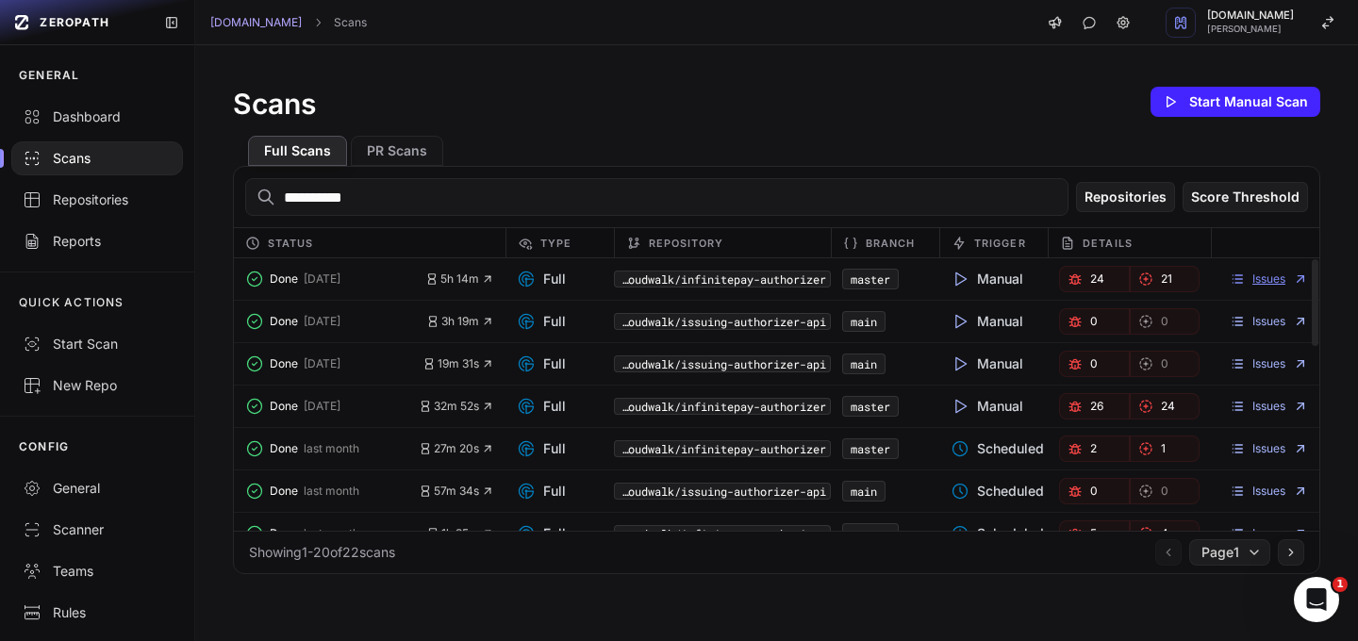
click at [1257, 281] on link "Issues" at bounding box center [1269, 279] width 78 height 15
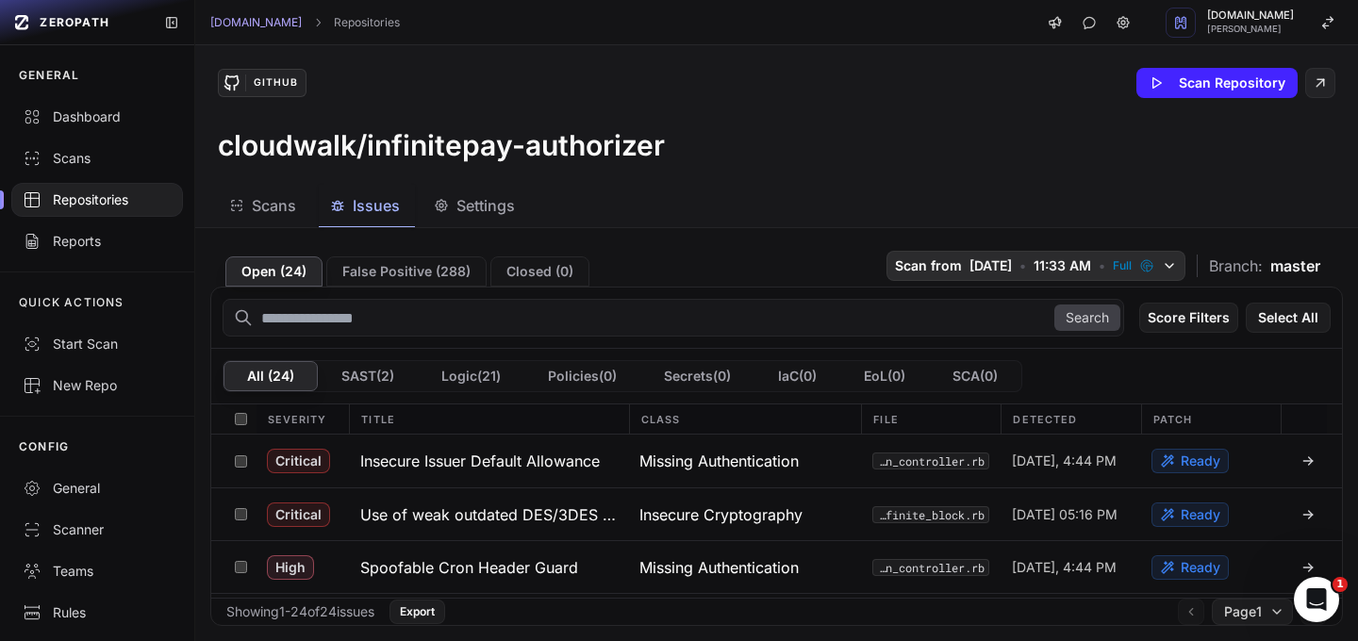
click at [1162, 269] on icon "button" at bounding box center [1169, 265] width 15 height 15
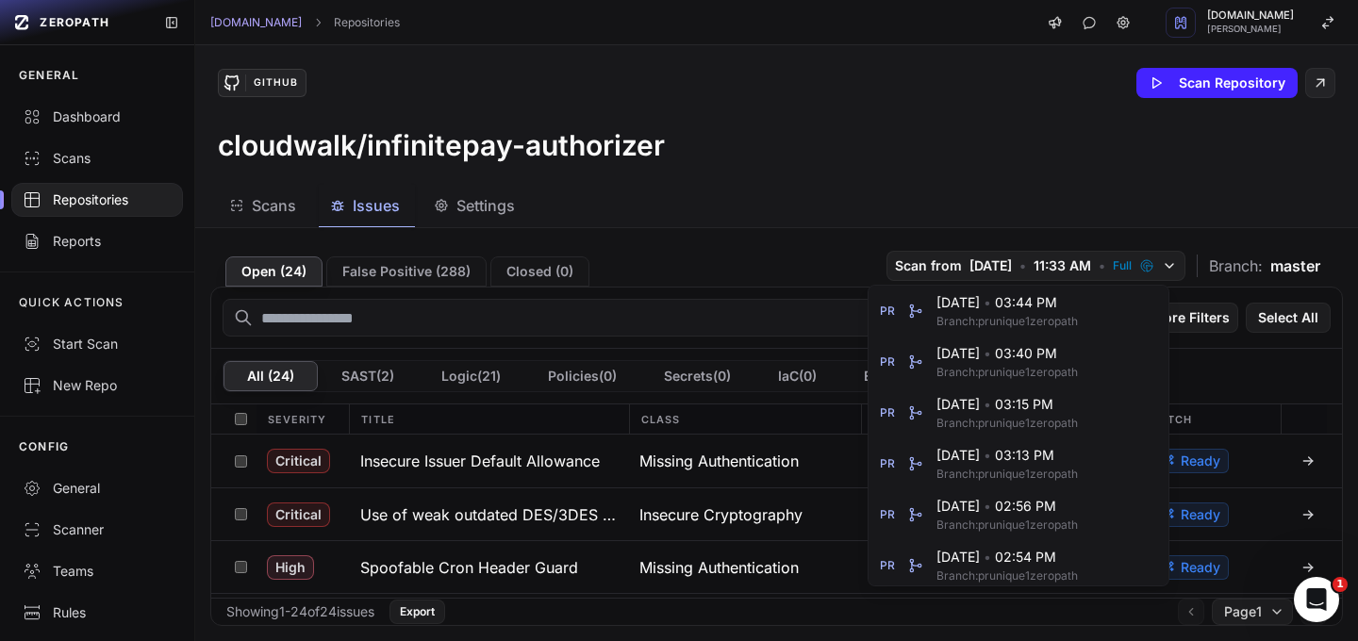
click at [880, 181] on div "GitHub Scan Repository cloudwalk/infinitepay-authorizer" at bounding box center [776, 115] width 1163 height 140
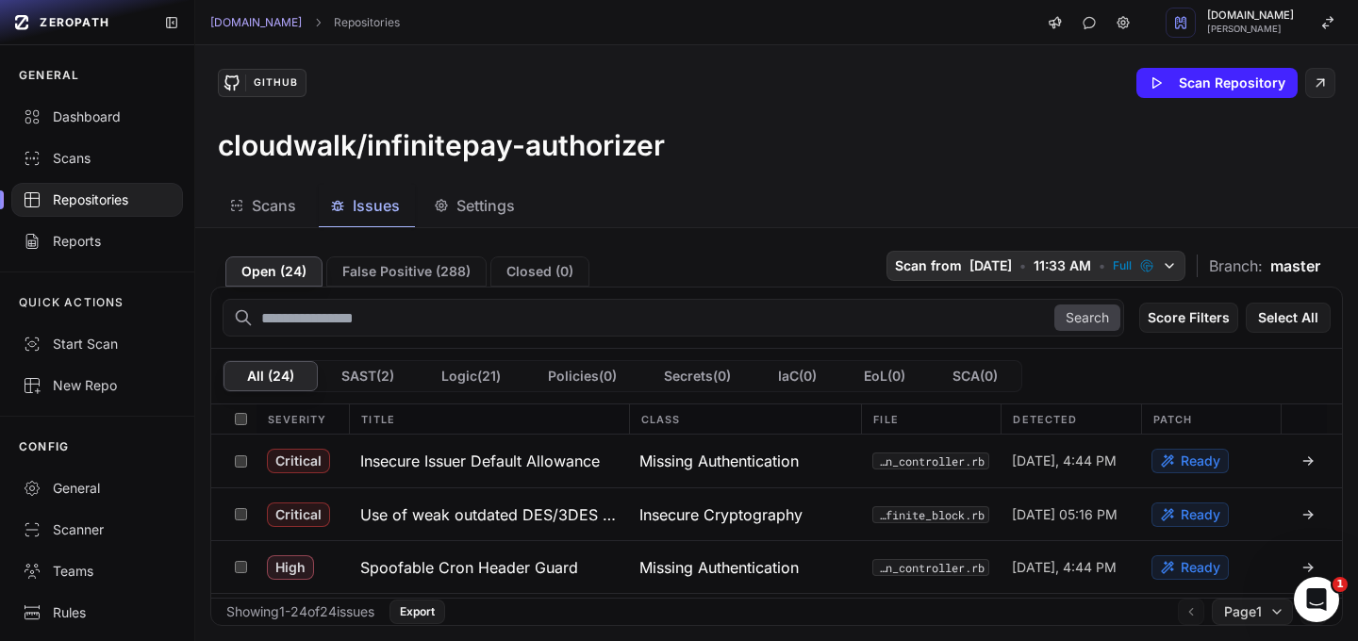
click at [1061, 265] on span "11:33 AM" at bounding box center [1062, 265] width 58 height 19
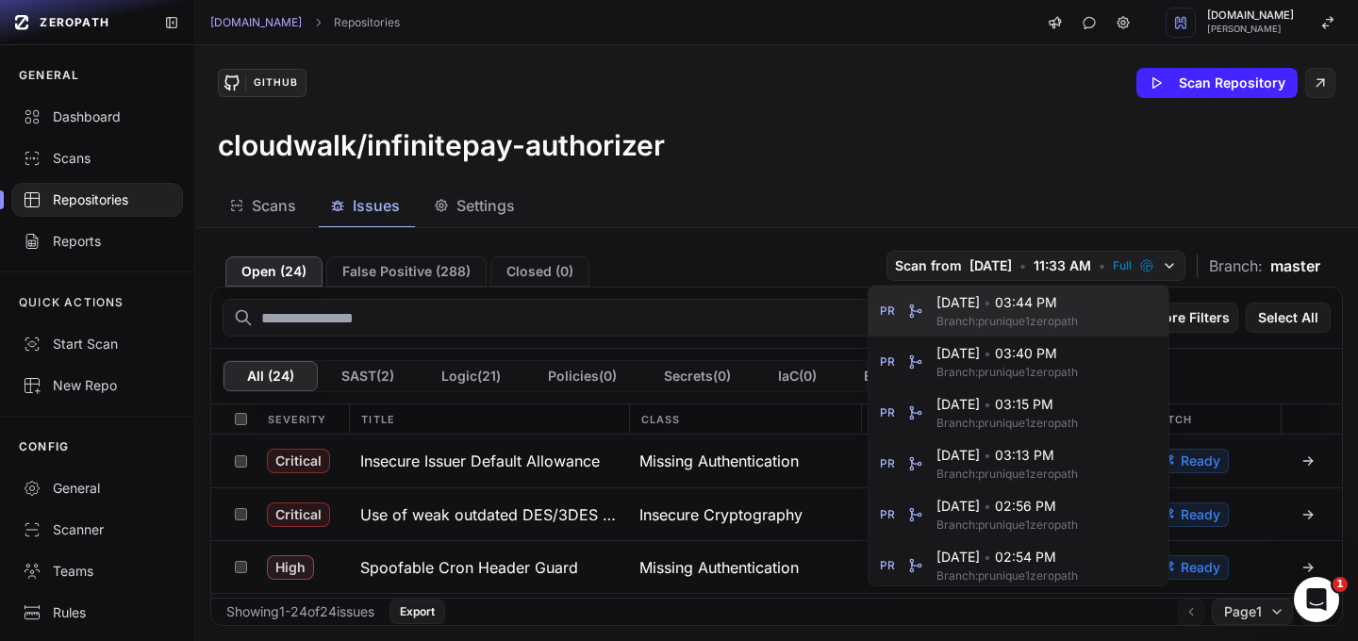
click at [989, 320] on span "Branch: prunique1zeropath" at bounding box center [1030, 321] width 189 height 15
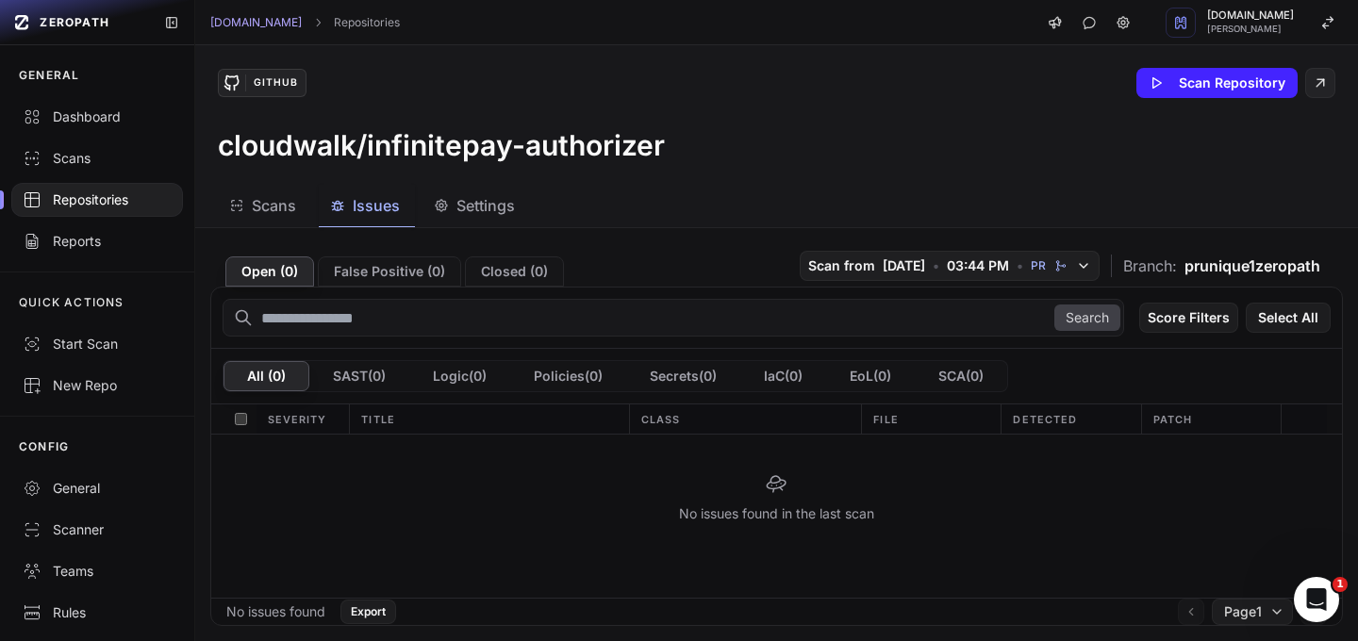
click at [268, 207] on span "Scans" at bounding box center [274, 205] width 44 height 23
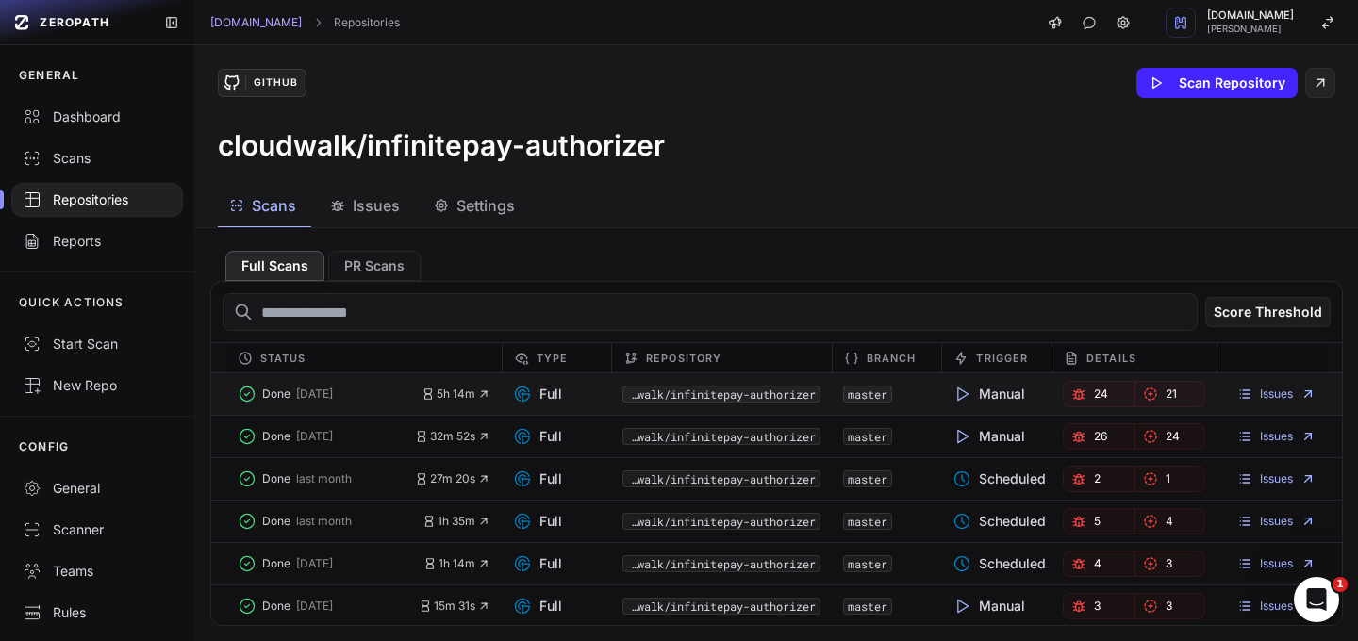
click at [1140, 395] on link "21" at bounding box center [1170, 394] width 72 height 26
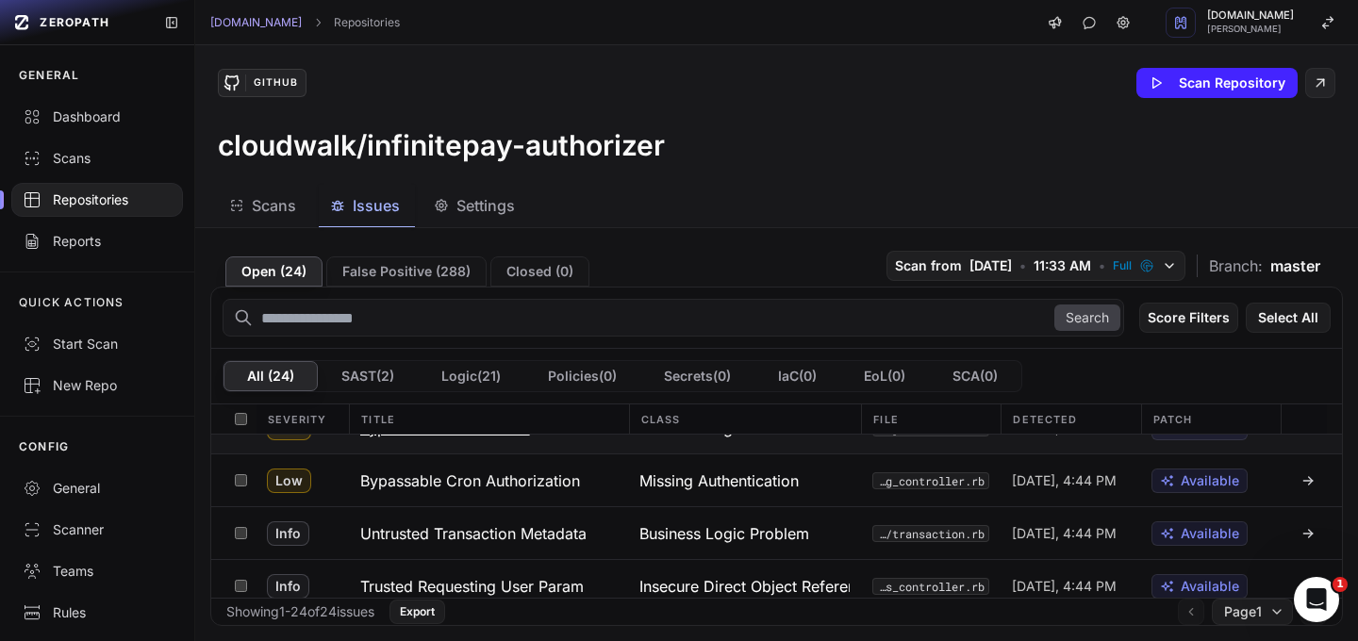
scroll to position [1104, 0]
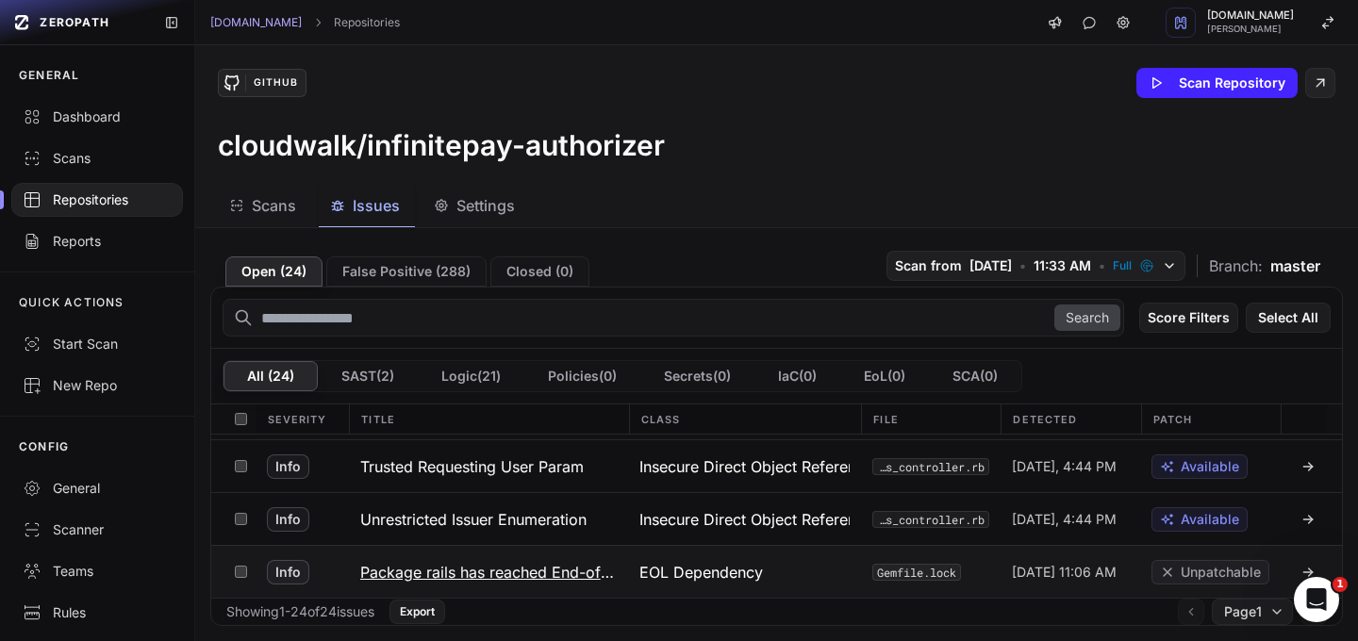
click at [520, 571] on h3 "Package rails has reached End-of-Life" at bounding box center [488, 572] width 256 height 23
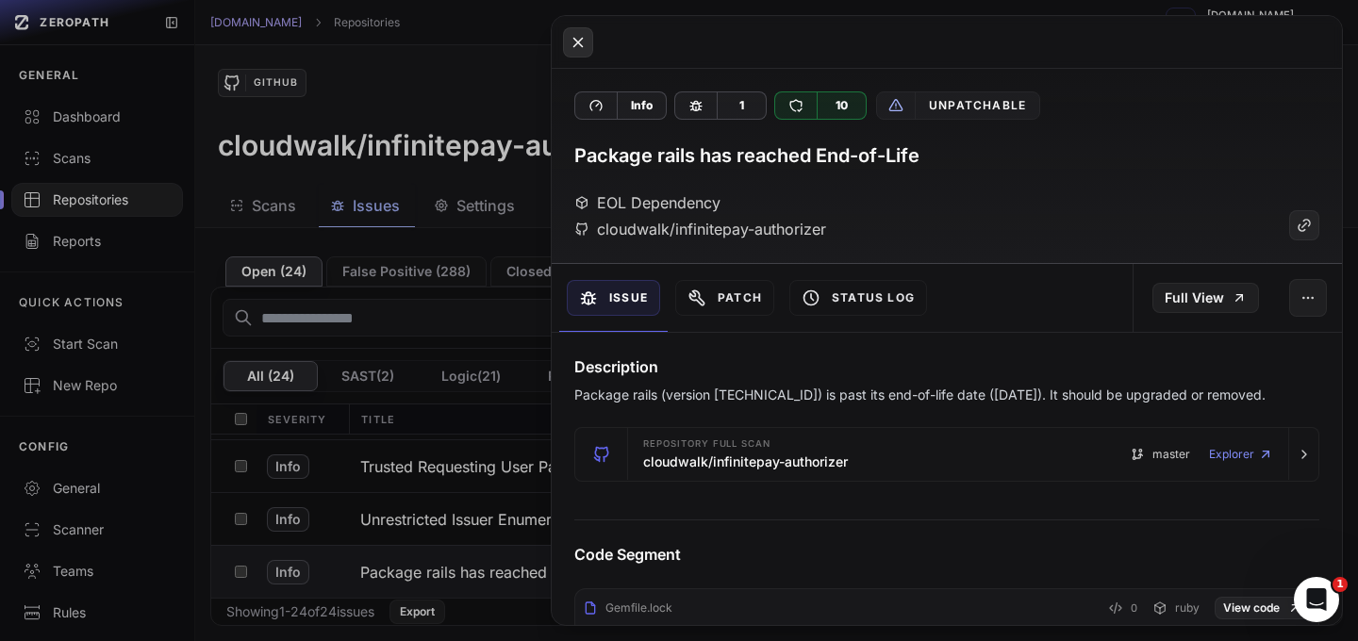
click at [576, 47] on icon at bounding box center [578, 42] width 17 height 23
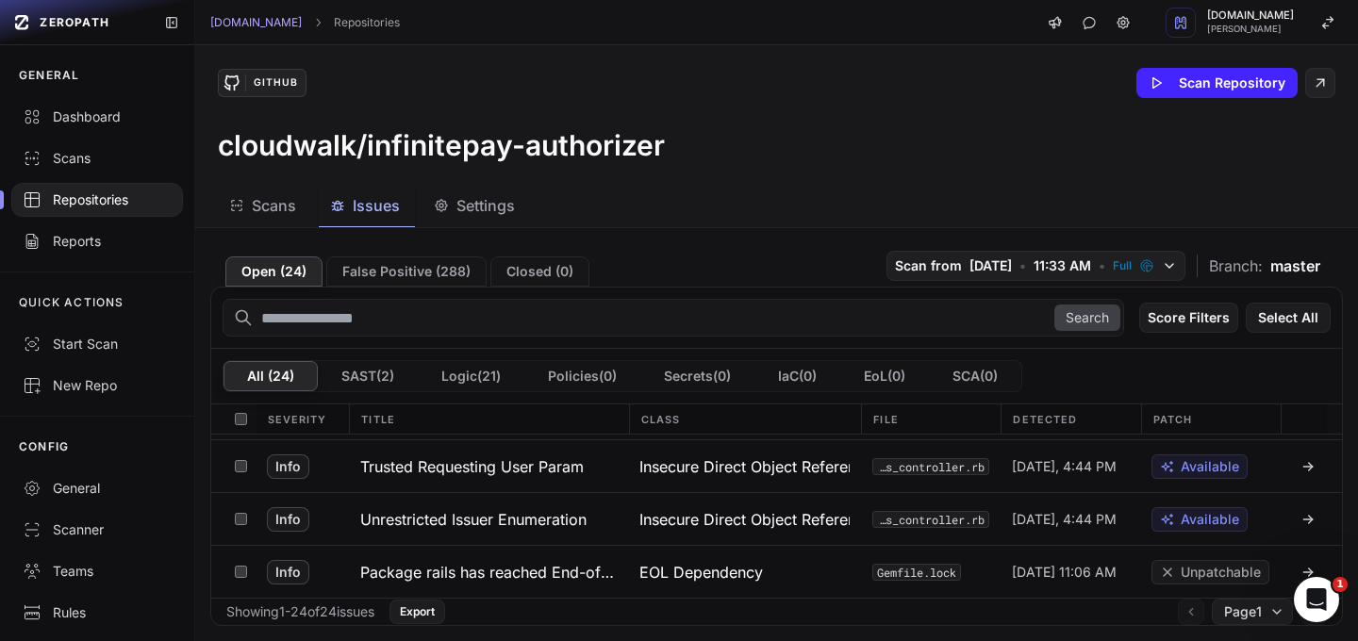
click at [758, 122] on div "GitHub Scan Repository cloudwalk/infinitepay-authorizer" at bounding box center [776, 115] width 1163 height 140
click at [84, 204] on div "Repositories" at bounding box center [97, 199] width 149 height 19
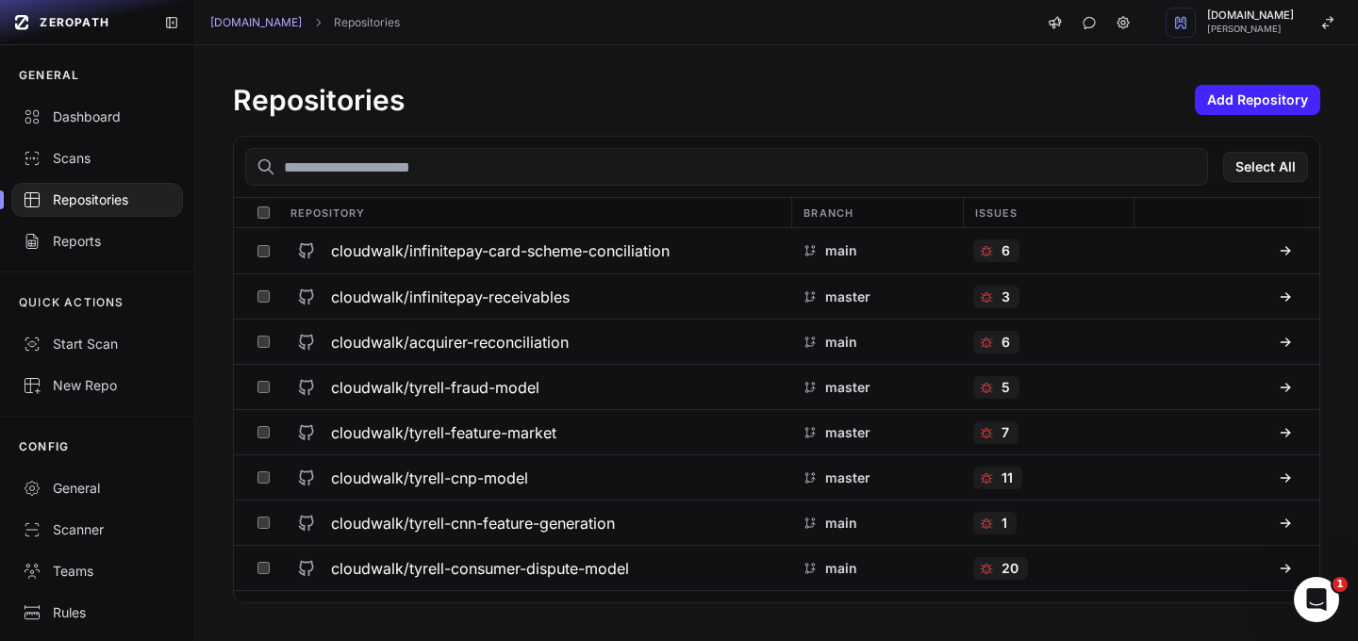
click at [450, 172] on input "text" at bounding box center [726, 167] width 963 height 38
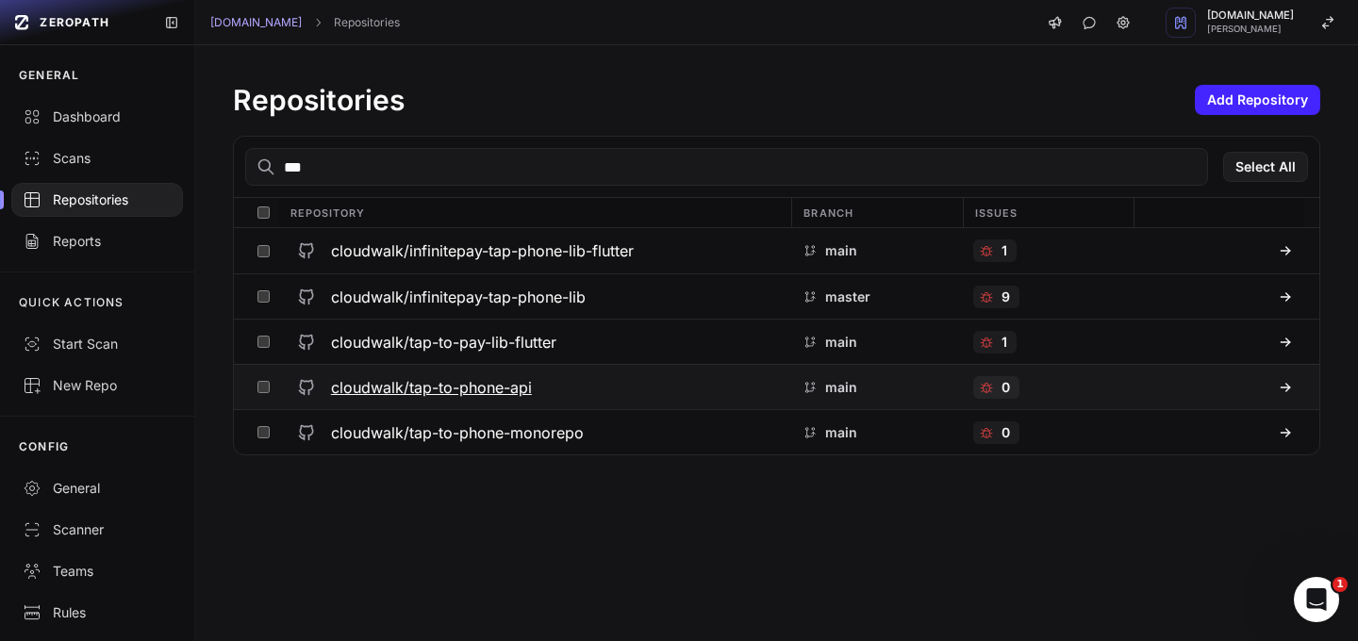
type input "***"
click at [498, 390] on h3 "cloudwalk/tap-to-phone-api" at bounding box center [431, 387] width 201 height 23
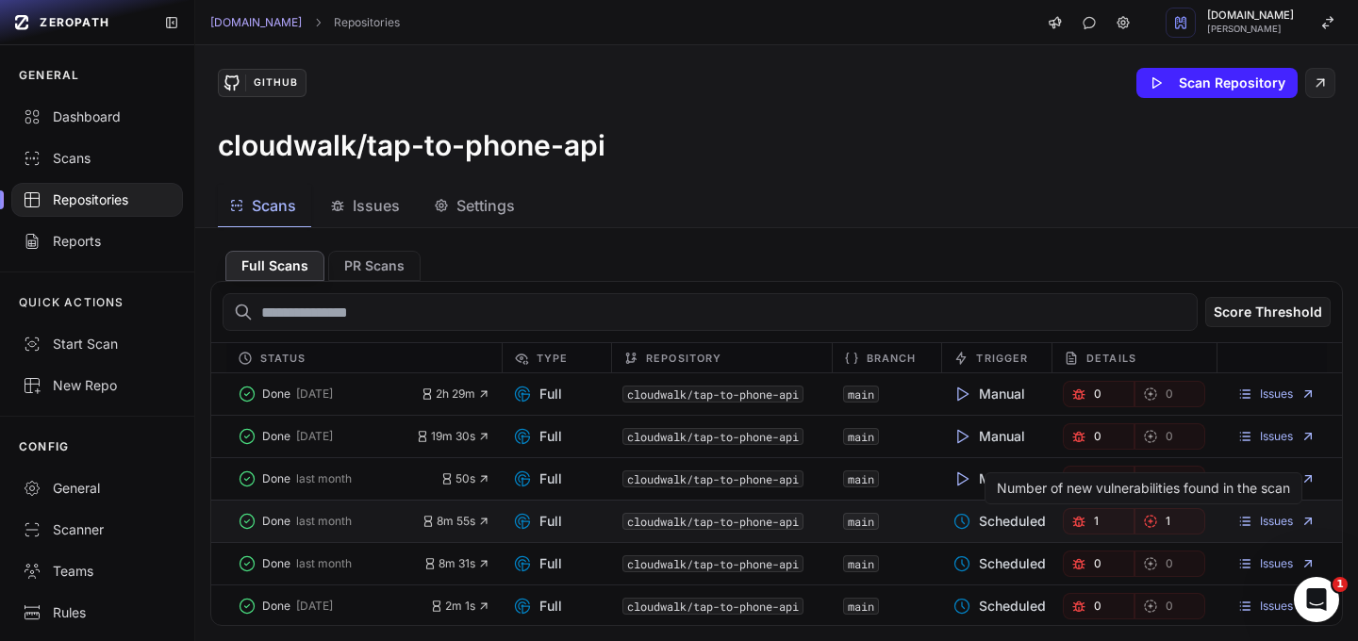
click at [1143, 523] on icon "button" at bounding box center [1150, 521] width 15 height 15
click at [74, 203] on div "Repositories" at bounding box center [97, 199] width 149 height 19
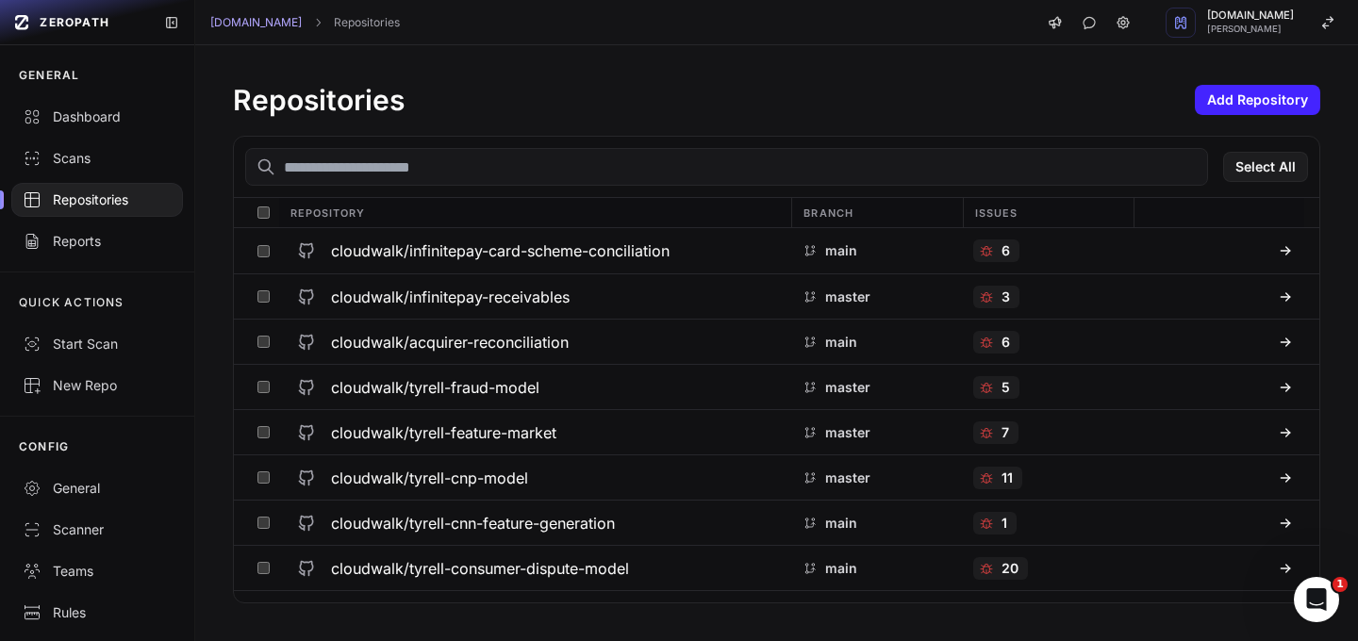
click at [487, 173] on input "text" at bounding box center [726, 167] width 963 height 38
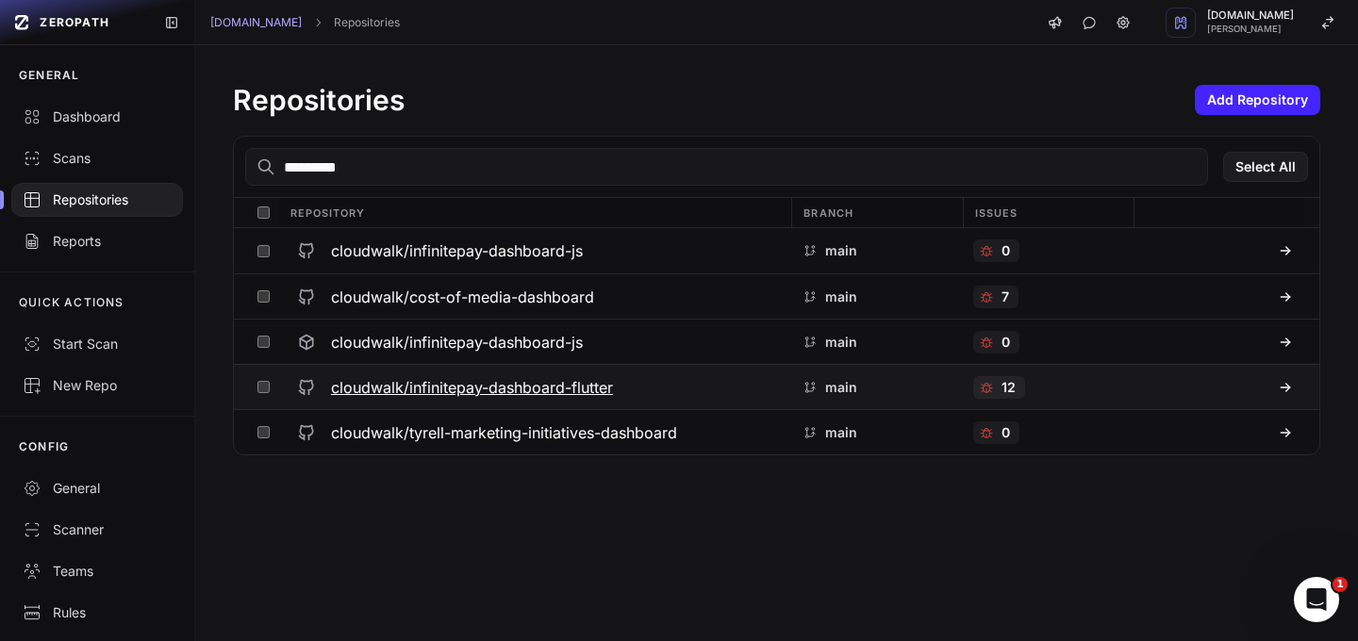
type input "*********"
click at [556, 386] on h3 "cloudwalk/infinitepay-dashboard-flutter" at bounding box center [472, 387] width 282 height 23
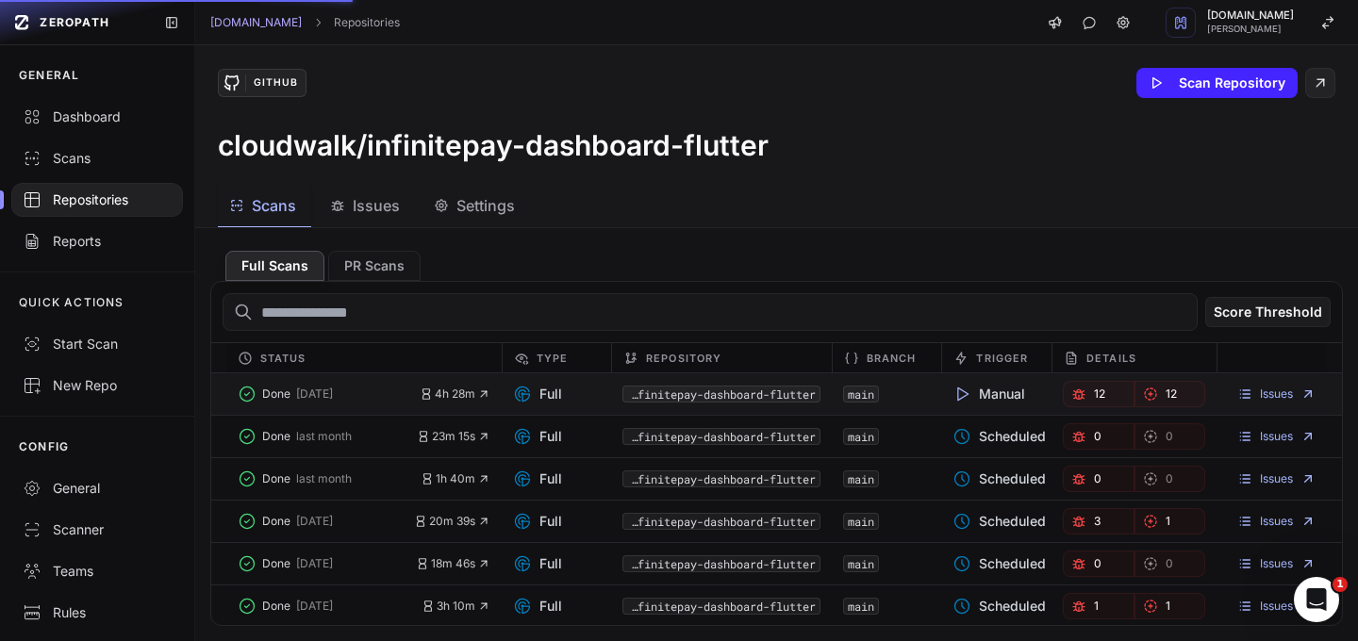
click at [1165, 392] on span "12" at bounding box center [1170, 394] width 11 height 15
